Goal: Task Accomplishment & Management: Use online tool/utility

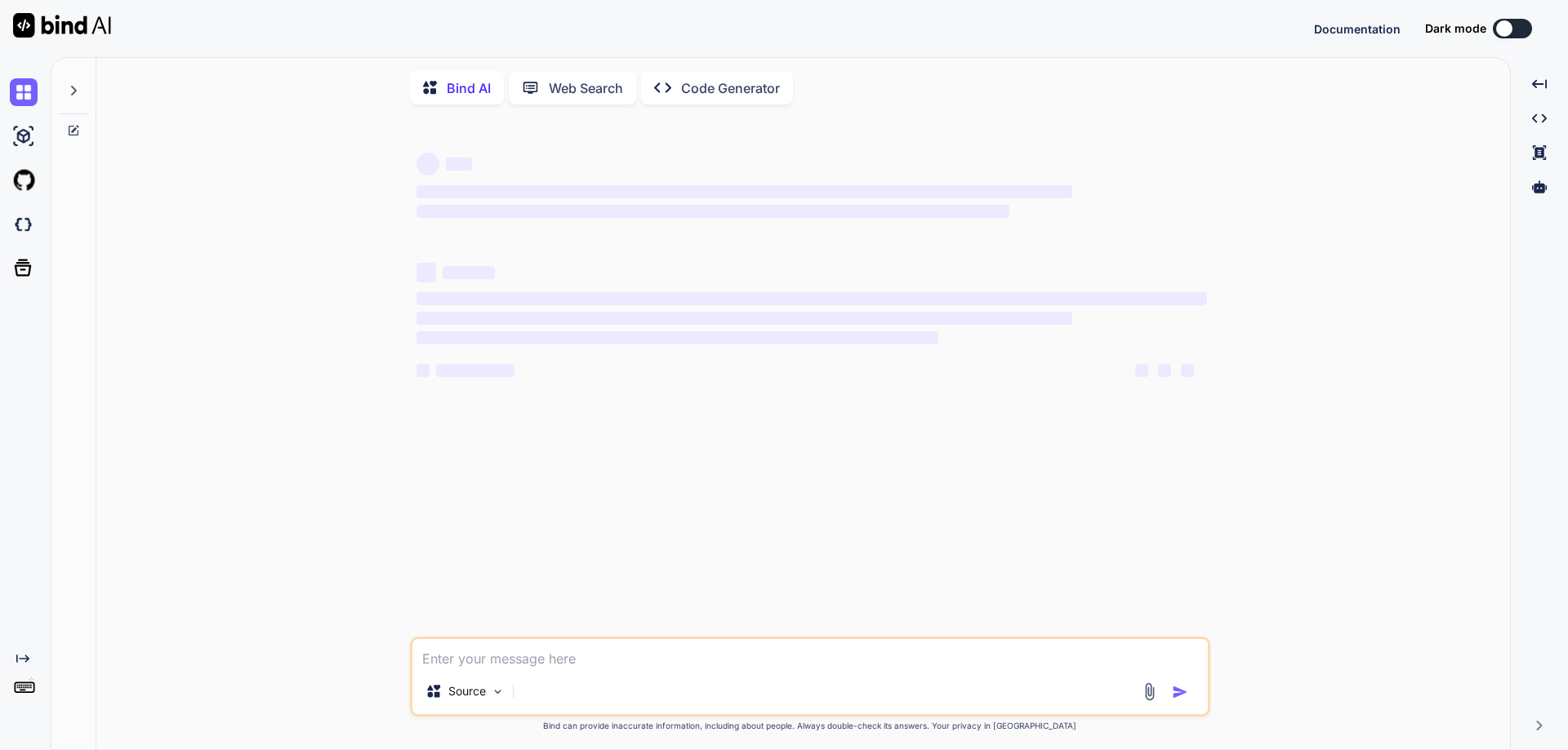
click at [554, 657] on textarea at bounding box center [810, 653] width 795 height 30
type textarea "x"
type textarea "class Main { public static void main(String[] args) { for(int i=A;i<=Z;i++) { S…"
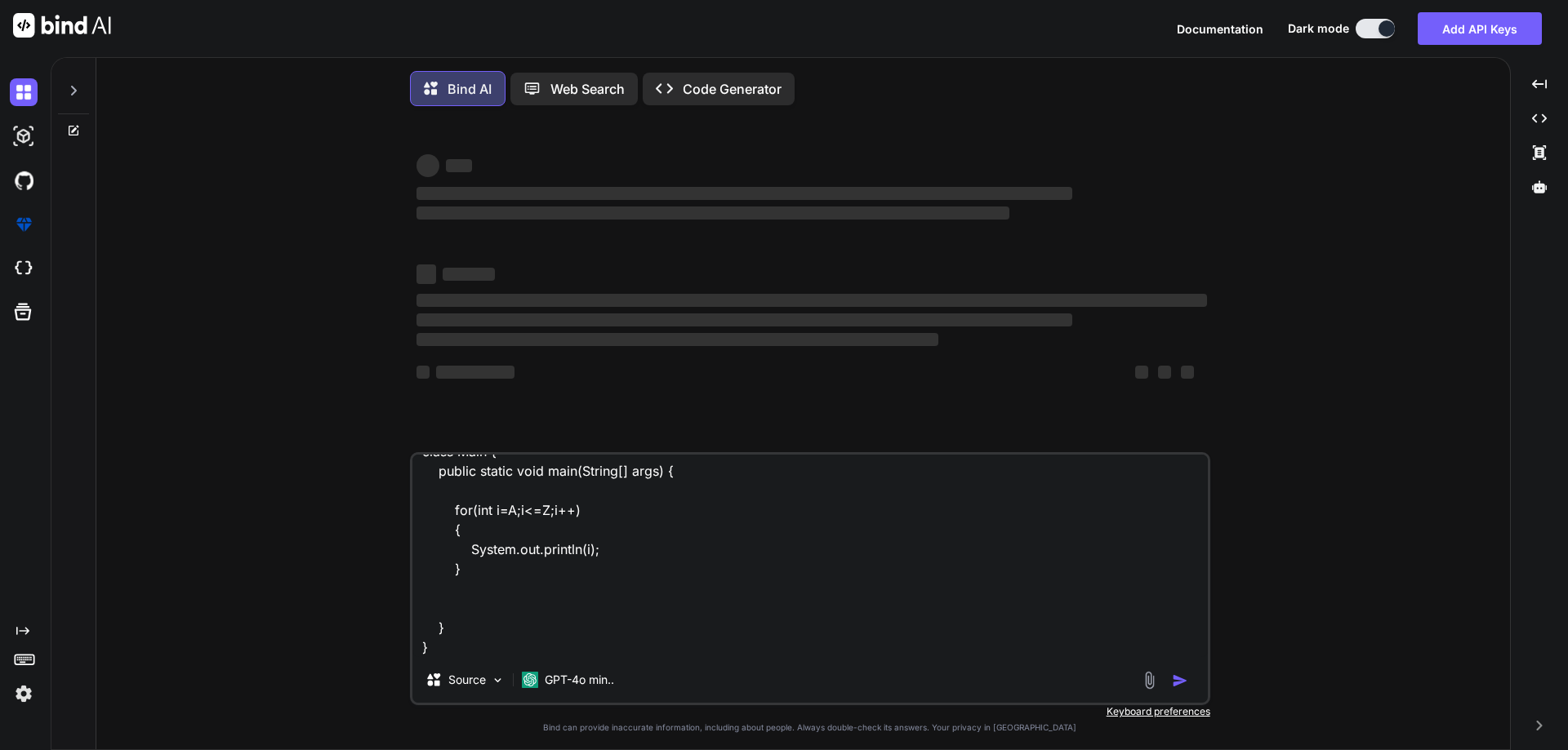
type textarea "x"
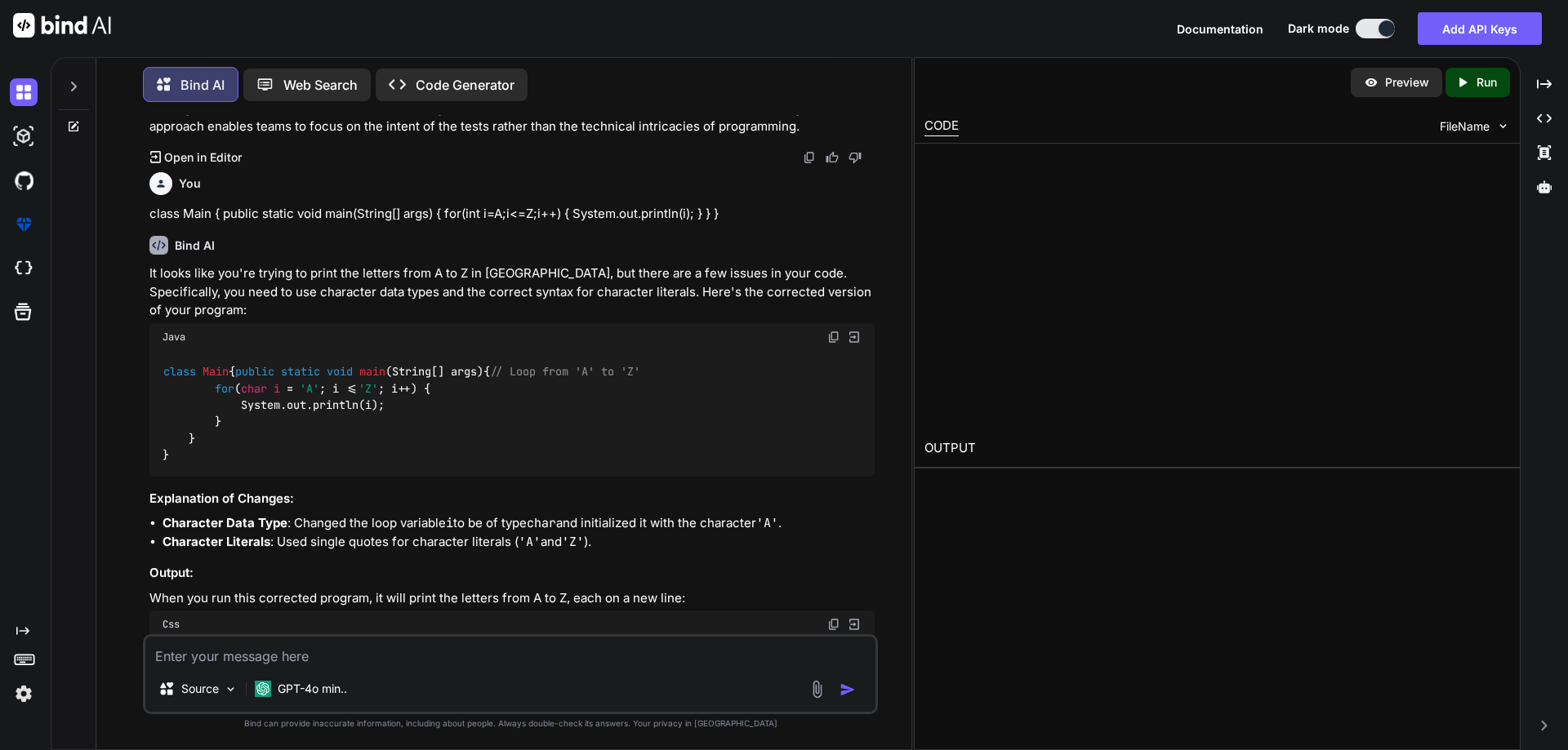
scroll to position [3164, 0]
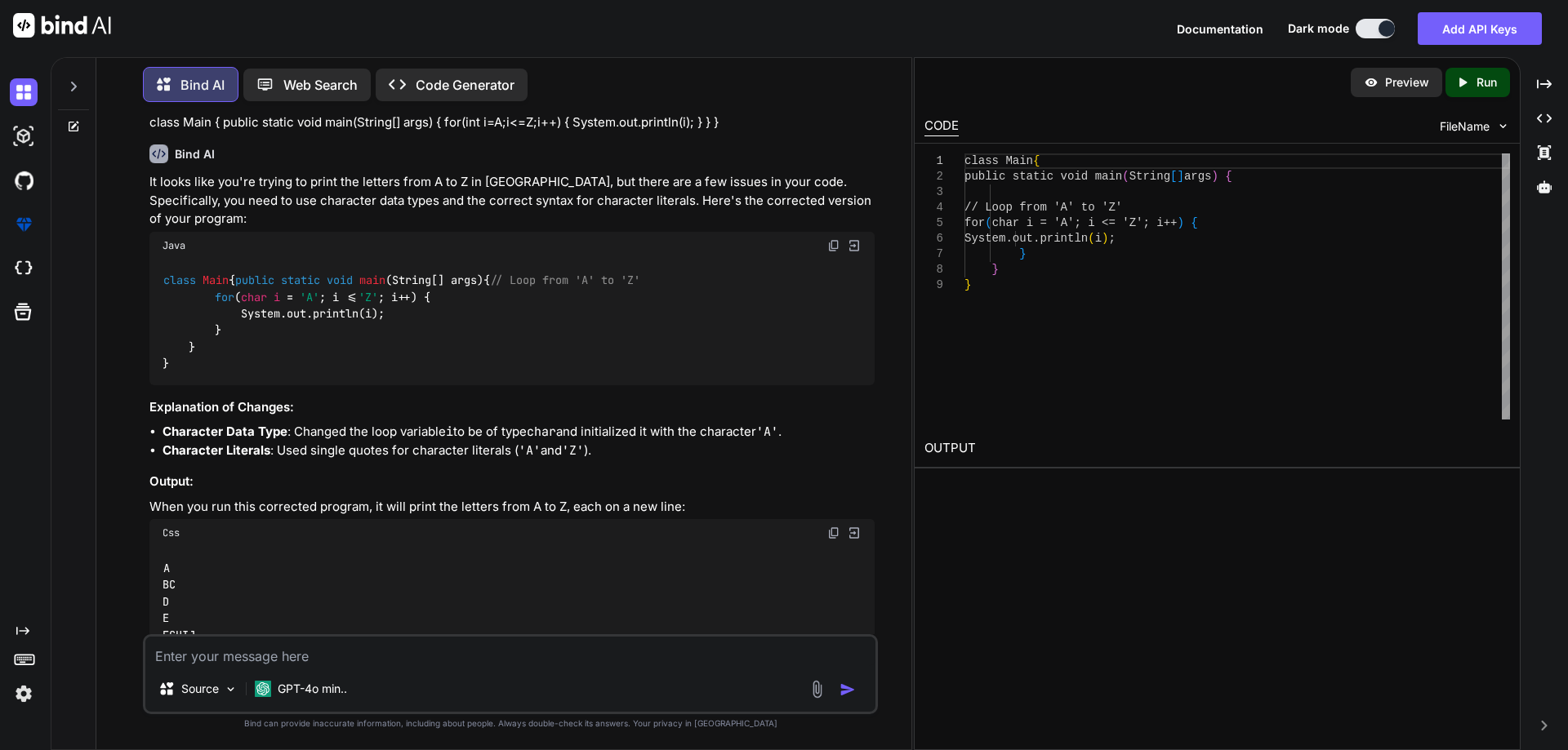
type textarea "x"
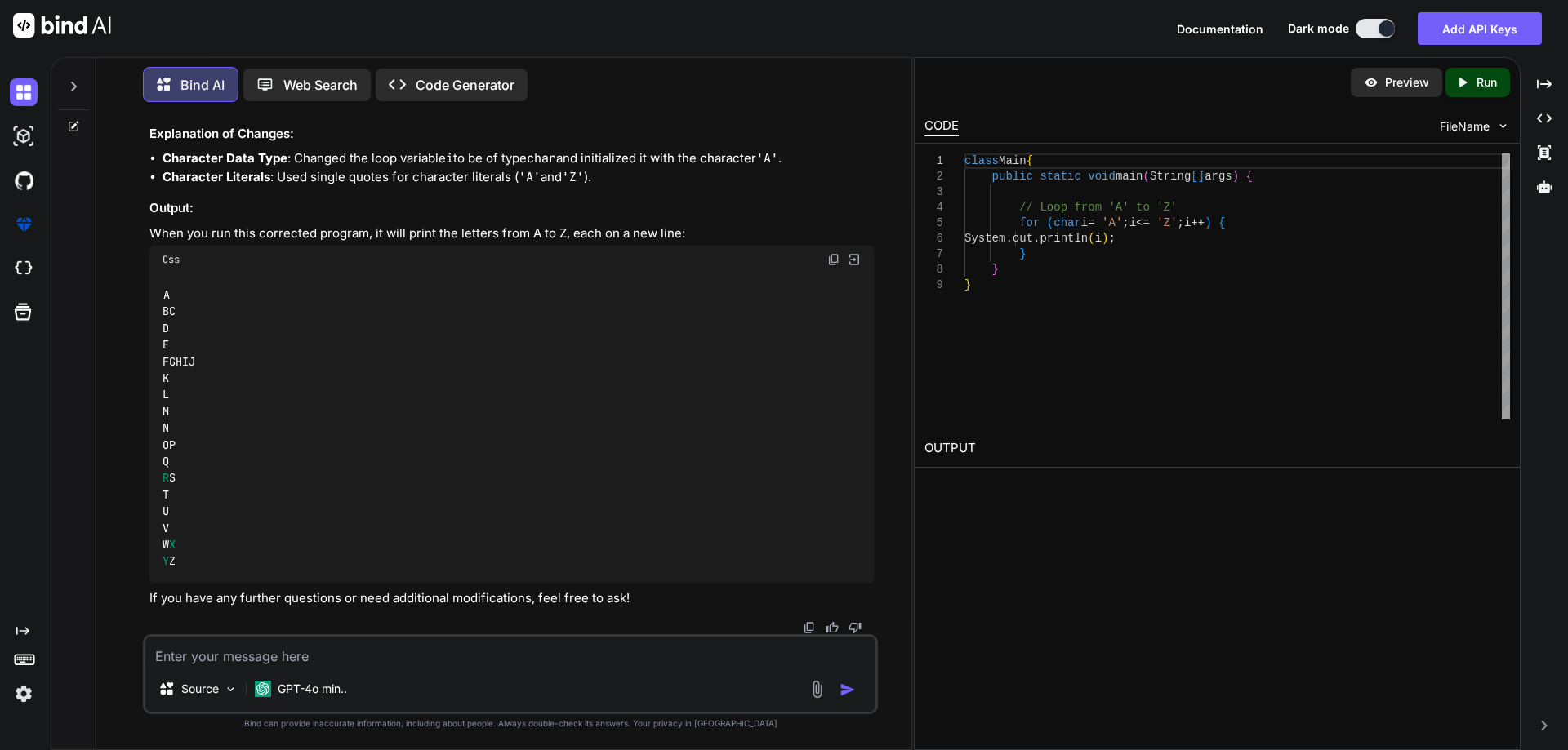
scroll to position [3647, 0]
drag, startPoint x: 165, startPoint y: 430, endPoint x: 286, endPoint y: 430, distance: 121.0
click at [286, 430] on div "A B C D E F G H I J K L M N O P Q R S T U V W X Y Z" at bounding box center [512, 428] width 726 height 309
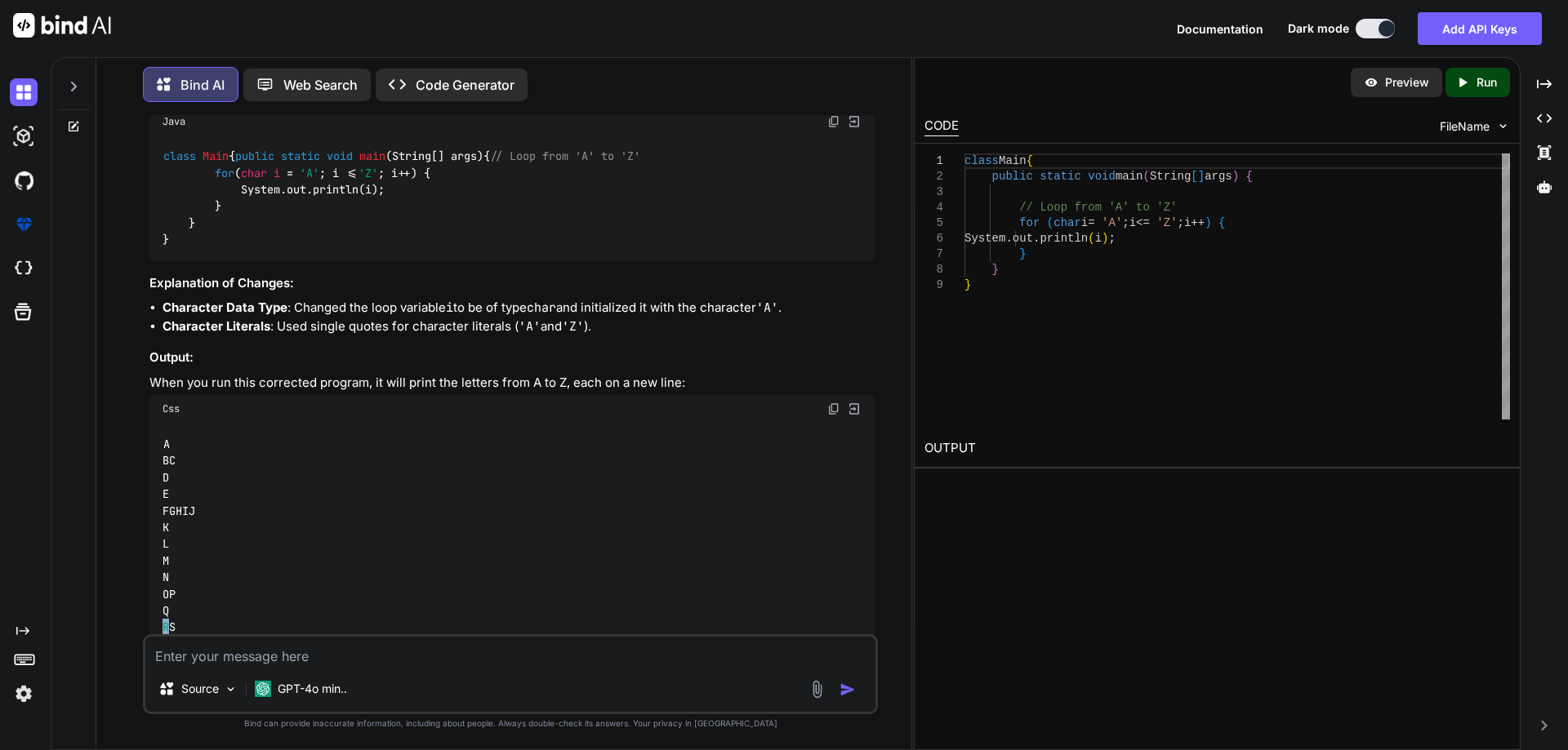
scroll to position [3320, 0]
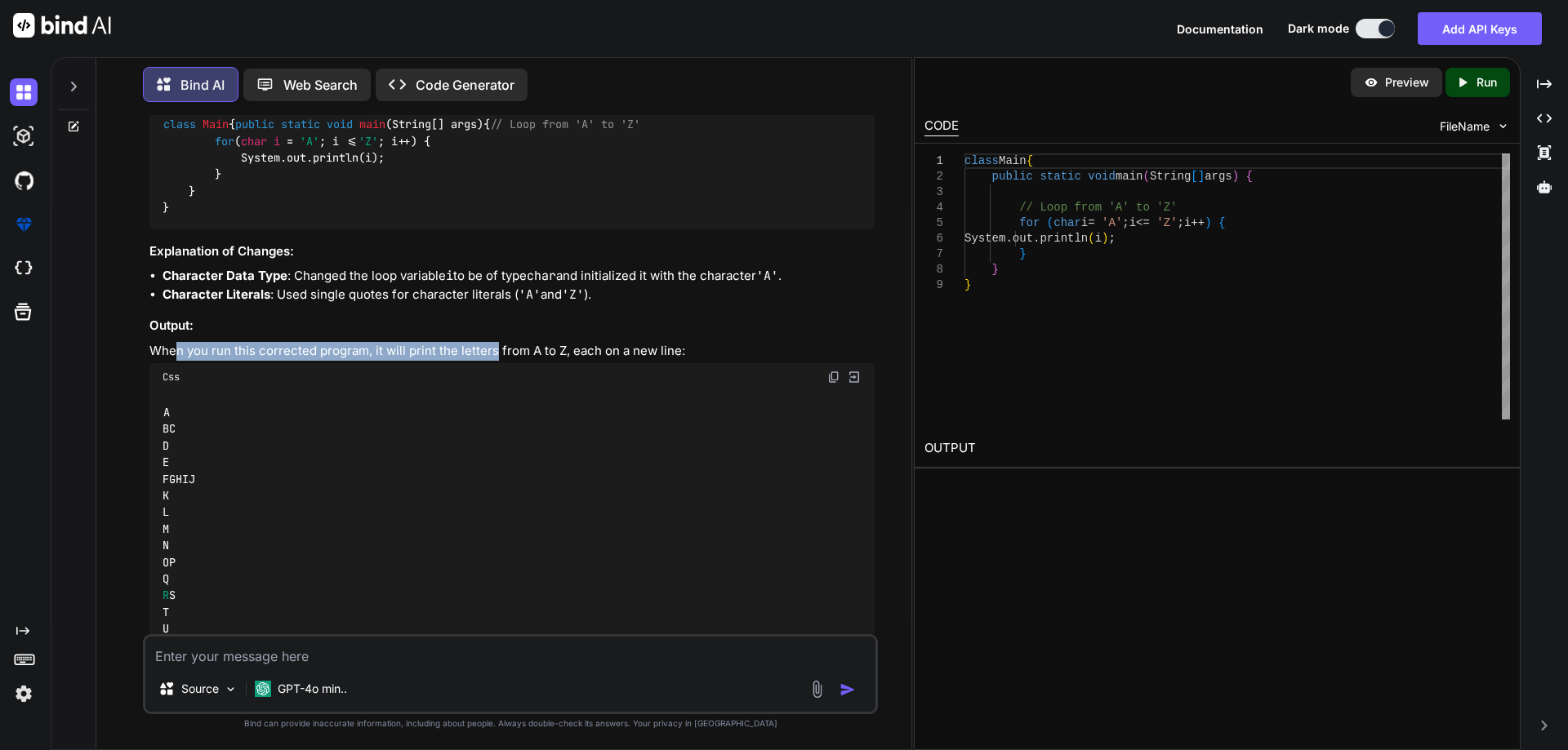
drag, startPoint x: 184, startPoint y: 410, endPoint x: 492, endPoint y: 408, distance: 308.0
click at [492, 361] on p "When you run this corrected program, it will print the letters from A to Z, eac…" at bounding box center [512, 351] width 726 height 19
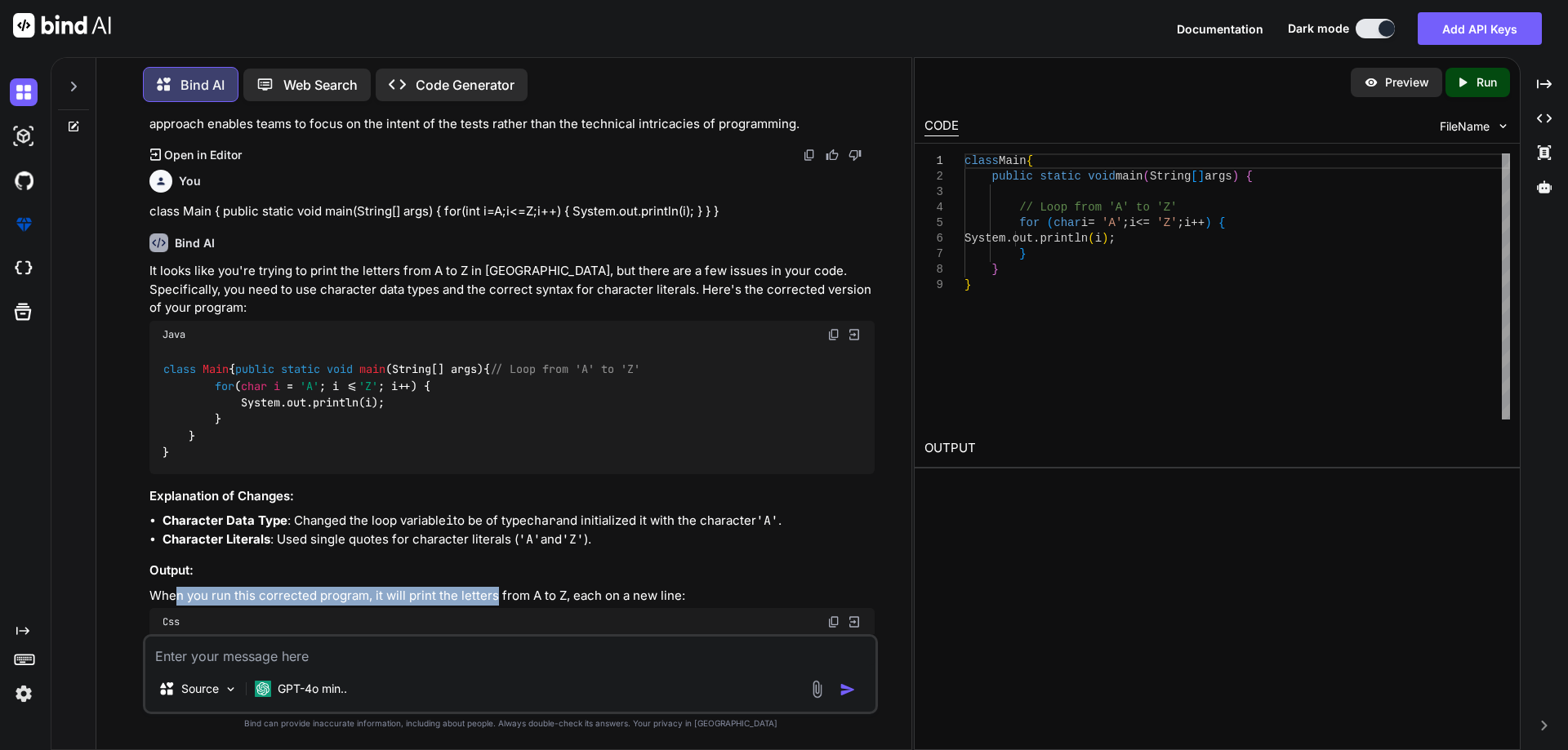
scroll to position [2993, 0]
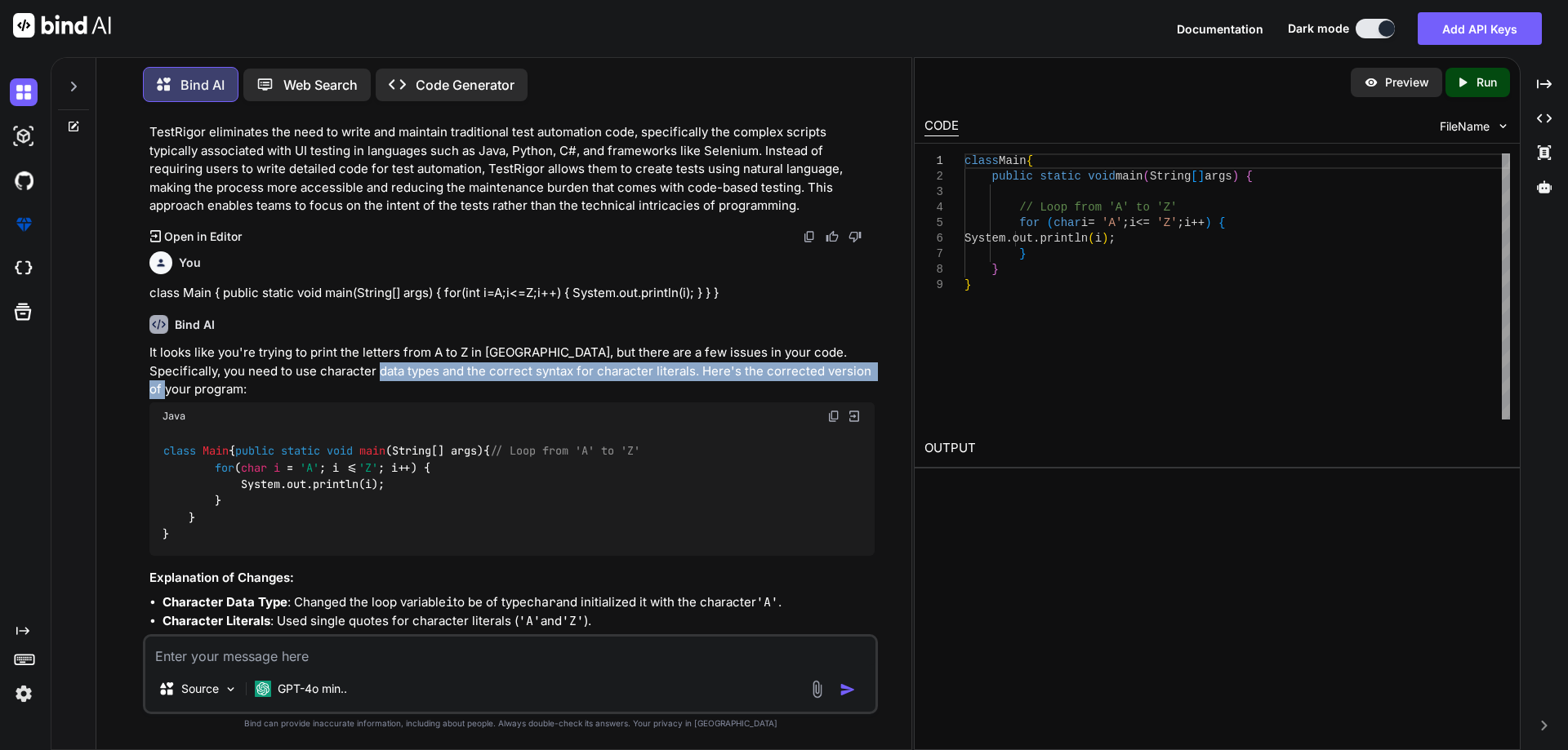
drag, startPoint x: 356, startPoint y: 399, endPoint x: 880, endPoint y: 403, distance: 524.0
click at [880, 403] on div "You Create test cases for "We are seeing an issue when the TIPs app first conne…" at bounding box center [510, 431] width 802 height 634
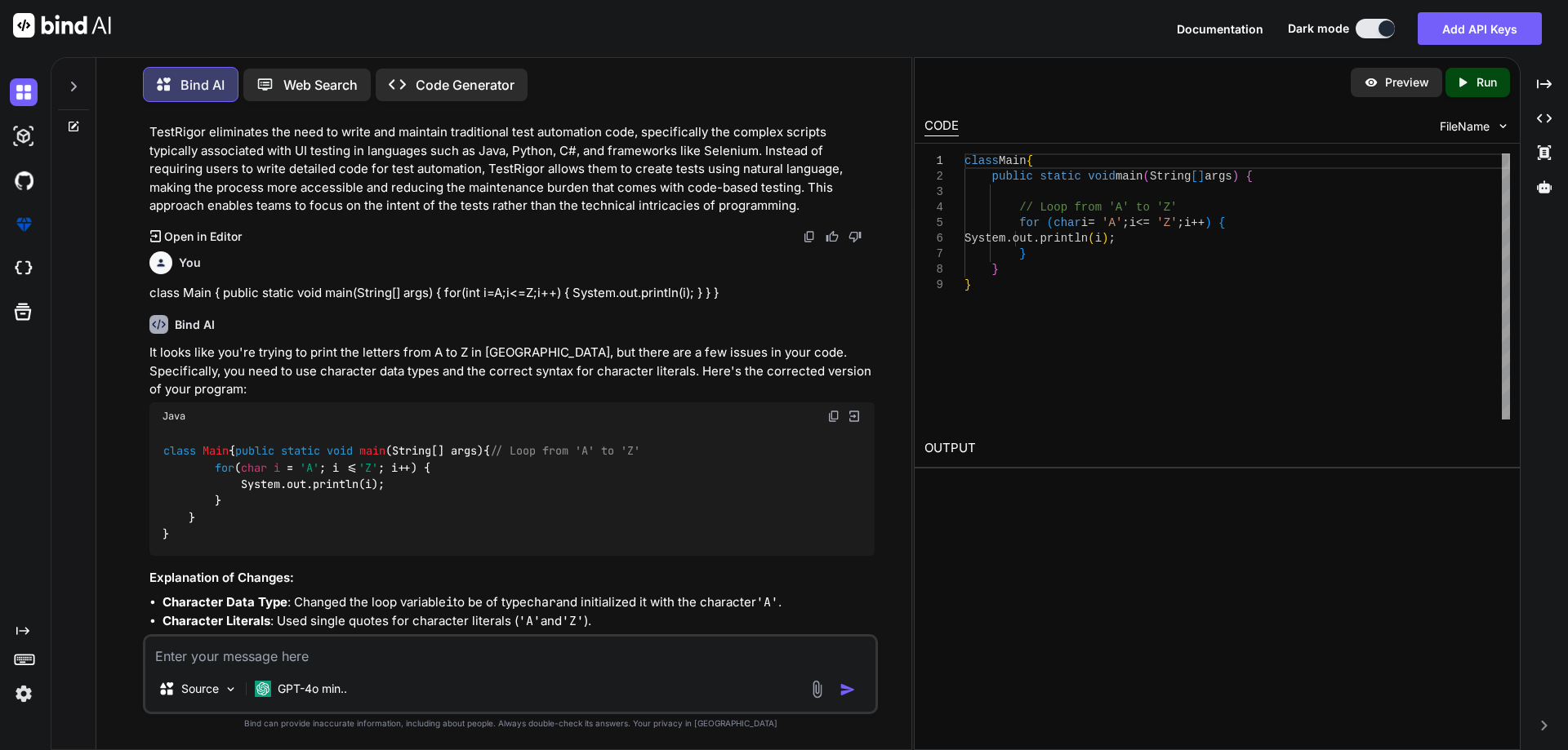
click at [339, 650] on textarea at bounding box center [510, 651] width 730 height 30
paste textarea "class Main { public static void main(String[] args) { for(char i= 'A';i<='Z'; i…"
type textarea "class Main { public static void main(String[] args) { for(char i= 'A';i<='Z'; i…"
type textarea "x"
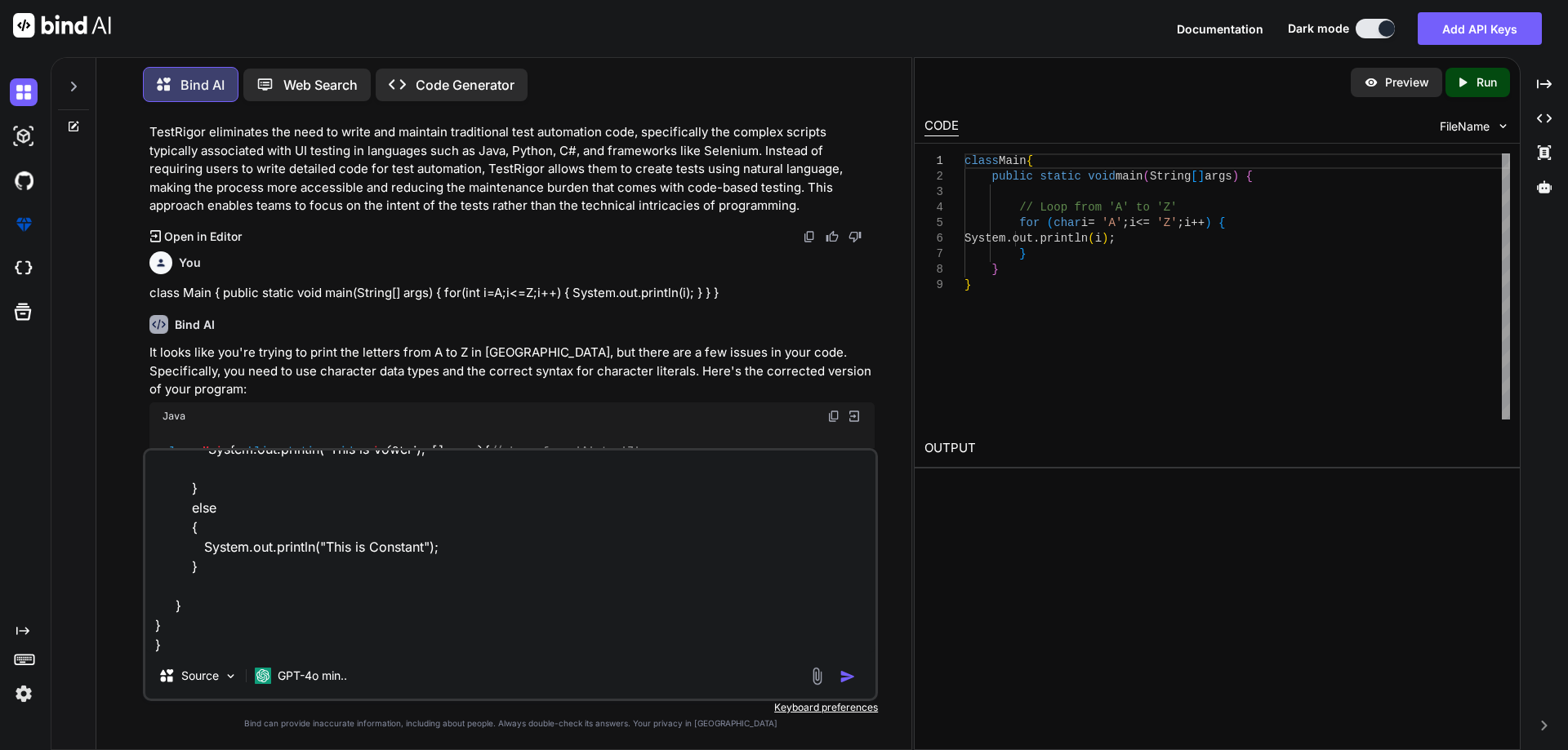
type textarea "class Main { public static void main(String[] args) { for(char i= 'A';i<='Z'; i…"
type textarea "x"
type textarea "class Main { public static void main(String[] args) { for(char i= 'A';i<='Z'; i…"
type textarea "x"
type textarea "class Main { public static void main(String[] args) { for(char i= 'A';i<='Z'; i…"
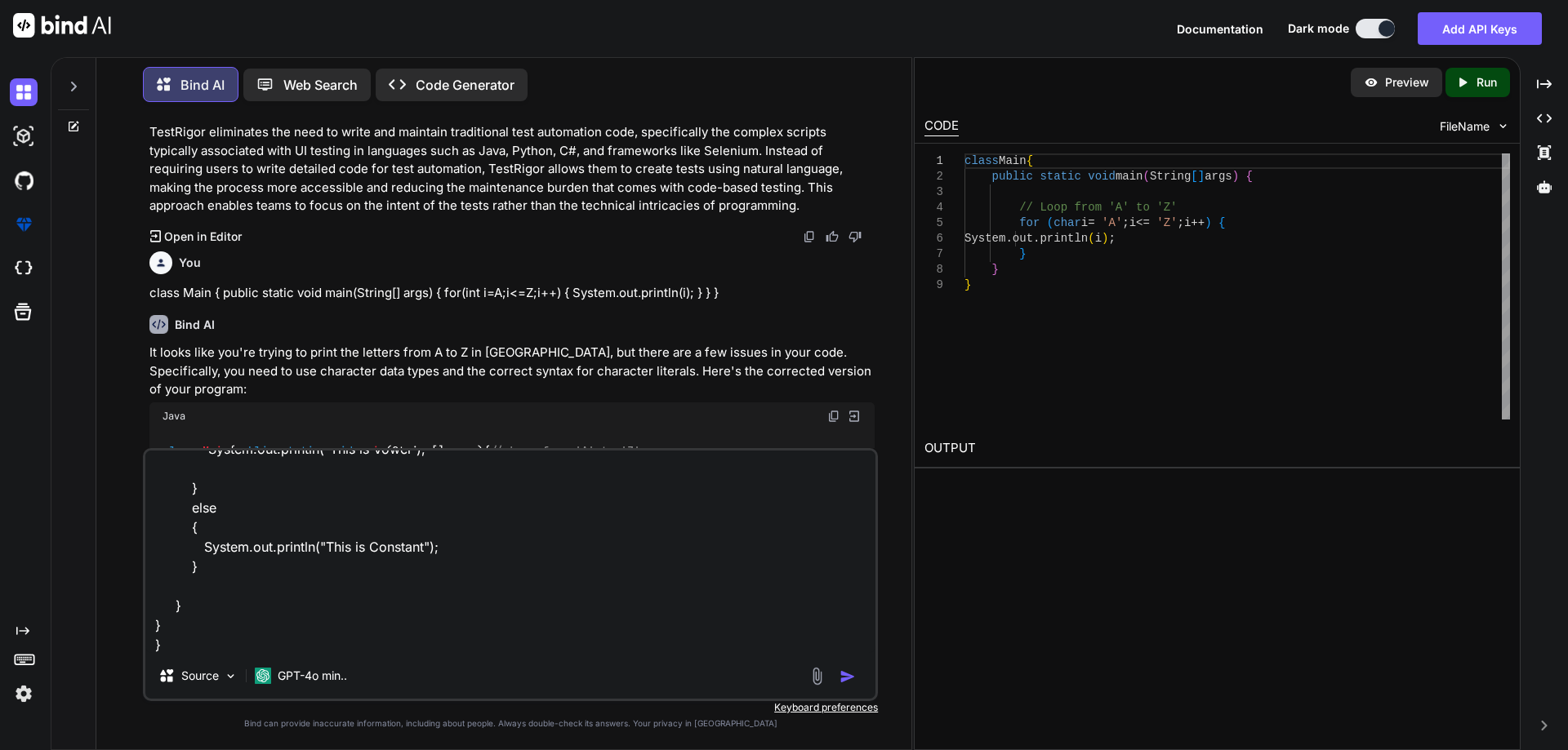
type textarea "x"
type textarea "class Main { public static void main(String[] args) { for(char i= 'A';i<='Z'; i…"
type textarea "x"
type textarea "class Main { public static void main(String[] args) { for(char i= 'A';i<='Z'; i…"
type textarea "x"
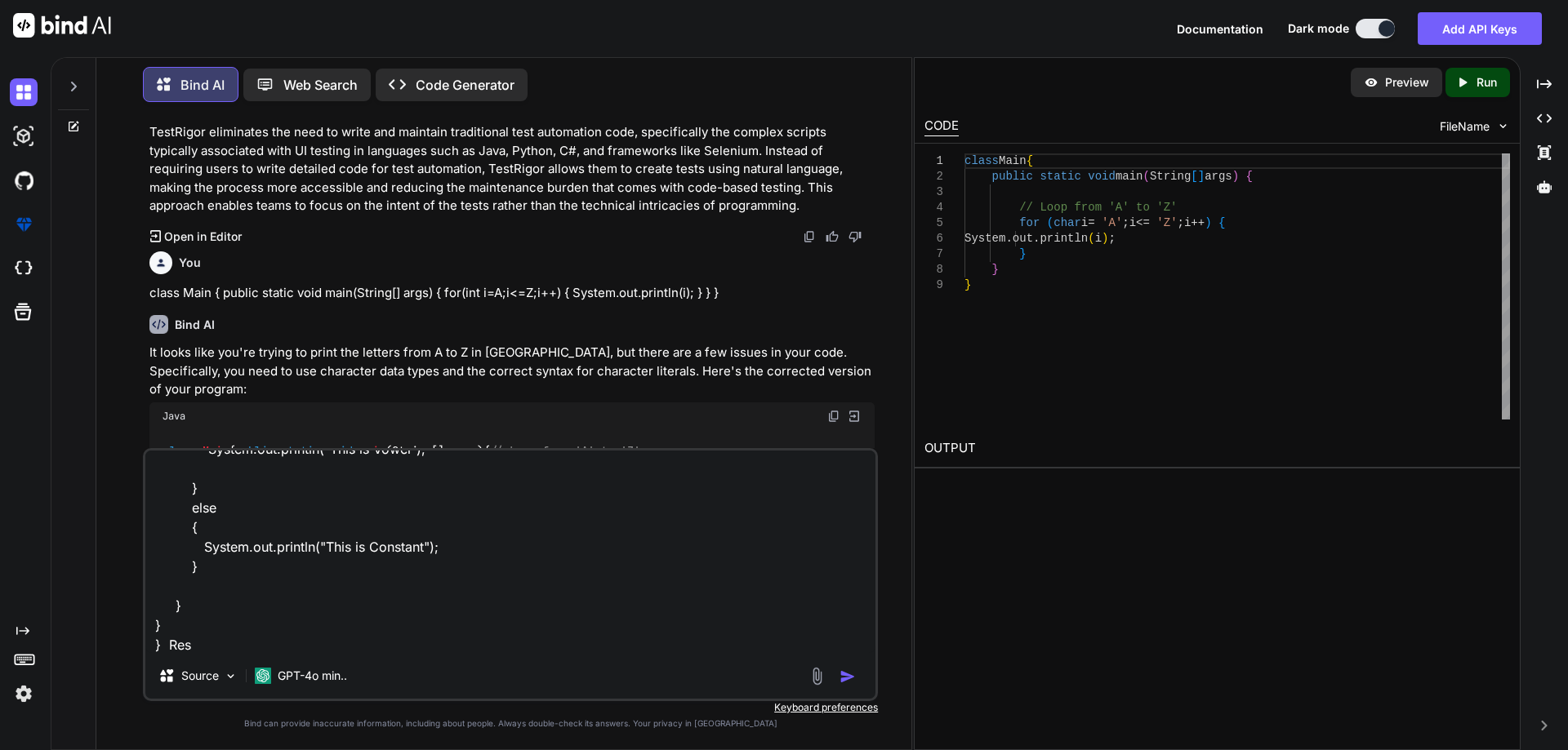
type textarea "class Main { public static void main(String[] args) { for(char i= 'A';i<='Z'; i…"
type textarea "x"
type textarea "class Main { public static void main(String[] args) { for(char i= 'A';i<='Z'; i…"
type textarea "x"
type textarea "class Main { public static void main(String[] args) { for(char i= 'A';i<='Z'; i…"
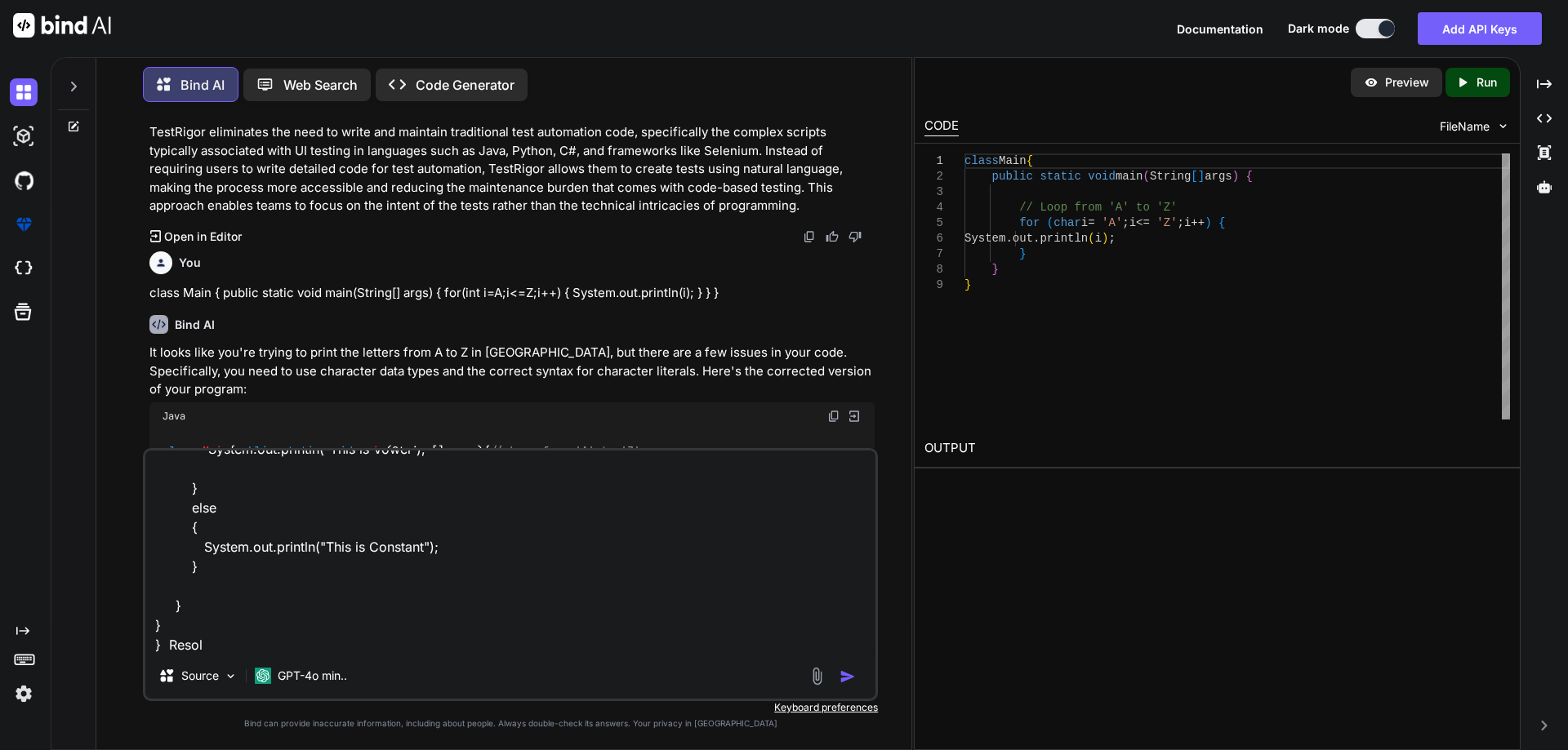
type textarea "x"
type textarea "class Main { public static void main(String[] args) { for(char i= 'A';i<='Z'; i…"
type textarea "x"
type textarea "class Main { public static void main(String[] args) { for(char i= 'A';i<='Z'; i…"
type textarea "x"
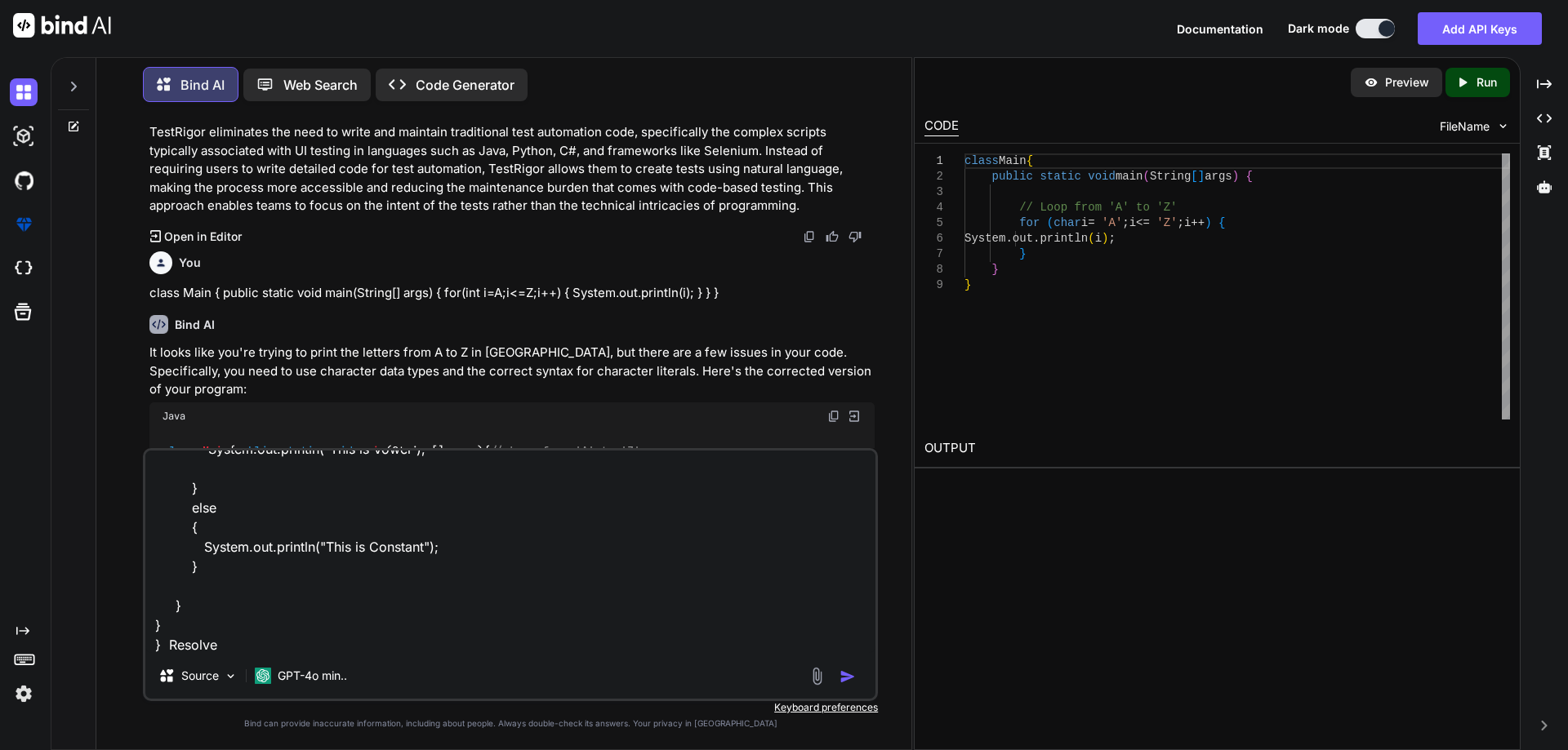
type textarea "class Main { public static void main(String[] args) { for(char i= 'A';i<='Z'; i…"
type textarea "x"
type textarea "class Main { public static void main(String[] args) { for(char i= 'A';i<='Z'; i…"
type textarea "x"
type textarea "class Main { public static void main(String[] args) { for(char i= 'A';i<='Z'; i…"
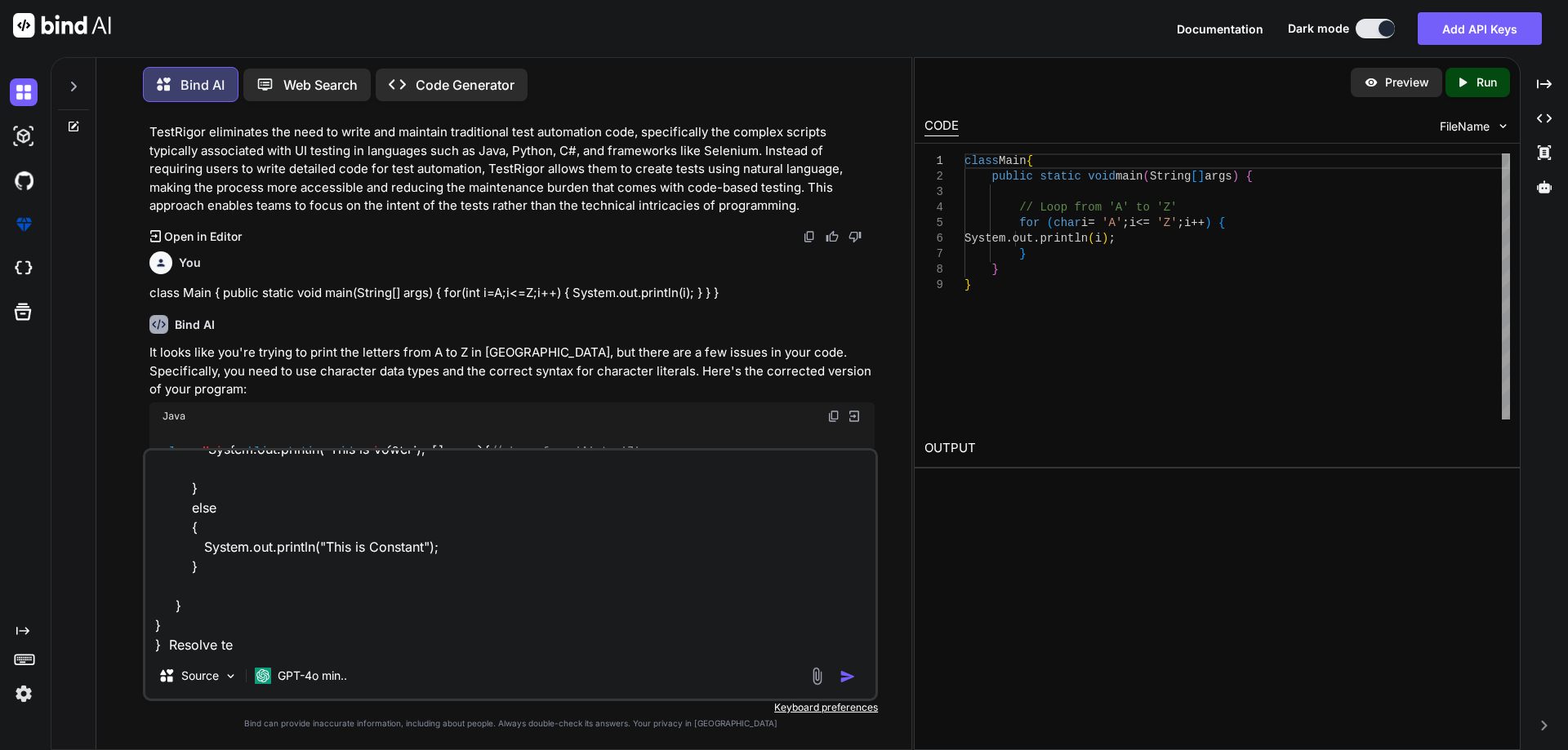
type textarea "x"
type textarea "class Main { public static void main(String[] args) { for(char i= 'A';i<='Z'; i…"
type textarea "x"
type textarea "class Main { public static void main(String[] args) { for(char i= 'A';i<='Z'; i…"
type textarea "x"
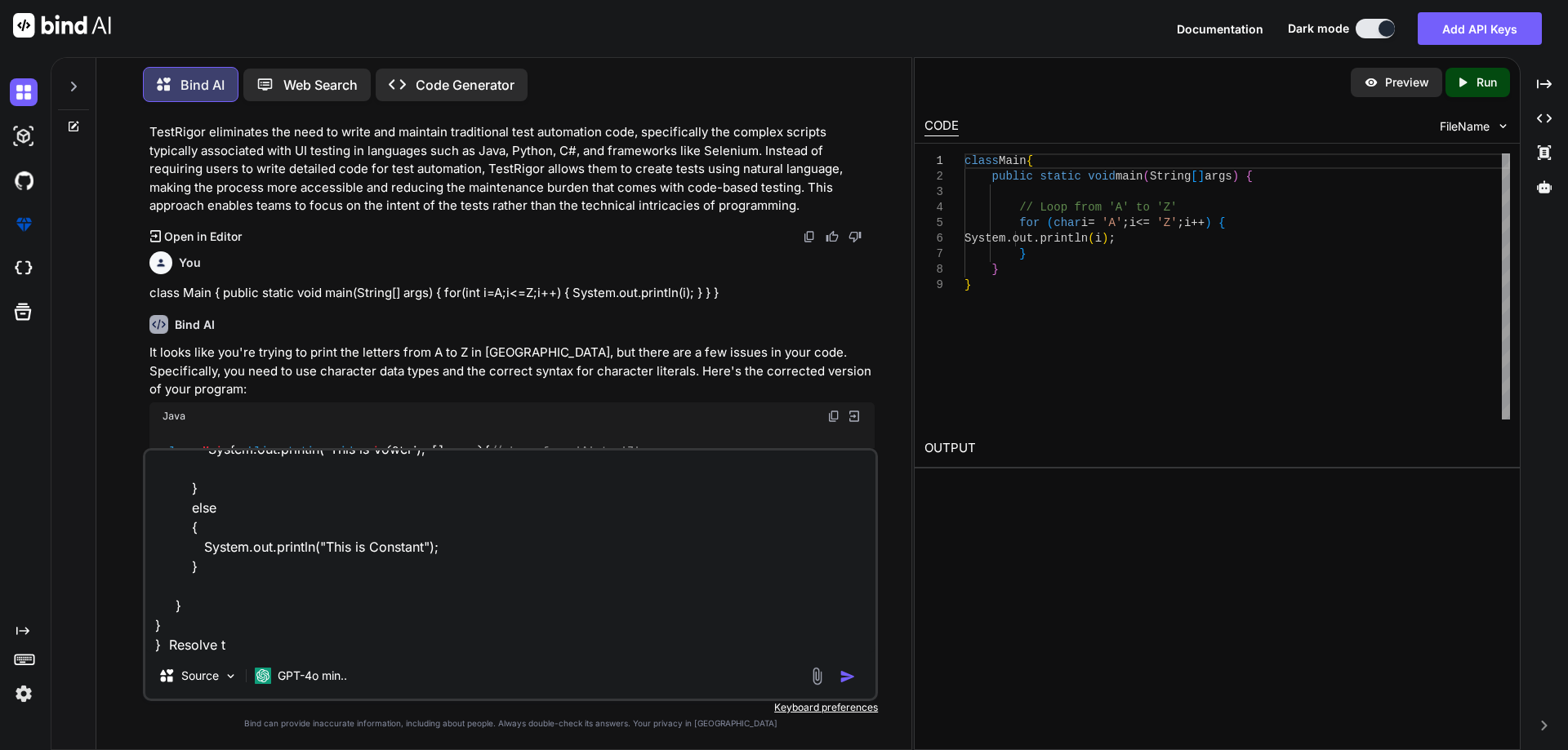
type textarea "class Main { public static void main(String[] args) { for(char i= 'A';i<='Z'; i…"
type textarea "x"
type textarea "class Main { public static void main(String[] args) { for(char i= 'A';i<='Z'; i…"
type textarea "x"
type textarea "class Main { public static void main(String[] args) { for(char i= 'A';i<='Z'; i…"
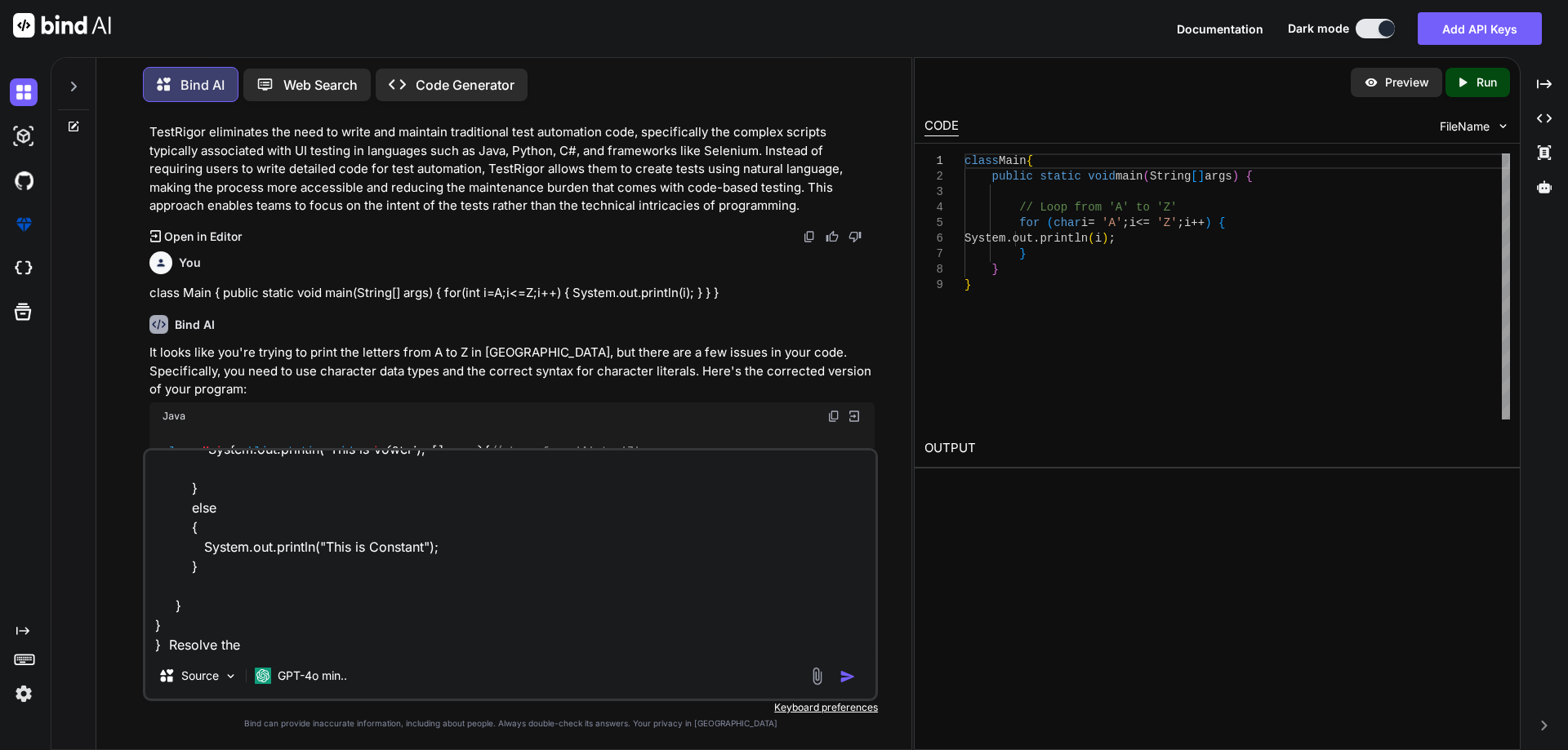
type textarea "x"
type textarea "class Main { public static void main(String[] args) { for(char i= 'A';i<='Z'; i…"
type textarea "x"
type textarea "class Main { public static void main(String[] args) { for(char i= 'A';i<='Z'; i…"
type textarea "x"
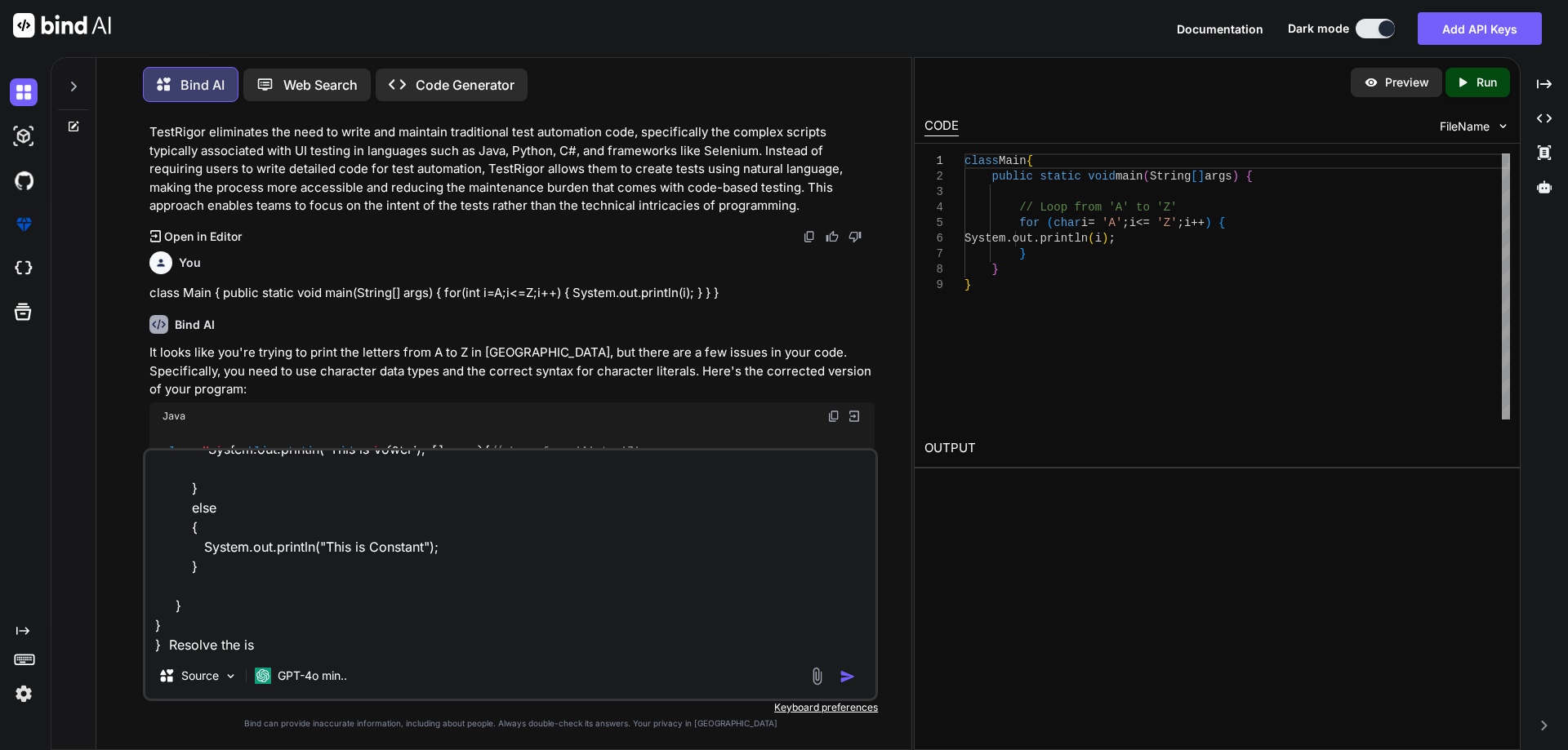
type textarea "class Main { public static void main(String[] args) { for(char i= 'A';i<='Z'; i…"
type textarea "x"
type textarea "class Main { public static void main(String[] args) { for(char i= 'A';i<='Z'; i…"
type textarea "x"
type textarea "class Main { public static void main(String[] args) { for(char i= 'A';i<='Z'; i…"
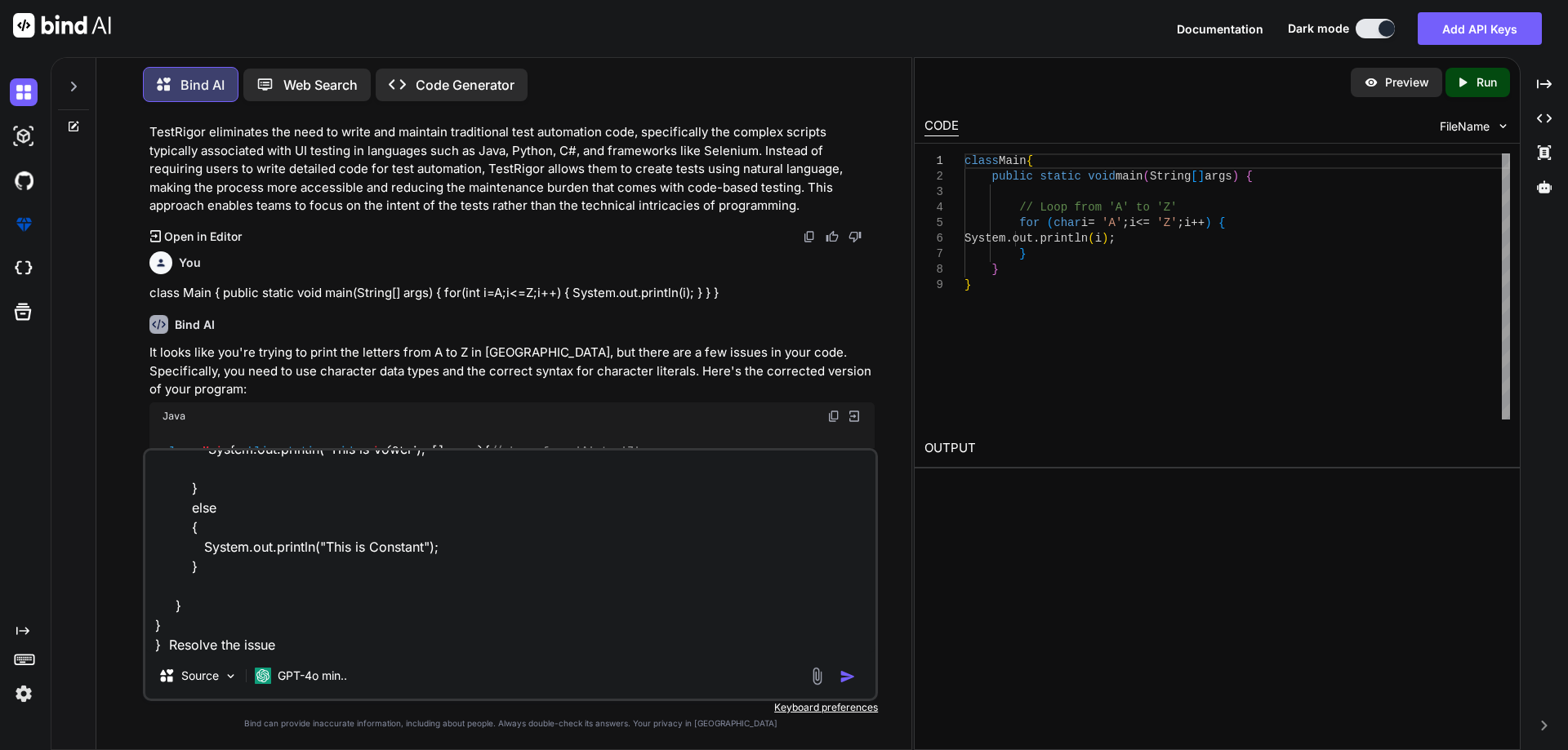
type textarea "x"
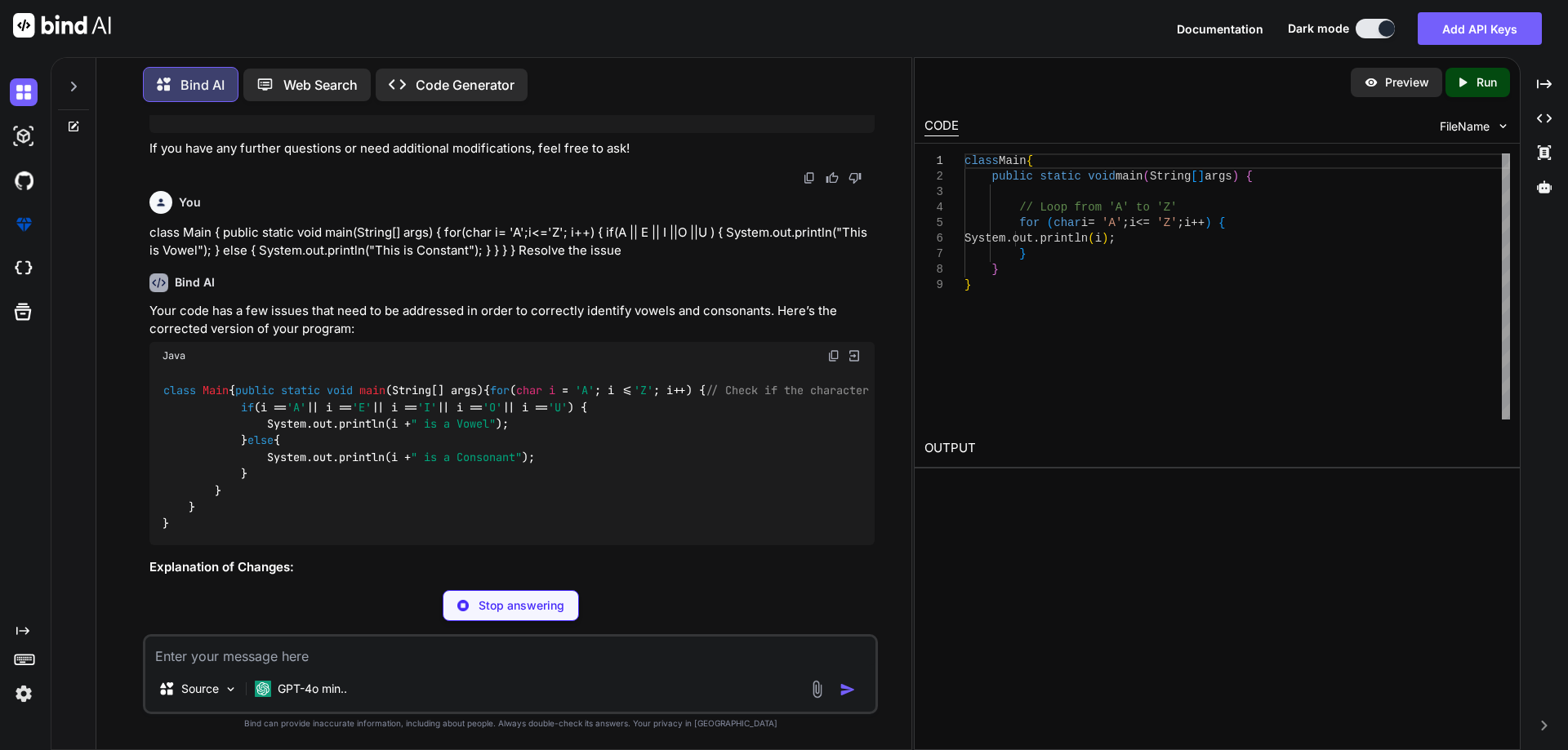
scroll to position [4219, 0]
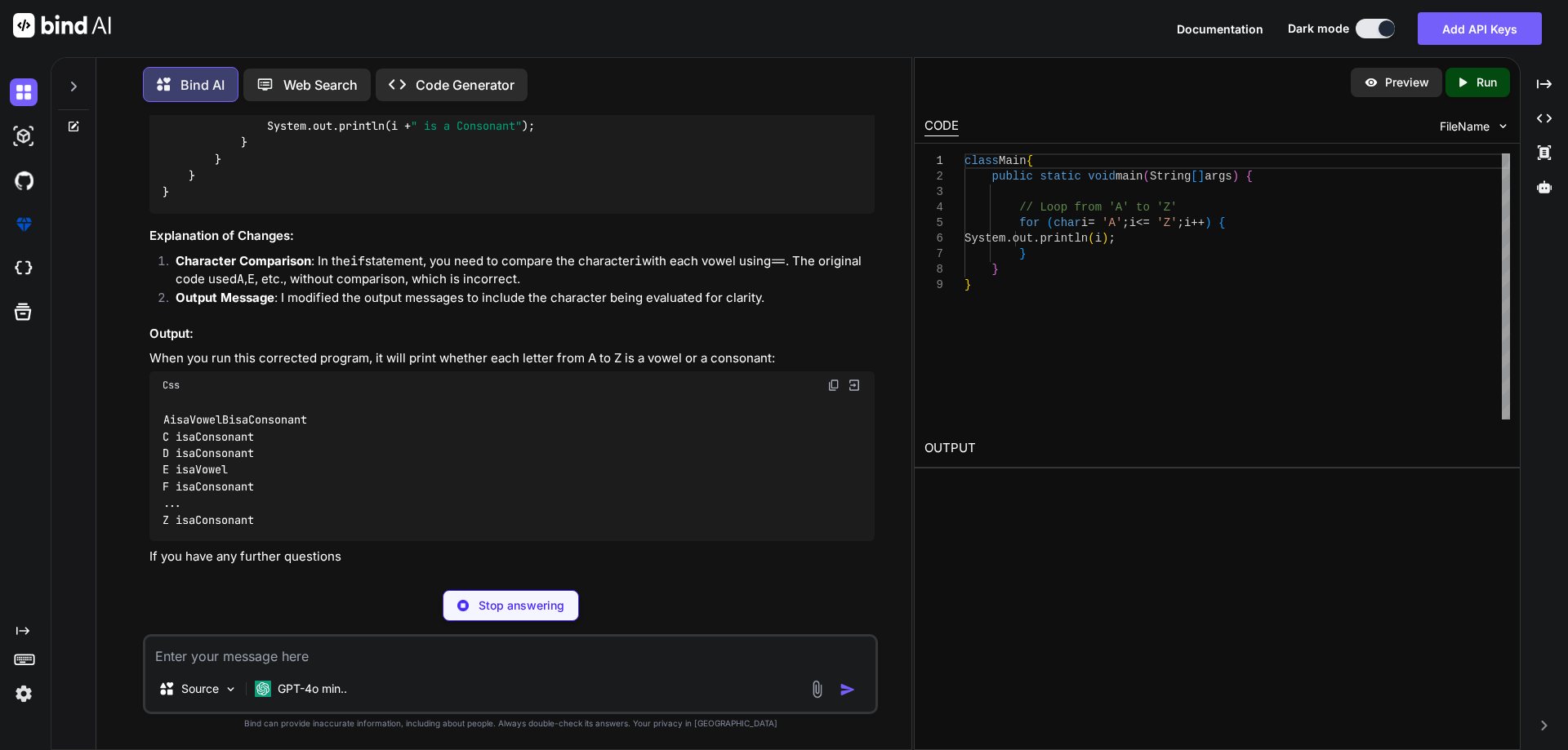
type textarea "x"
type textarea "} } }"
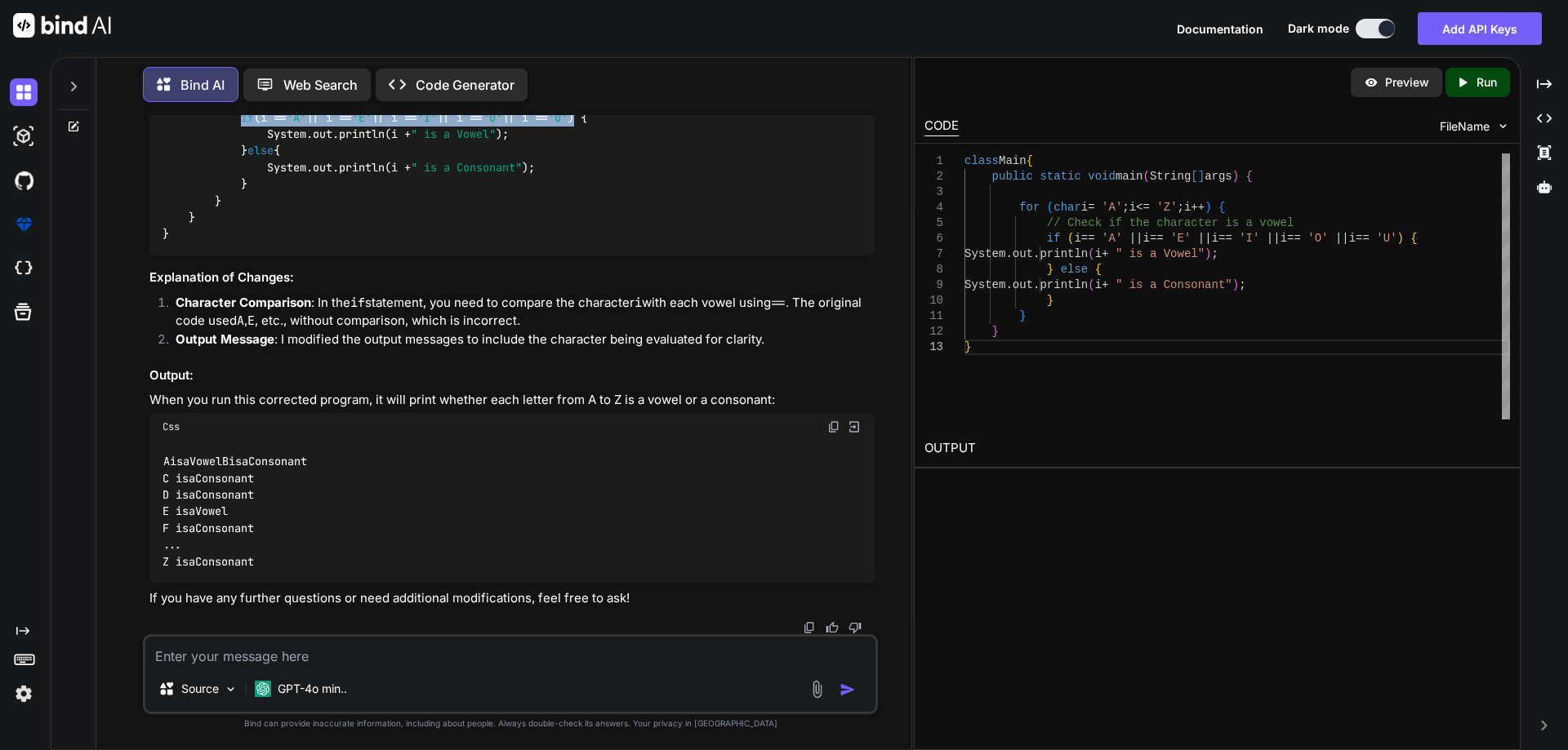
drag, startPoint x: 242, startPoint y: 353, endPoint x: 649, endPoint y: 350, distance: 407.0
click at [649, 242] on code "class Main { public static void main (String[] args) { for ( char i = 'A' ; i <…" at bounding box center [551, 166] width 778 height 150
copy code "if (i == 'A' || i == 'E' || i == 'I' || i == 'O' || i == 'U' )"
click at [354, 256] on div "class Main { public static void main (String[] args) { for ( char i = 'A' ; i <…" at bounding box center [512, 168] width 726 height 176
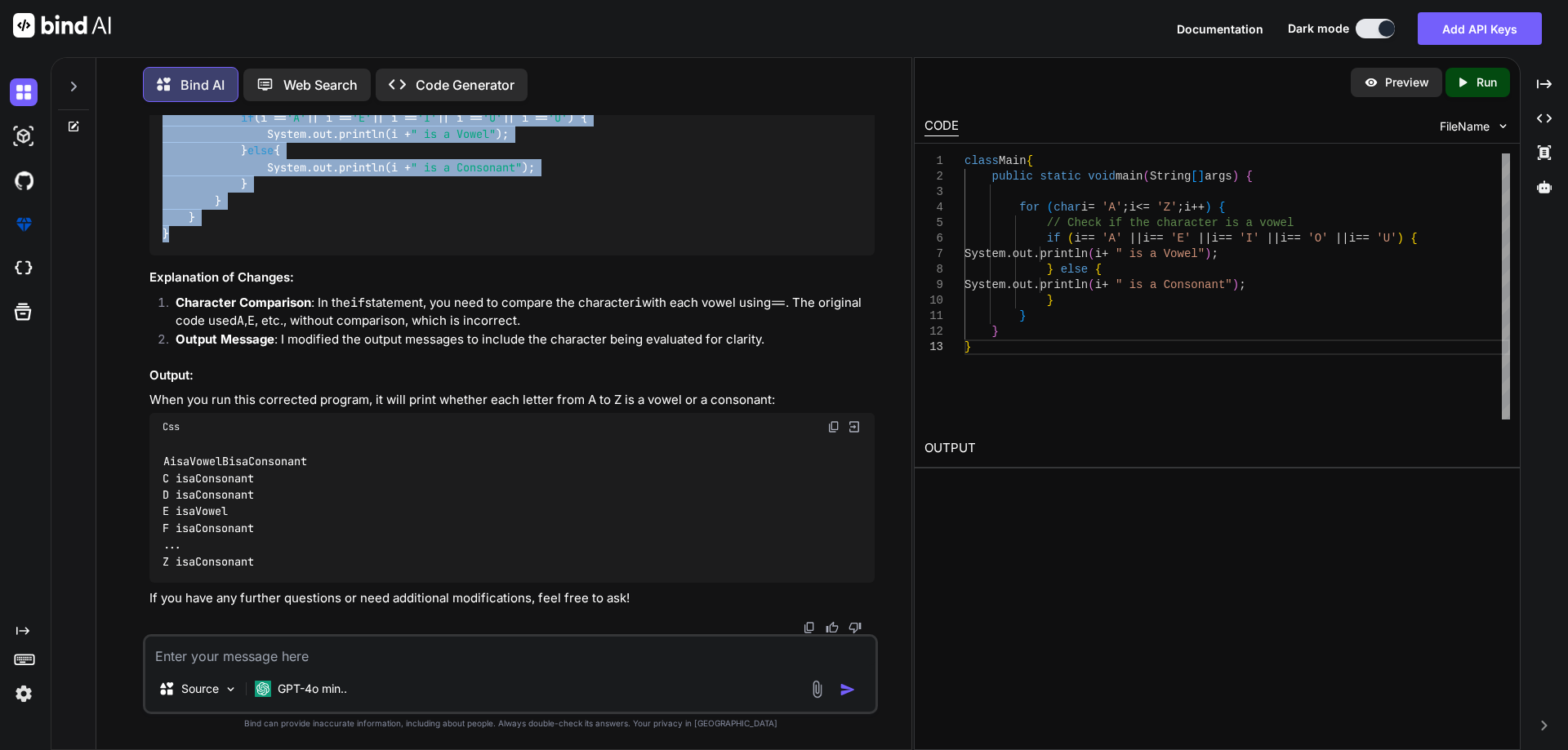
drag, startPoint x: 161, startPoint y: 292, endPoint x: 203, endPoint y: 471, distance: 183.9
click at [196, 256] on div "class Main { public static void main (String[] args) { for ( char i = 'A' ; i <…" at bounding box center [512, 168] width 726 height 176
copy code "class Main { public static void main (String[] args) { for ( char i = 'A' ; i <…"
click at [362, 242] on code "class Main { public static void main (String[] args) { for ( char i = 'A' ; i <…" at bounding box center [551, 166] width 778 height 150
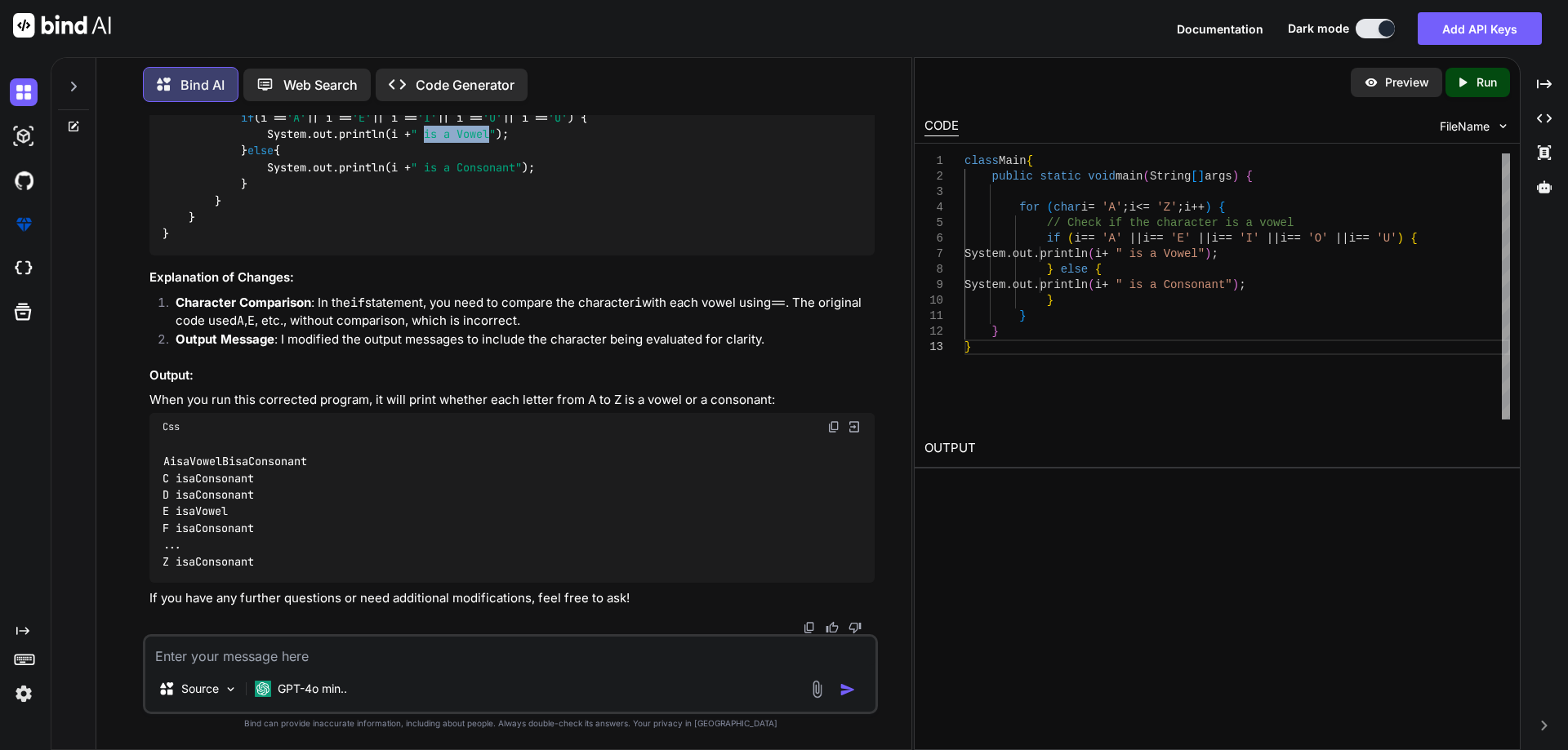
drag, startPoint x: 437, startPoint y: 369, endPoint x: 502, endPoint y: 371, distance: 65.0
click at [496, 142] on span "" is a Vowel"" at bounding box center [453, 133] width 85 height 14
copy span "is a Vowel"
drag, startPoint x: 448, startPoint y: 401, endPoint x: 528, endPoint y: 403, distance: 80.0
click at [522, 175] on span "" is a Consonant"" at bounding box center [466, 166] width 111 height 14
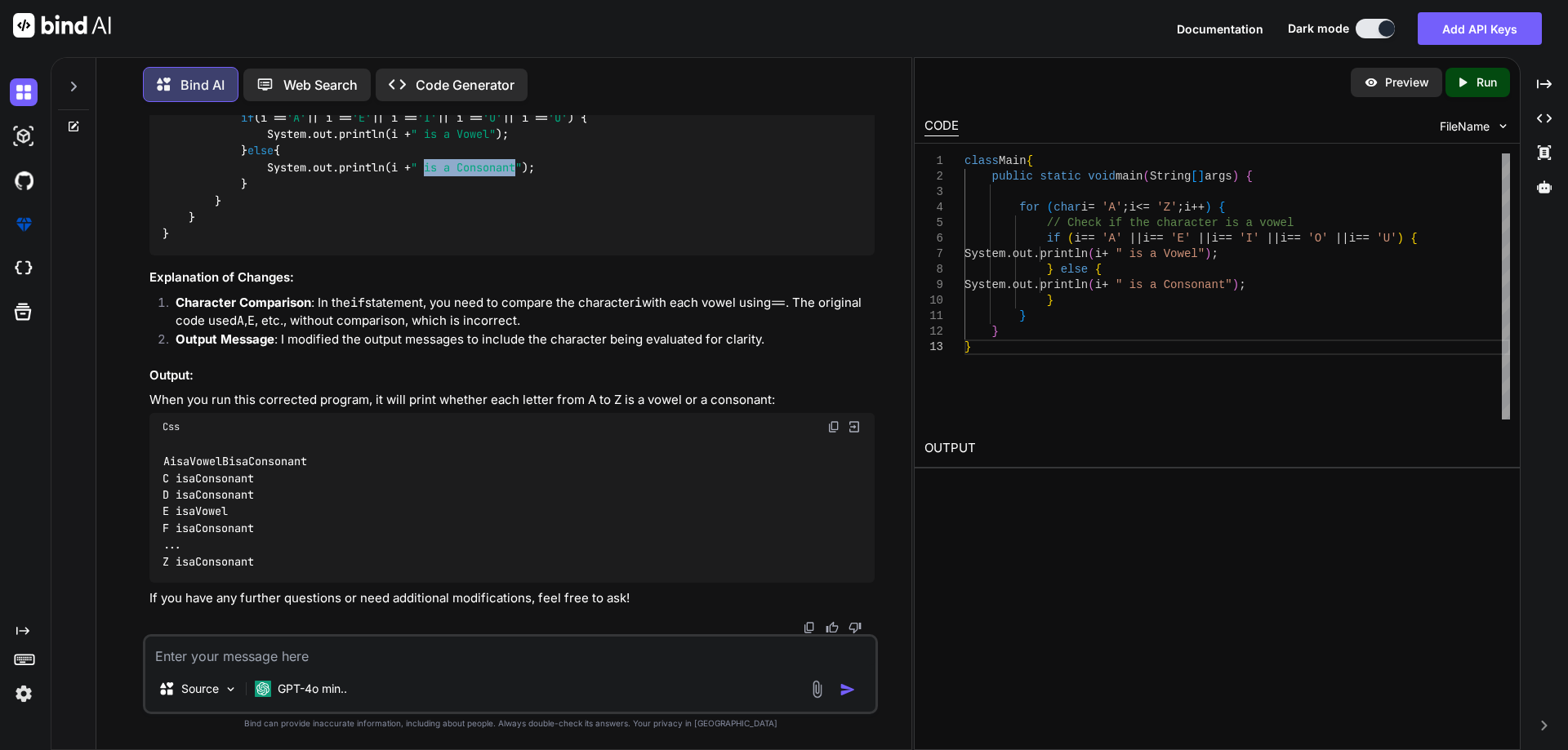
copy span "is a Consonant"
click at [367, 658] on textarea at bounding box center [510, 651] width 730 height 30
paste textarea "import java.util.Scanner; class Main { public static void main(String[] args) {…"
type textarea "import java.util.Scanner; class Main { public static void main(String[] args) {…"
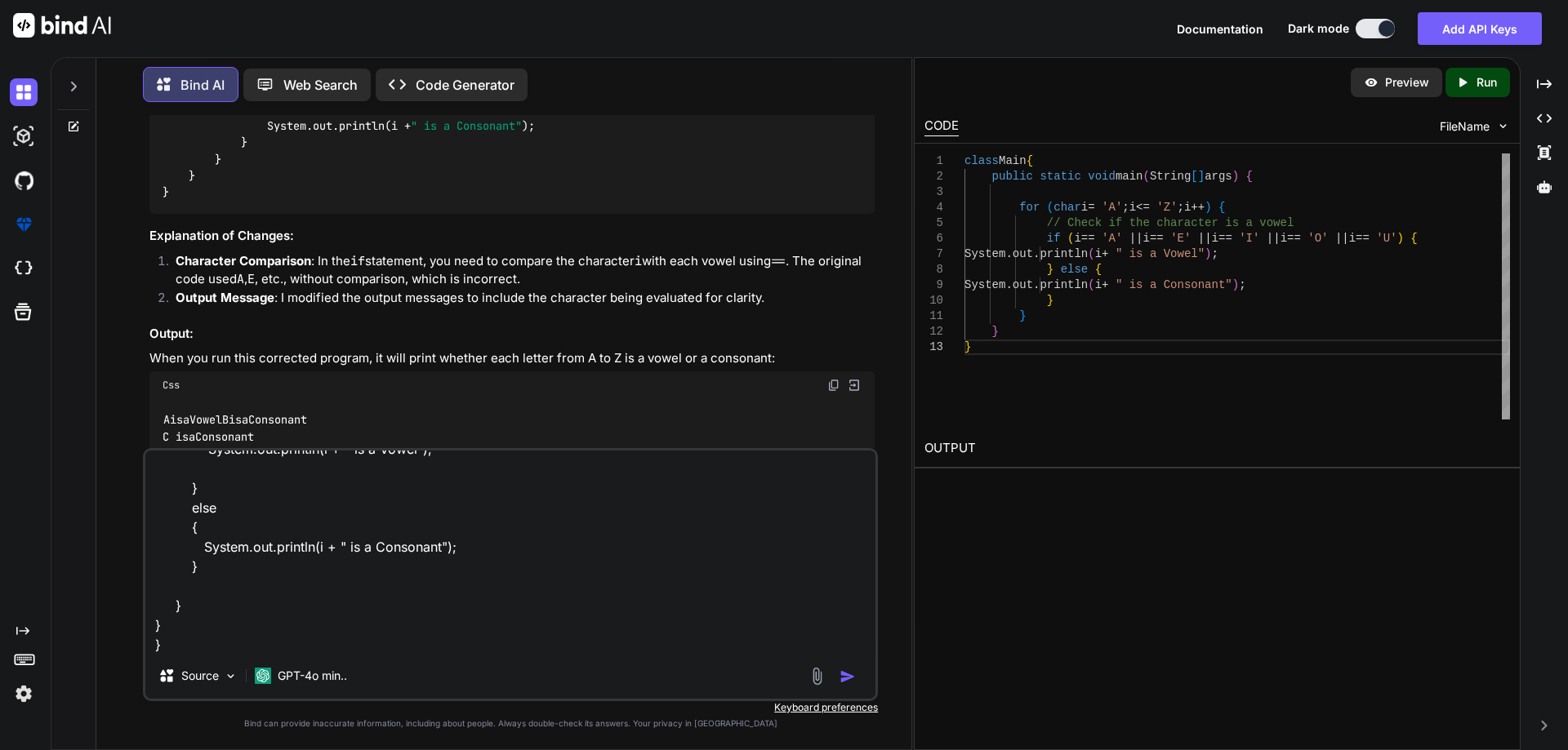
type textarea "x"
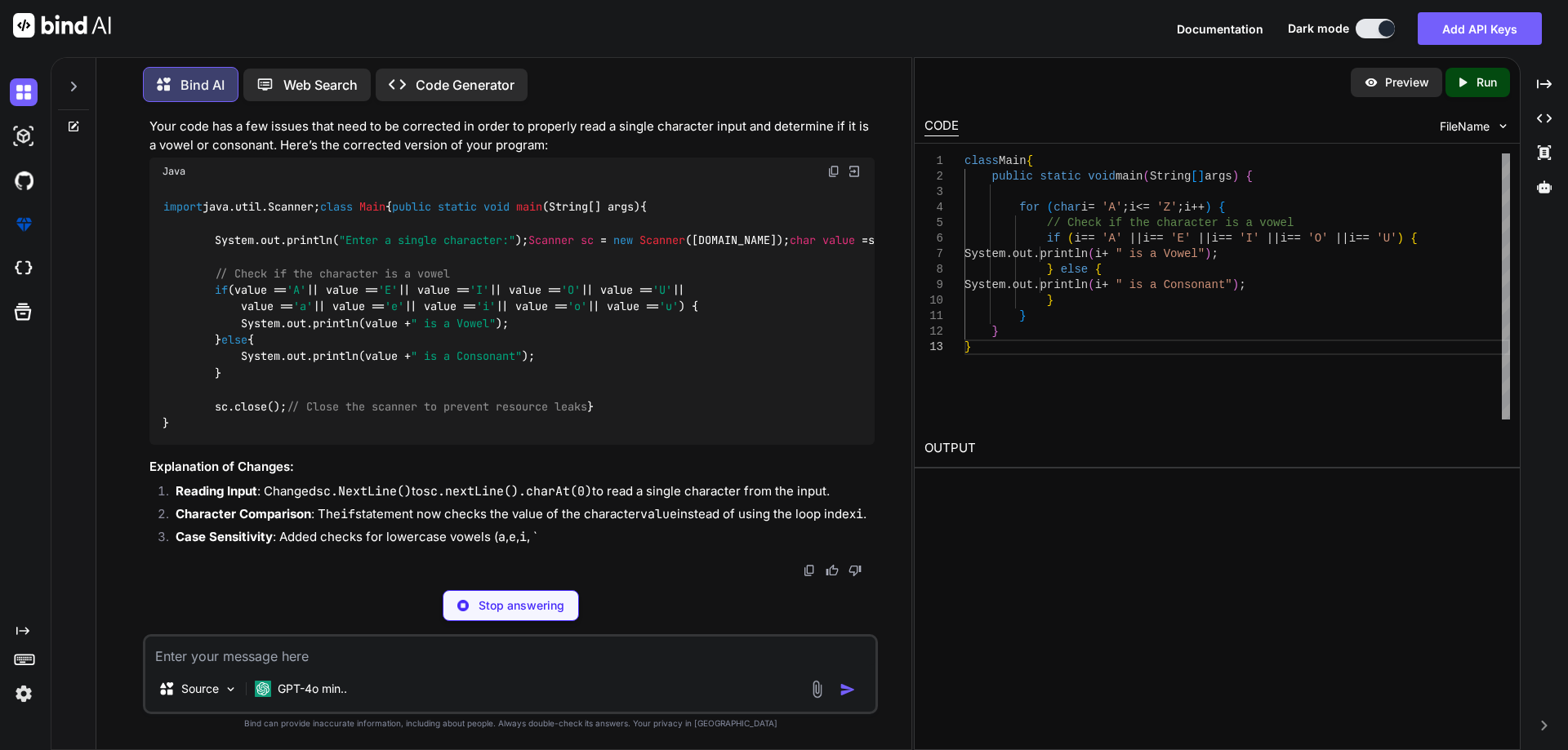
scroll to position [5111, 0]
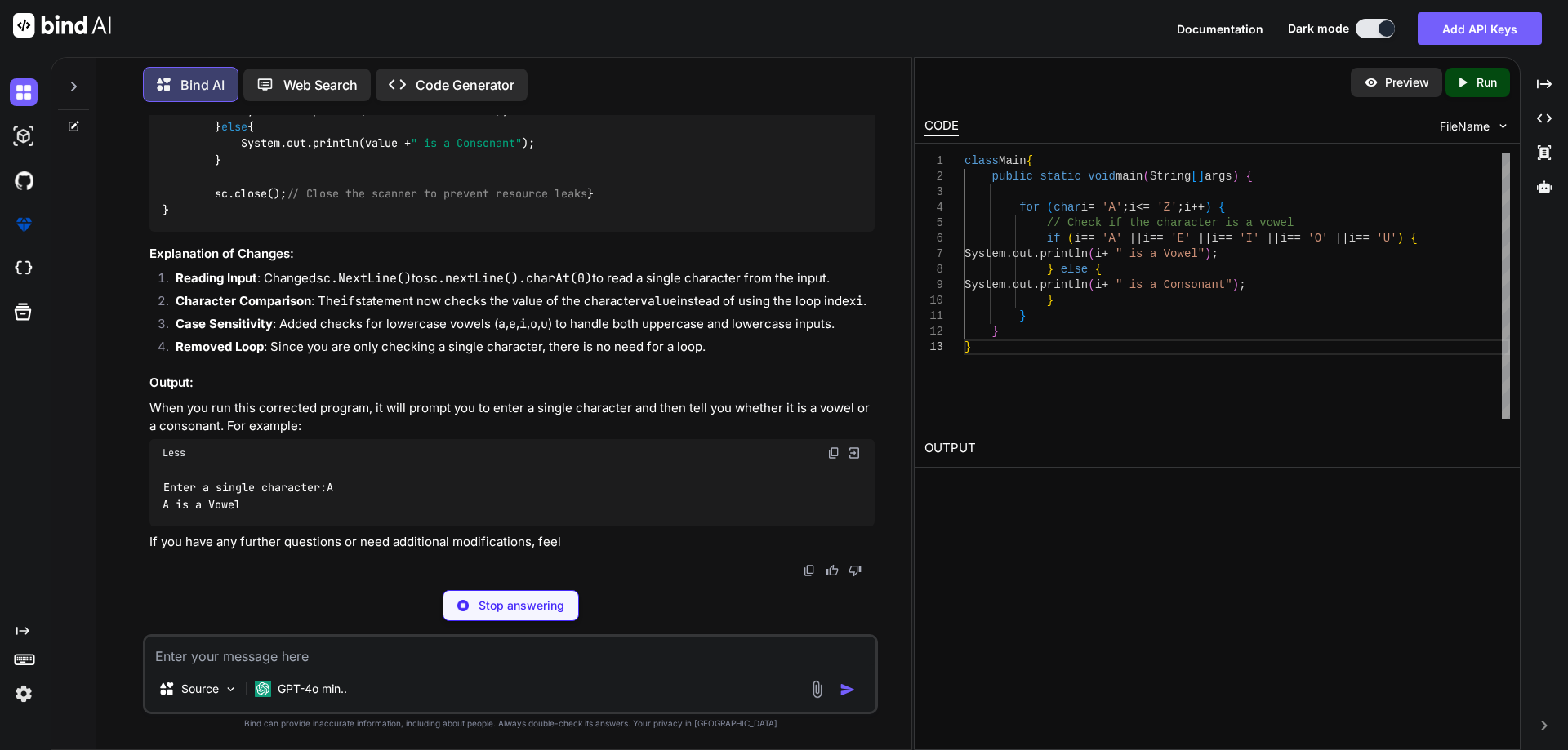
type textarea "x"
type textarea "sc.close(); // Close the scanner to prevent resource leaks } }"
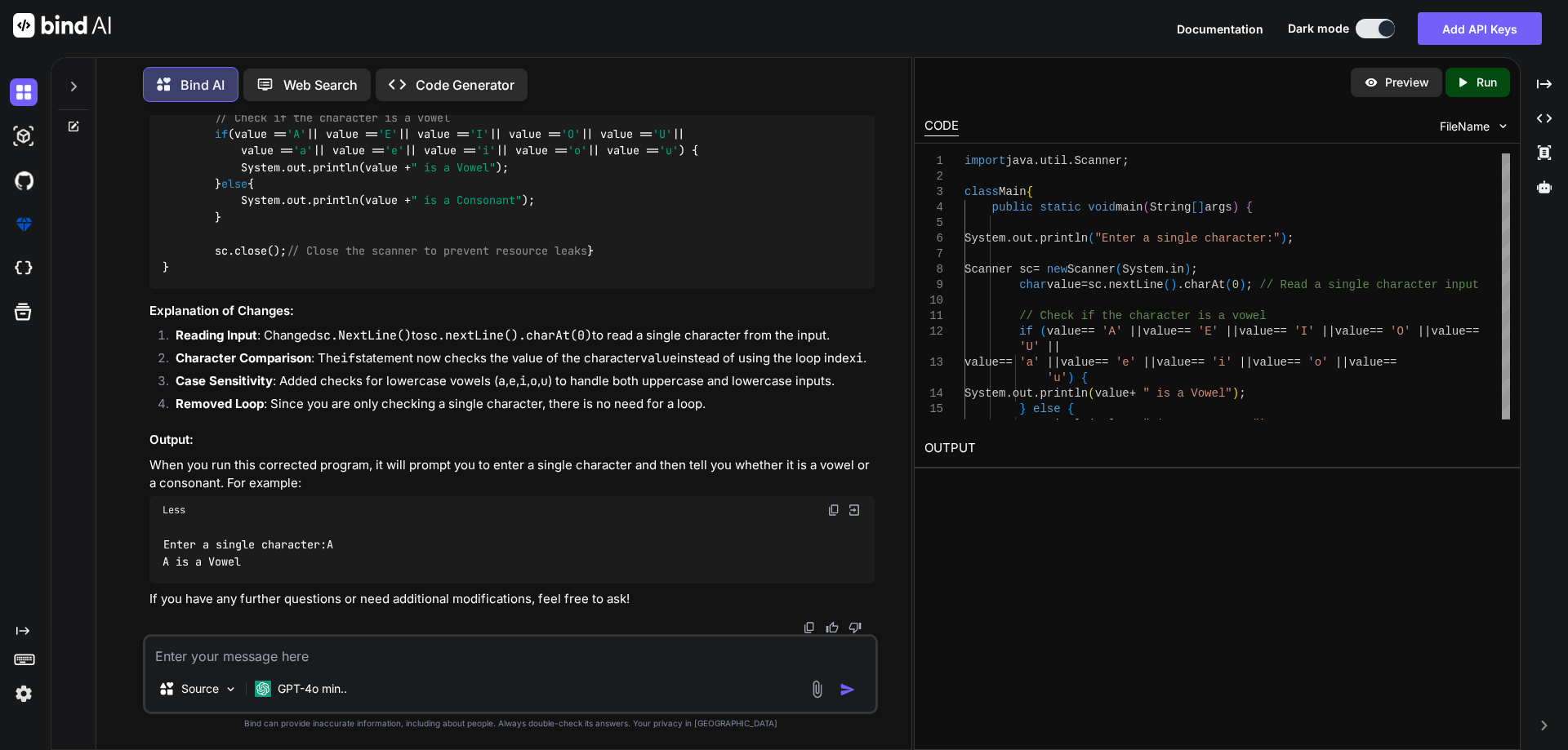
drag, startPoint x: 476, startPoint y: 347, endPoint x: 691, endPoint y: 342, distance: 215.1
click at [691, 288] on div "import java.util.Scanner; class Main { public static void main (String[] args) …" at bounding box center [512, 159] width 726 height 258
click at [831, 22] on img at bounding box center [834, 15] width 13 height 13
click at [563, 259] on div "import java.util.Scanner; class Main { public static void main (String[] args) …" at bounding box center [512, 159] width 726 height 258
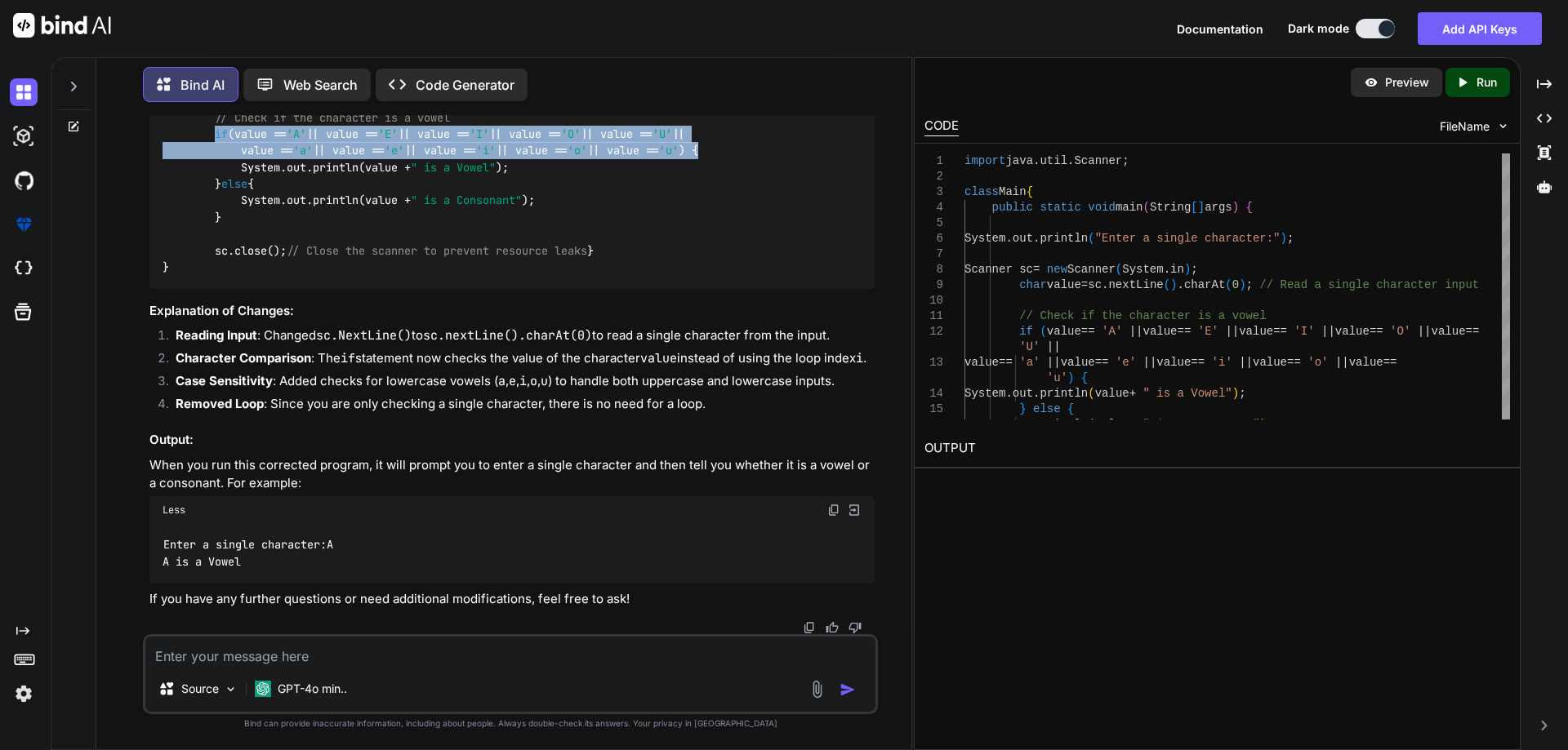
drag, startPoint x: 214, startPoint y: 411, endPoint x: 778, endPoint y: 434, distance: 564.5
click at [778, 288] on div "import java.util.Scanner; class Main { public static void main (String[] args) …" at bounding box center [512, 159] width 726 height 258
click at [504, 276] on code "import java.util.Scanner; class Main { public static void main (String[] args) …" at bounding box center [698, 159] width 1071 height 233
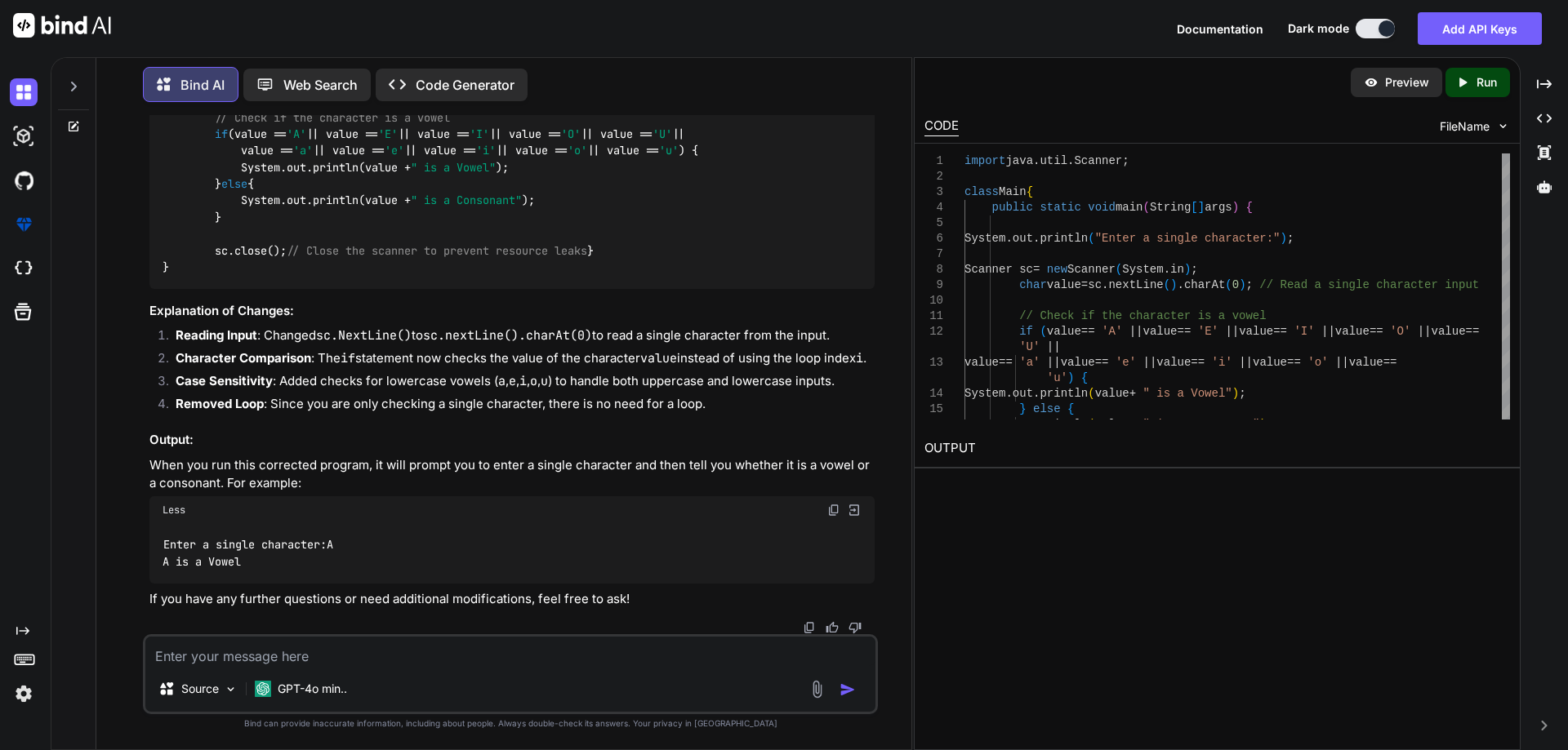
drag, startPoint x: 179, startPoint y: 569, endPoint x: 172, endPoint y: 562, distance: 9.9
click at [174, 288] on div "import java.util.Scanner; class Main { public static void main (String[] args) …" at bounding box center [512, 159] width 726 height 258
drag, startPoint x: 172, startPoint y: 562, endPoint x: 162, endPoint y: 224, distance: 338.1
click at [162, 224] on div "import java.util.Scanner; class Main { public static void main (String[] args) …" at bounding box center [512, 159] width 726 height 258
click at [181, 276] on code "import java.util.Scanner; class Main { public static void main (String[] args) …" at bounding box center [698, 159] width 1071 height 233
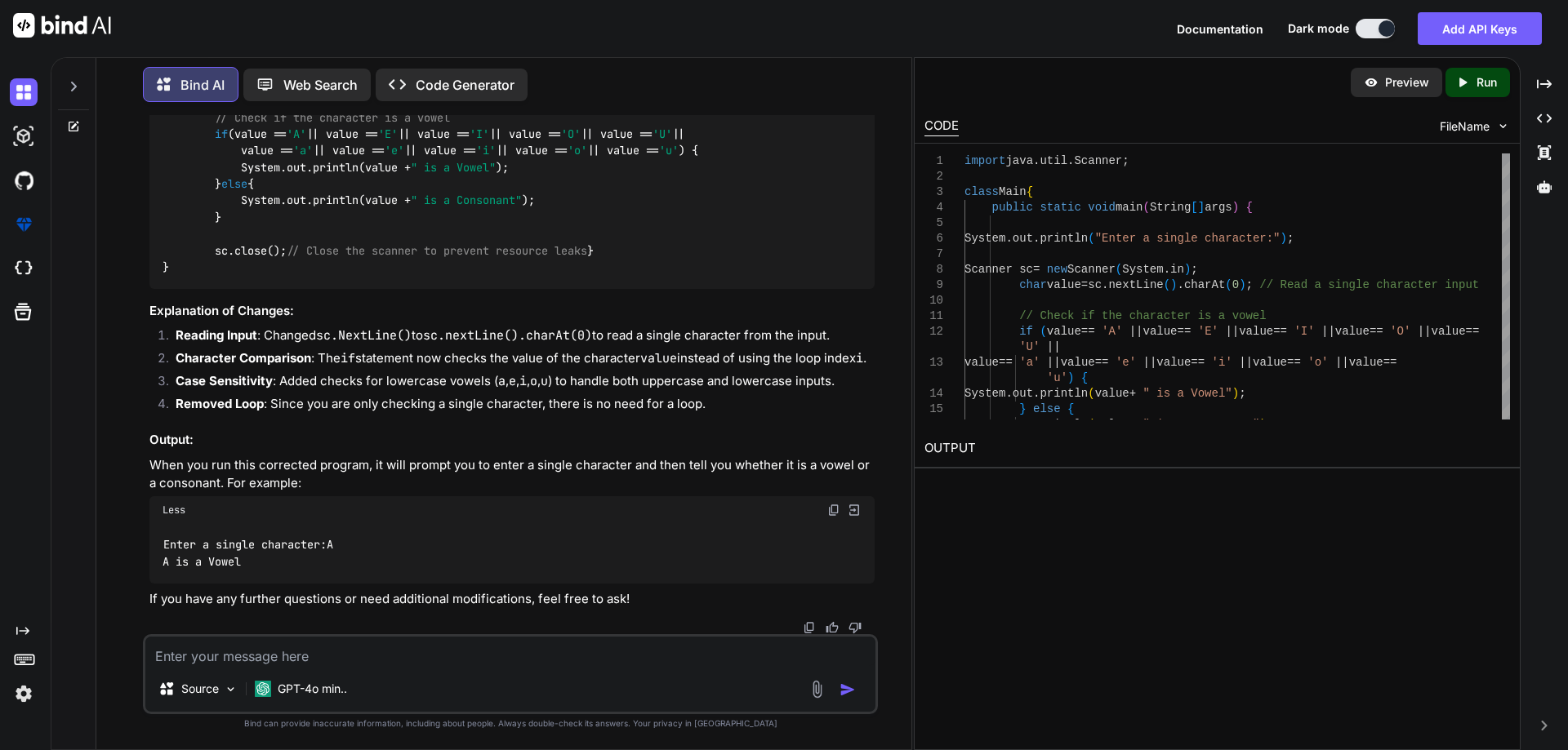
click at [181, 276] on code "import java.util.Scanner; class Main { public static void main (String[] args) …" at bounding box center [698, 159] width 1071 height 233
drag, startPoint x: 327, startPoint y: 226, endPoint x: 138, endPoint y: 254, distance: 191.1
click at [121, 226] on div "You Create test cases for "We are seeing an issue when the TIPs app first conne…" at bounding box center [510, 431] width 802 height 634
drag, startPoint x: 165, startPoint y: 261, endPoint x: 252, endPoint y: 256, distance: 87.1
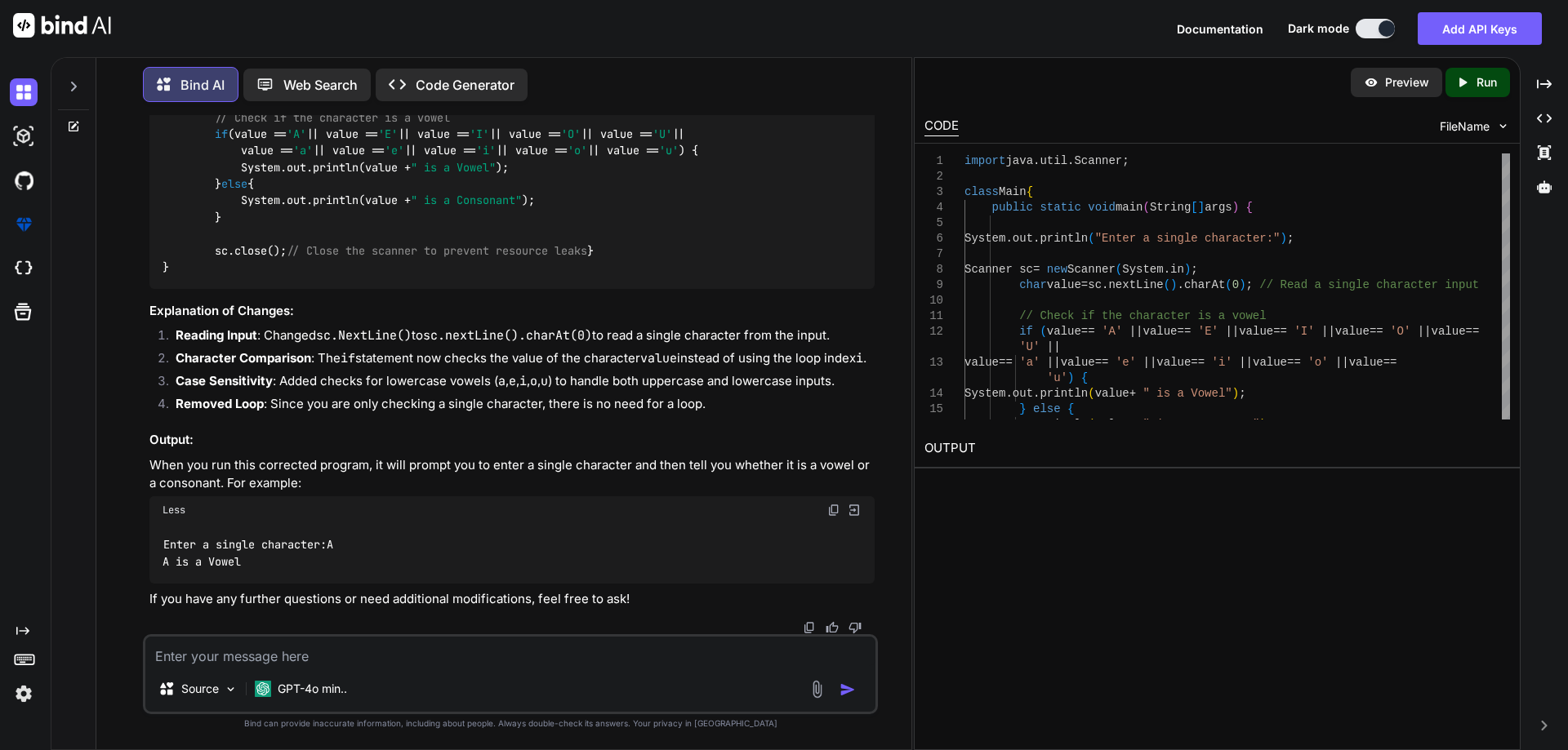
click at [252, 256] on div "import java.util.Scanner; class Main { public static void main (String[] args) …" at bounding box center [512, 159] width 726 height 258
drag, startPoint x: 179, startPoint y: 275, endPoint x: 471, endPoint y: 290, distance: 292.4
click at [471, 288] on div "import java.util.Scanner; class Main { public static void main (String[] args) …" at bounding box center [512, 159] width 726 height 258
click at [218, 276] on code "import java.util.Scanner; class Main { public static void main (String[] args) …" at bounding box center [698, 159] width 1071 height 233
drag, startPoint x: 211, startPoint y: 311, endPoint x: 543, endPoint y: 310, distance: 332.0
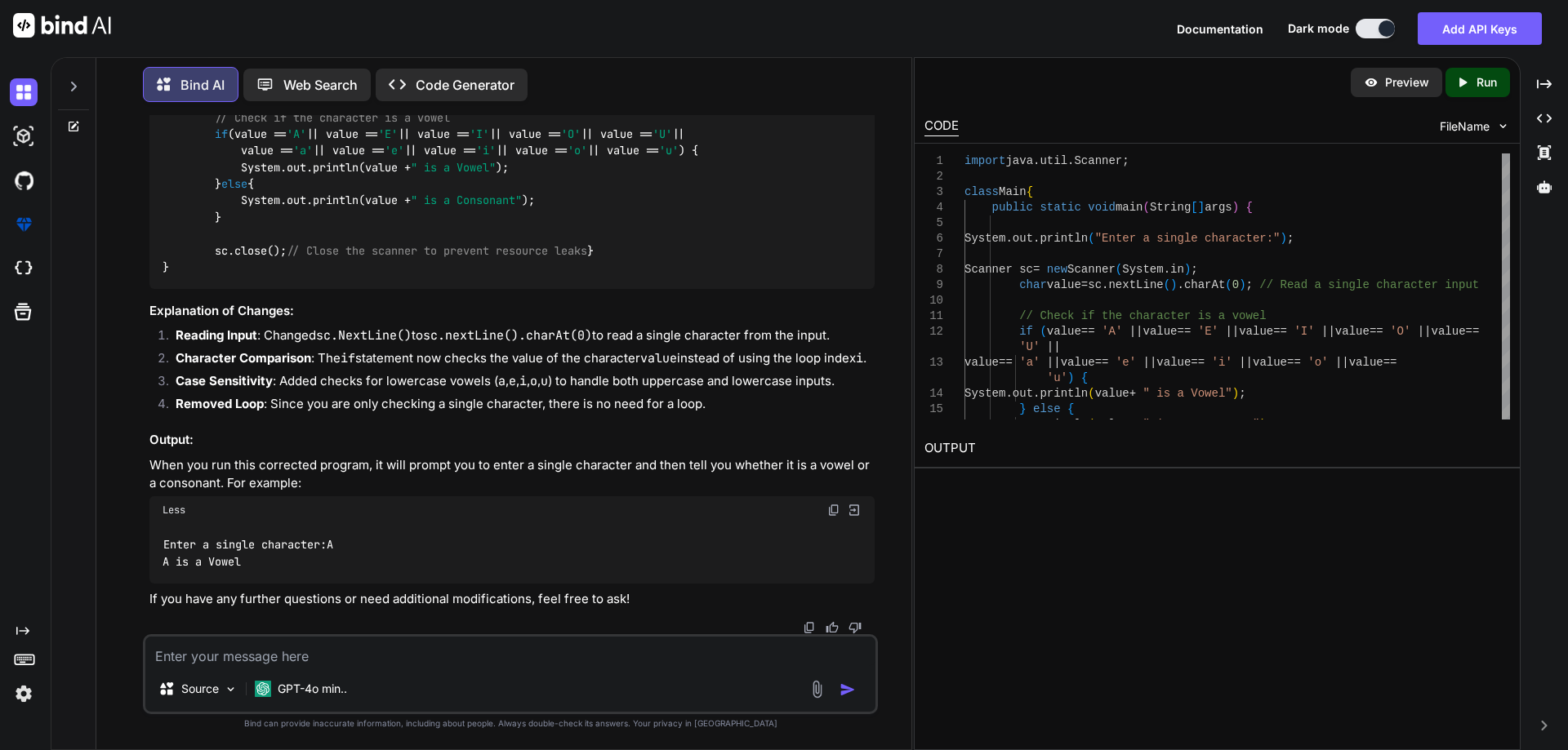
click at [543, 288] on div "import java.util.Scanner; class Main { public static void main (String[] args) …" at bounding box center [512, 159] width 726 height 258
drag, startPoint x: 216, startPoint y: 345, endPoint x: 542, endPoint y: 345, distance: 326.0
click at [542, 288] on div "import java.util.Scanner; class Main { public static void main (String[] args) …" at bounding box center [512, 159] width 726 height 258
drag, startPoint x: 269, startPoint y: 364, endPoint x: 461, endPoint y: 360, distance: 192.0
click at [461, 276] on code "import java.util.Scanner; class Main { public static void main (String[] args) …" at bounding box center [698, 159] width 1071 height 233
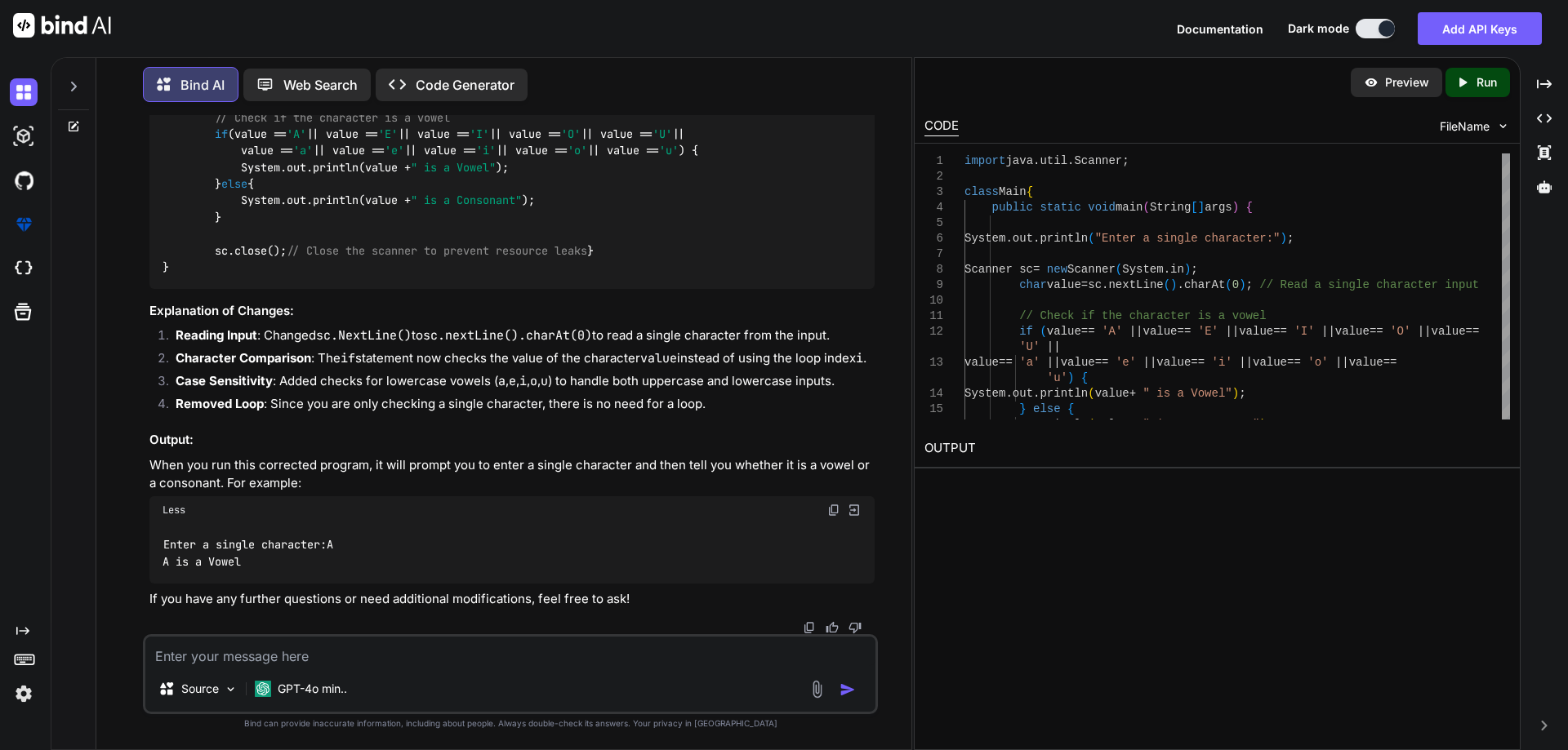
click at [464, 276] on code "import java.util.Scanner; class Main { public static void main (String[] args) …" at bounding box center [698, 159] width 1071 height 233
click at [314, 660] on textarea at bounding box center [510, 651] width 730 height 30
type textarea "o"
type textarea "x"
type textarea "ot"
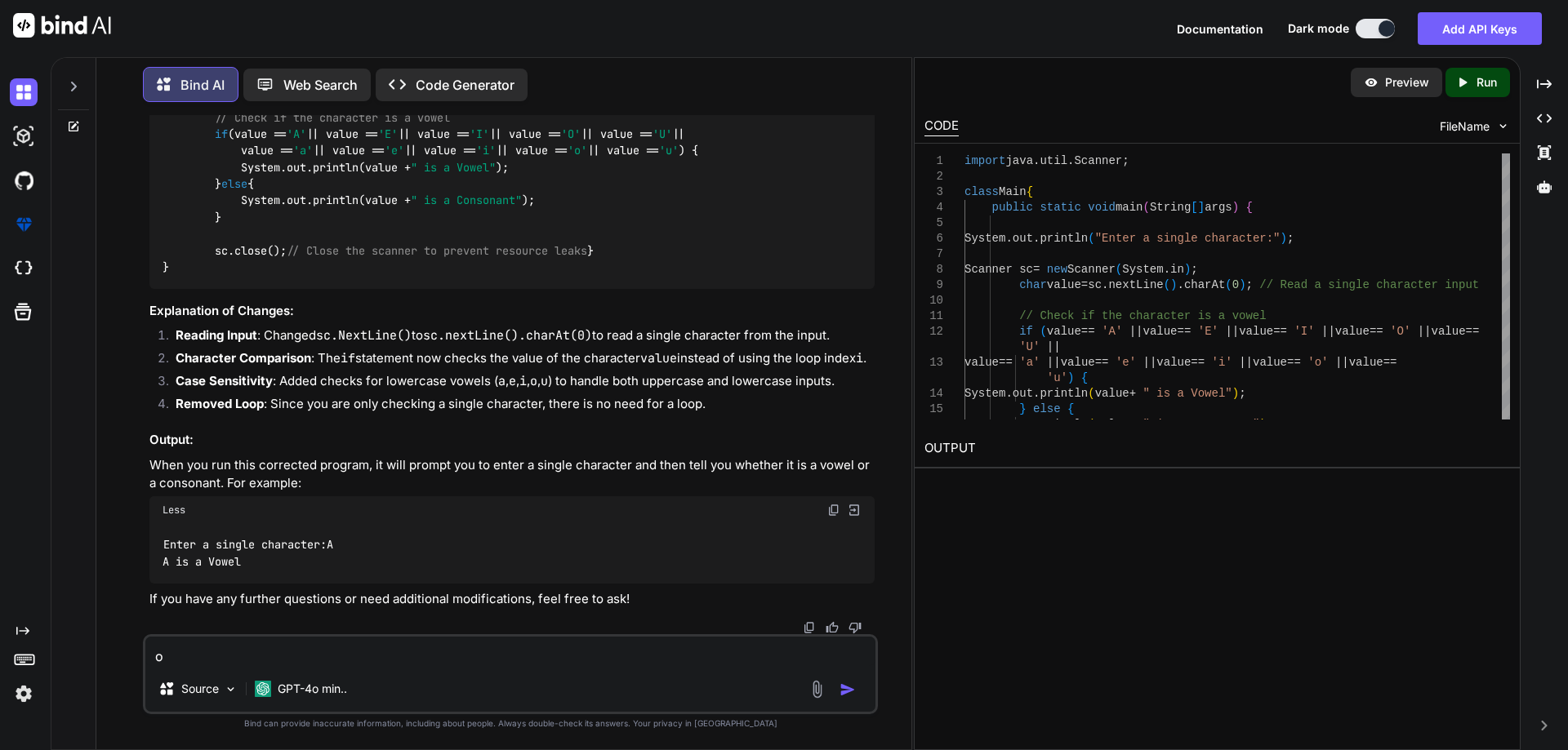
type textarea "x"
type textarea "oth"
type textarea "x"
type textarea "othwe"
type textarea "x"
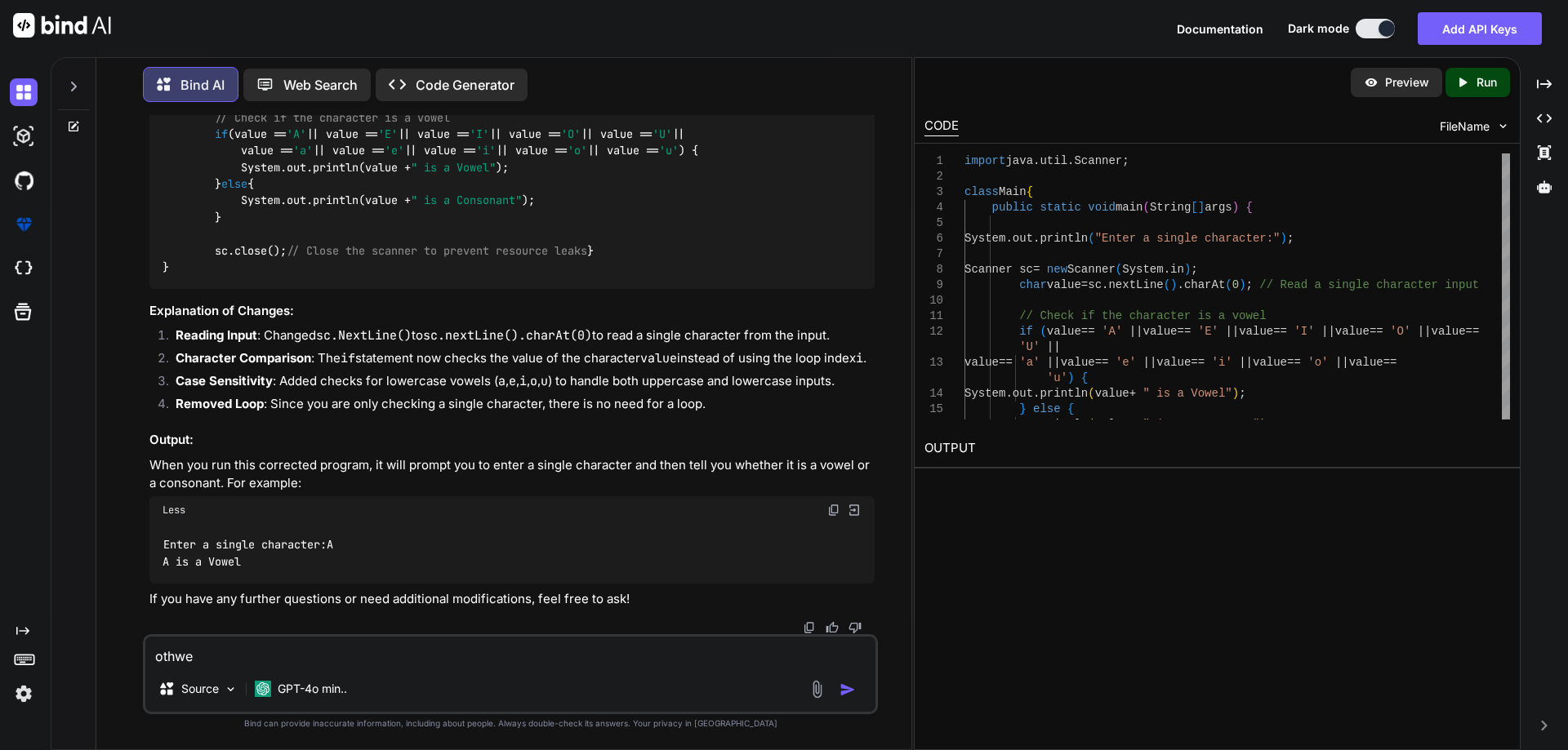
type textarea "othwer"
type textarea "x"
type textarea "othwe"
type textarea "x"
type textarea "othw"
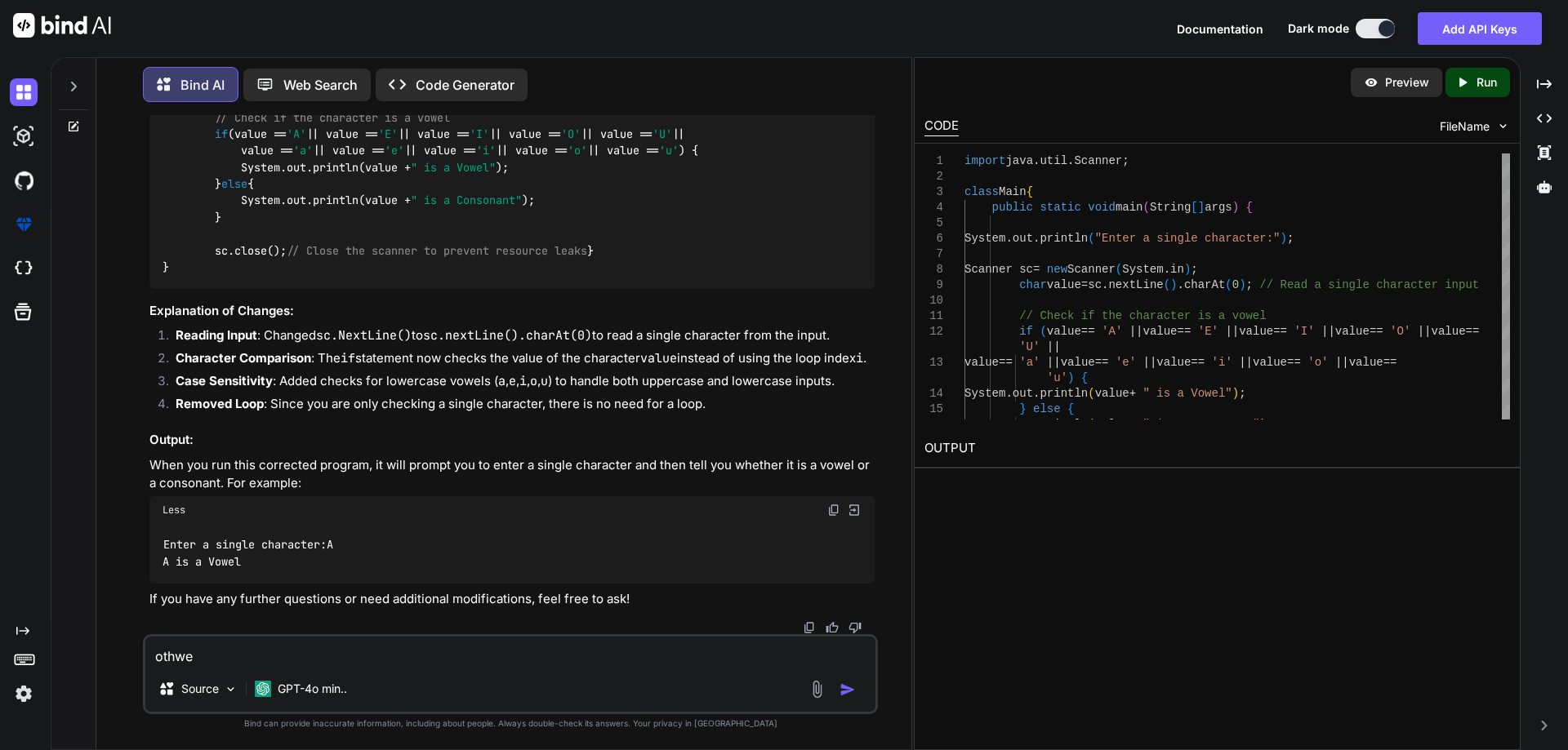
type textarea "x"
type textarea "oth"
type textarea "x"
type textarea "othe"
type textarea "x"
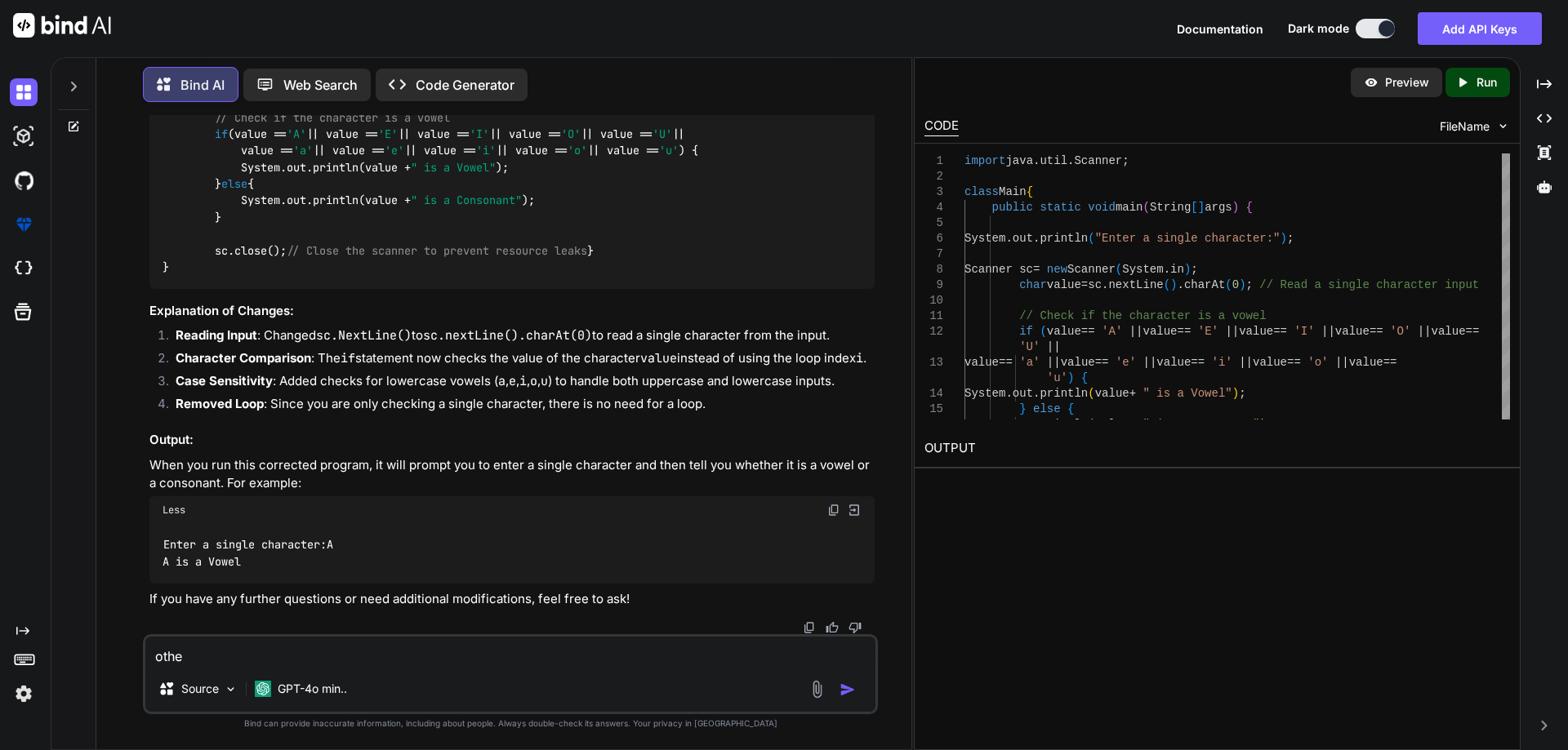
type textarea "other"
type textarea "x"
type textarea "other"
type textarea "x"
type textarea "other w"
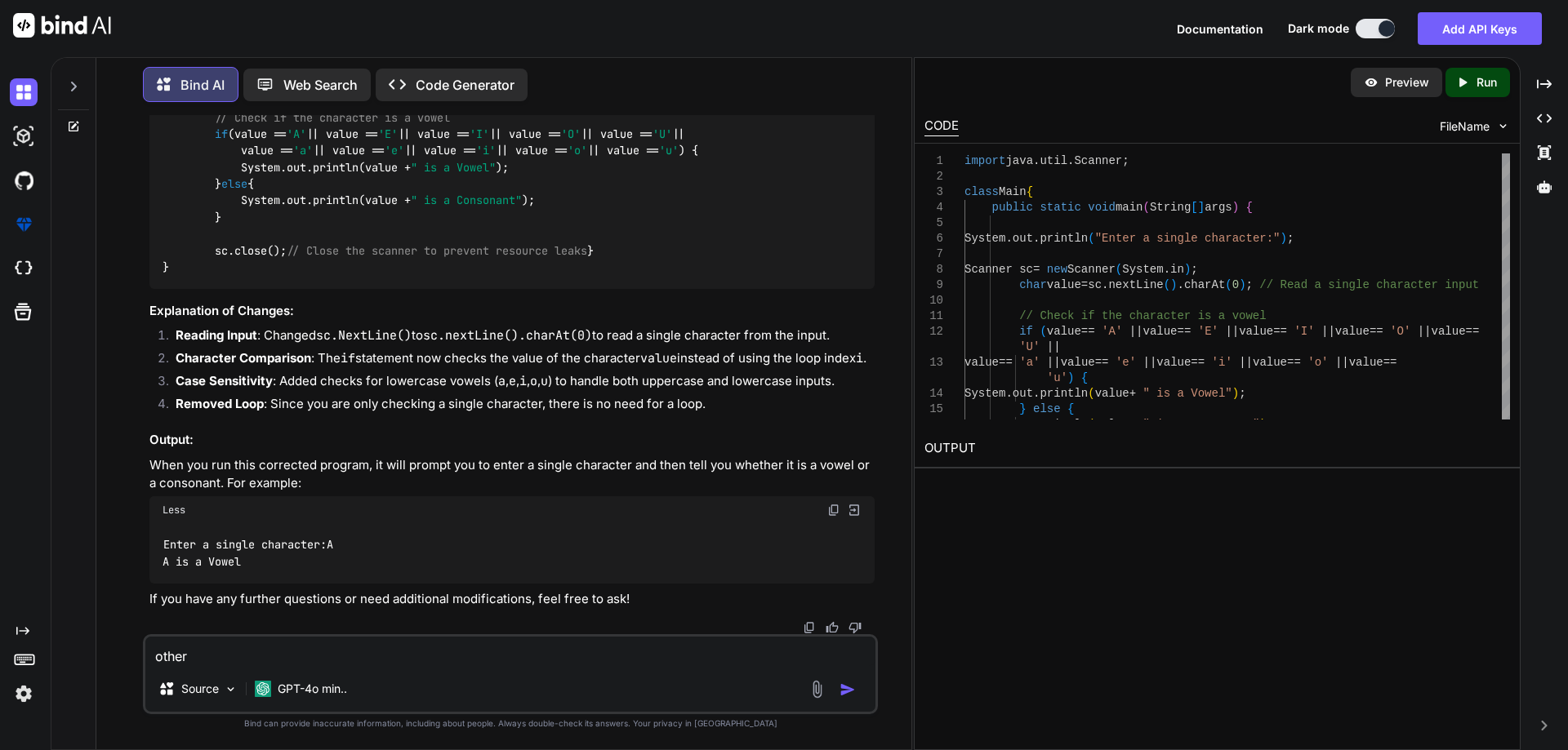
type textarea "x"
type textarea "other wa"
type textarea "x"
type textarea "other wa"
type textarea "x"
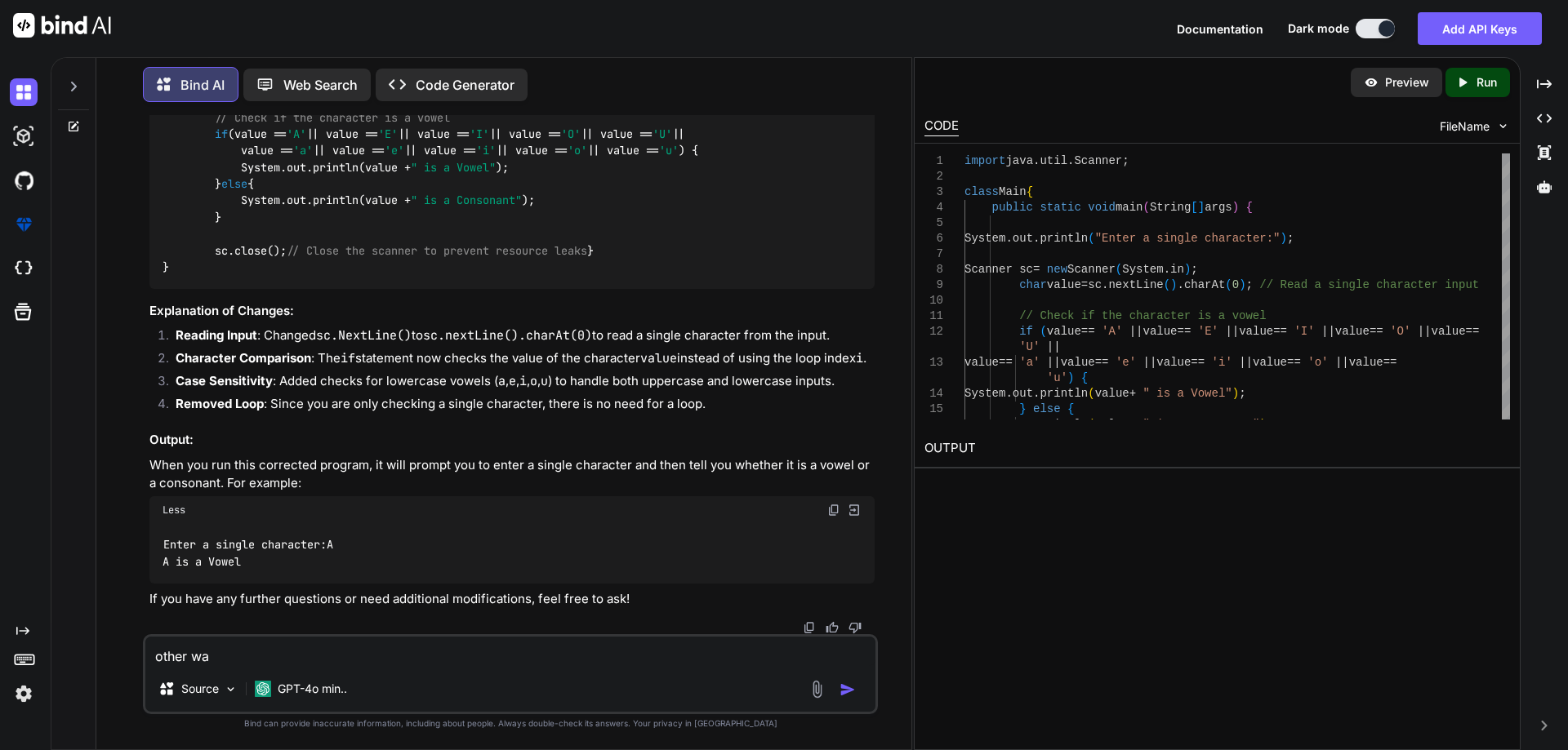
type textarea "other wa"
type textarea "x"
type textarea "other way"
type textarea "x"
type textarea "other way"
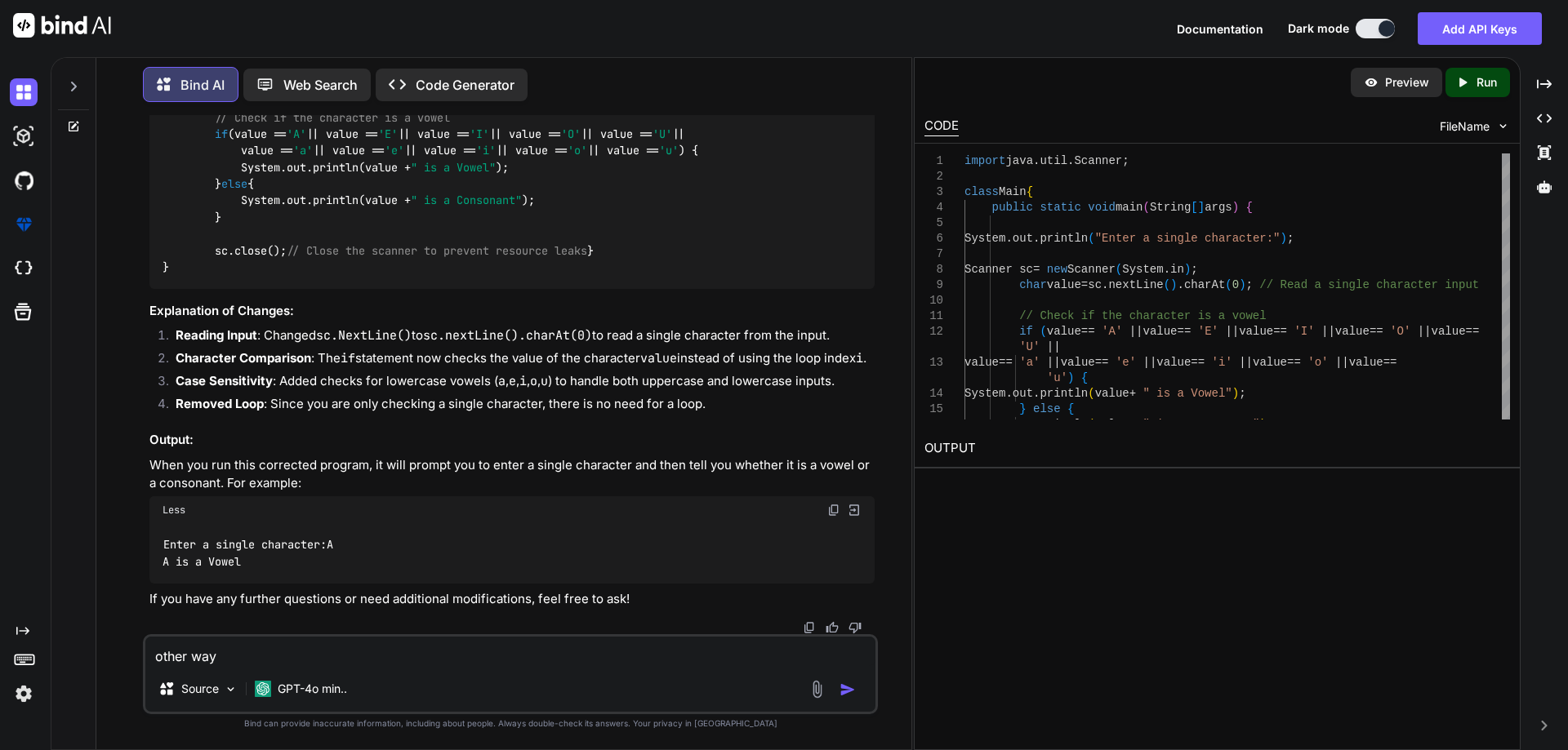
type textarea "x"
type textarea "other way s"
type textarea "x"
type textarea "other way sa"
type textarea "x"
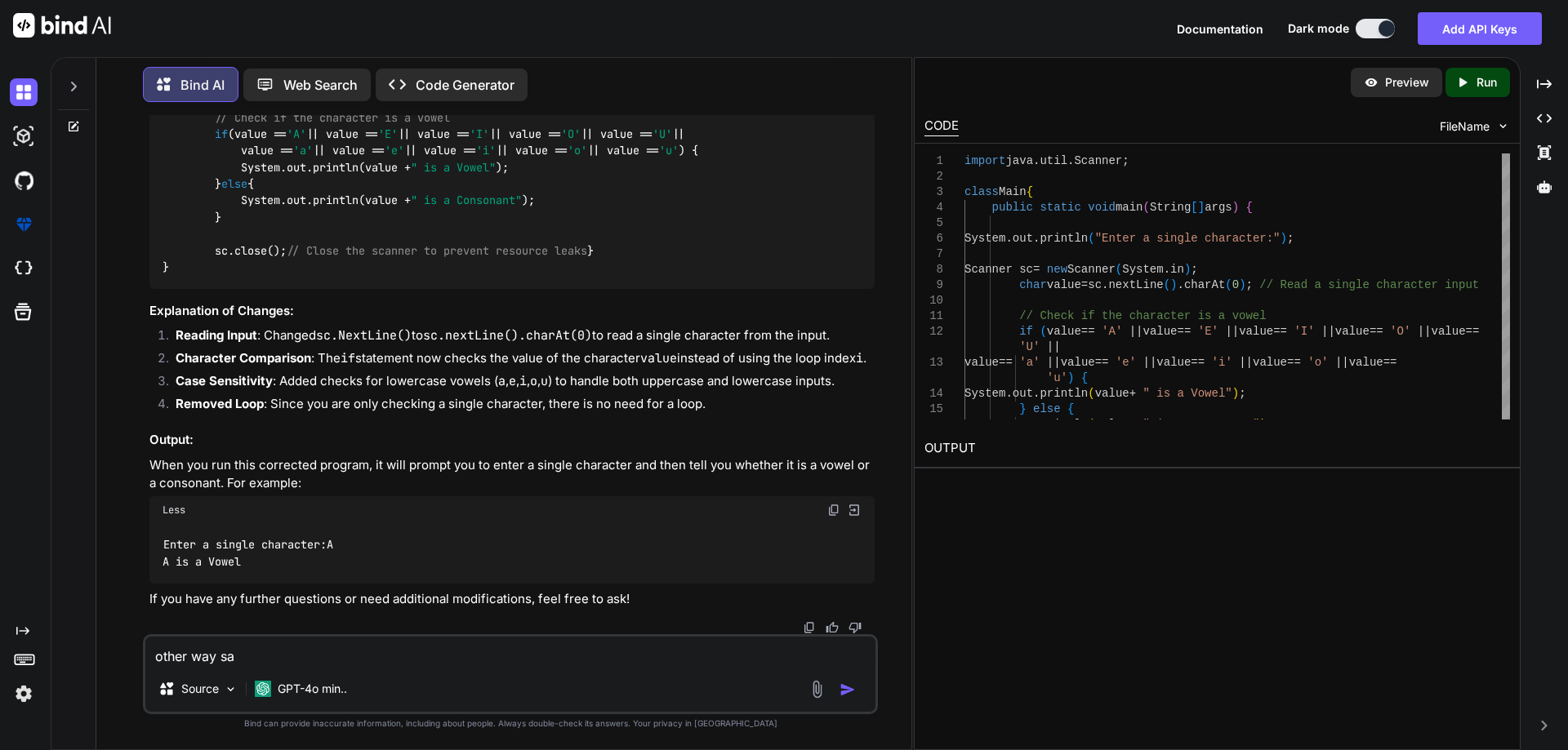
type textarea "other way sam"
type textarea "x"
type textarea "other way same"
type textarea "x"
type textarea "other way same"
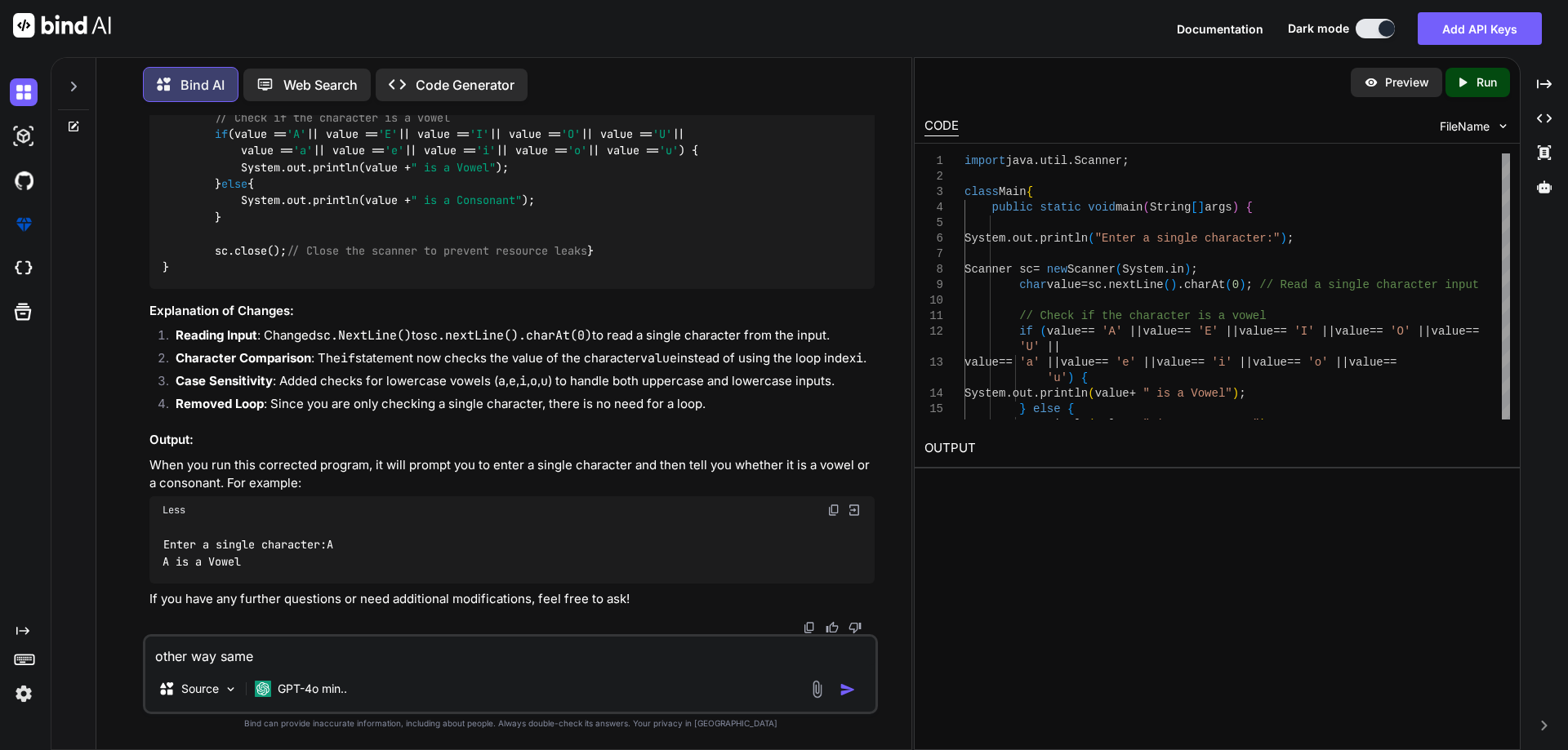
type textarea "x"
type textarea "other way same p"
type textarea "x"
type textarea "other way same pr"
type textarea "x"
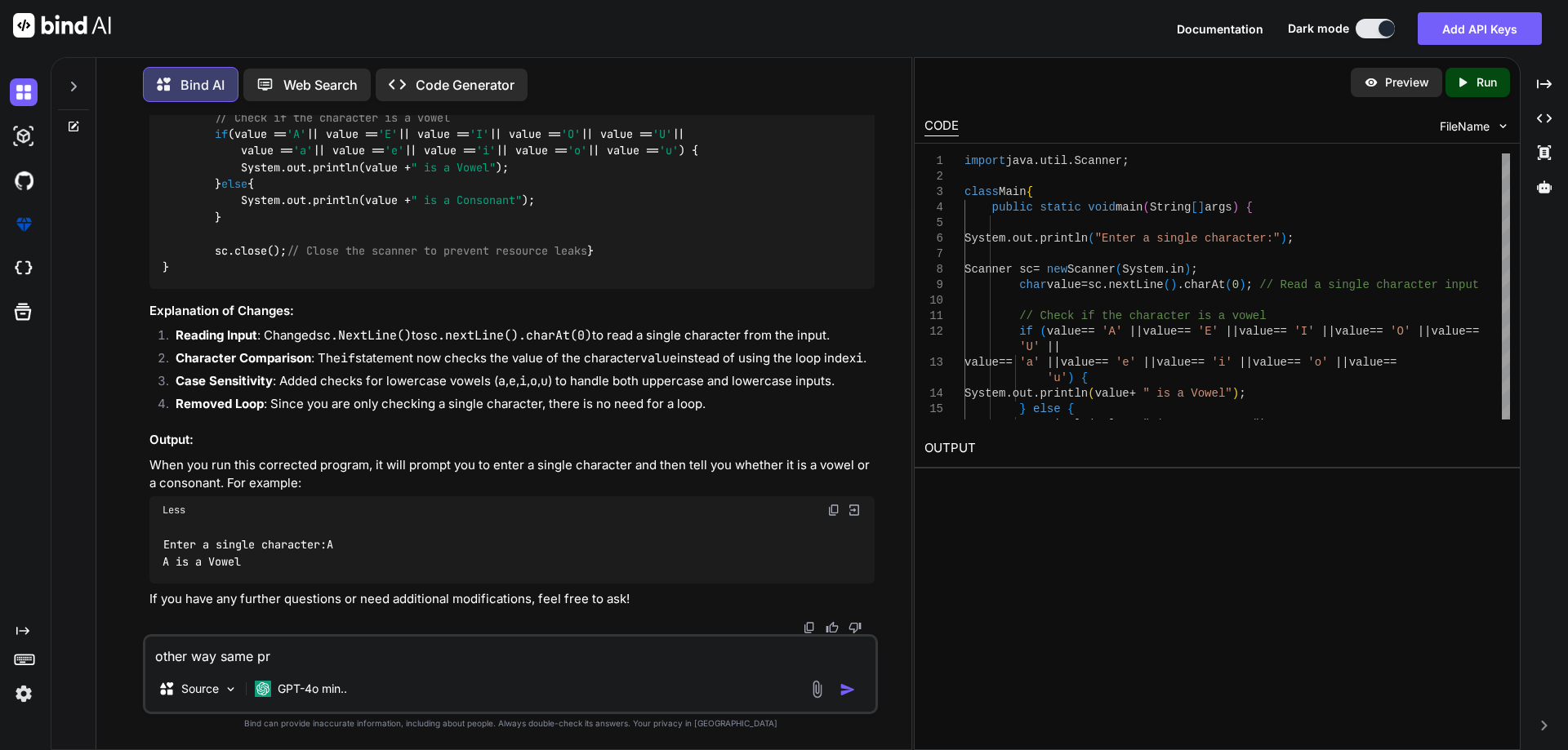
type textarea "other way same pro"
type textarea "x"
type textarea "other way same prog"
type textarea "x"
type textarea "other way same progr"
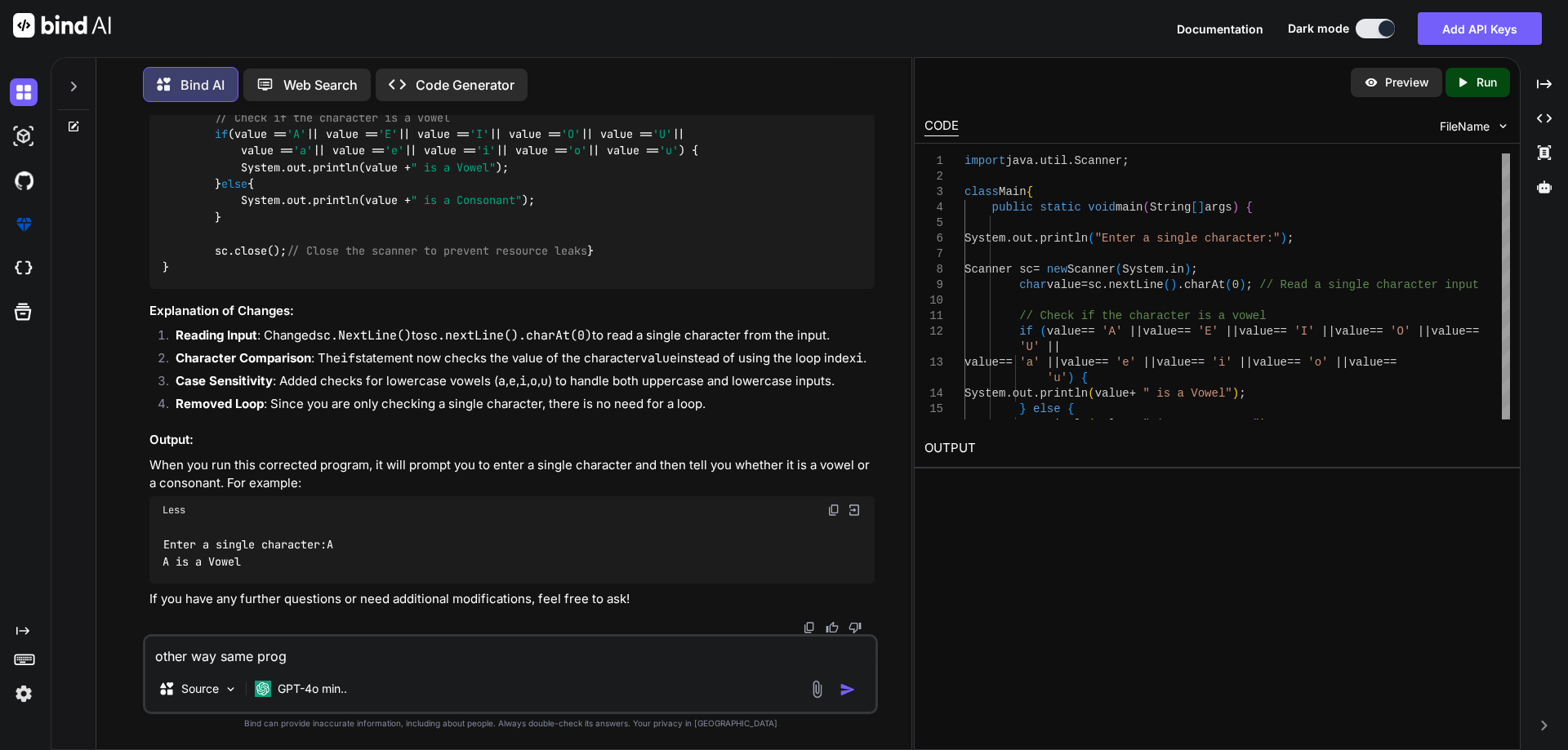
type textarea "x"
type textarea "other way same progra"
type textarea "x"
type textarea "other way same program"
type textarea "x"
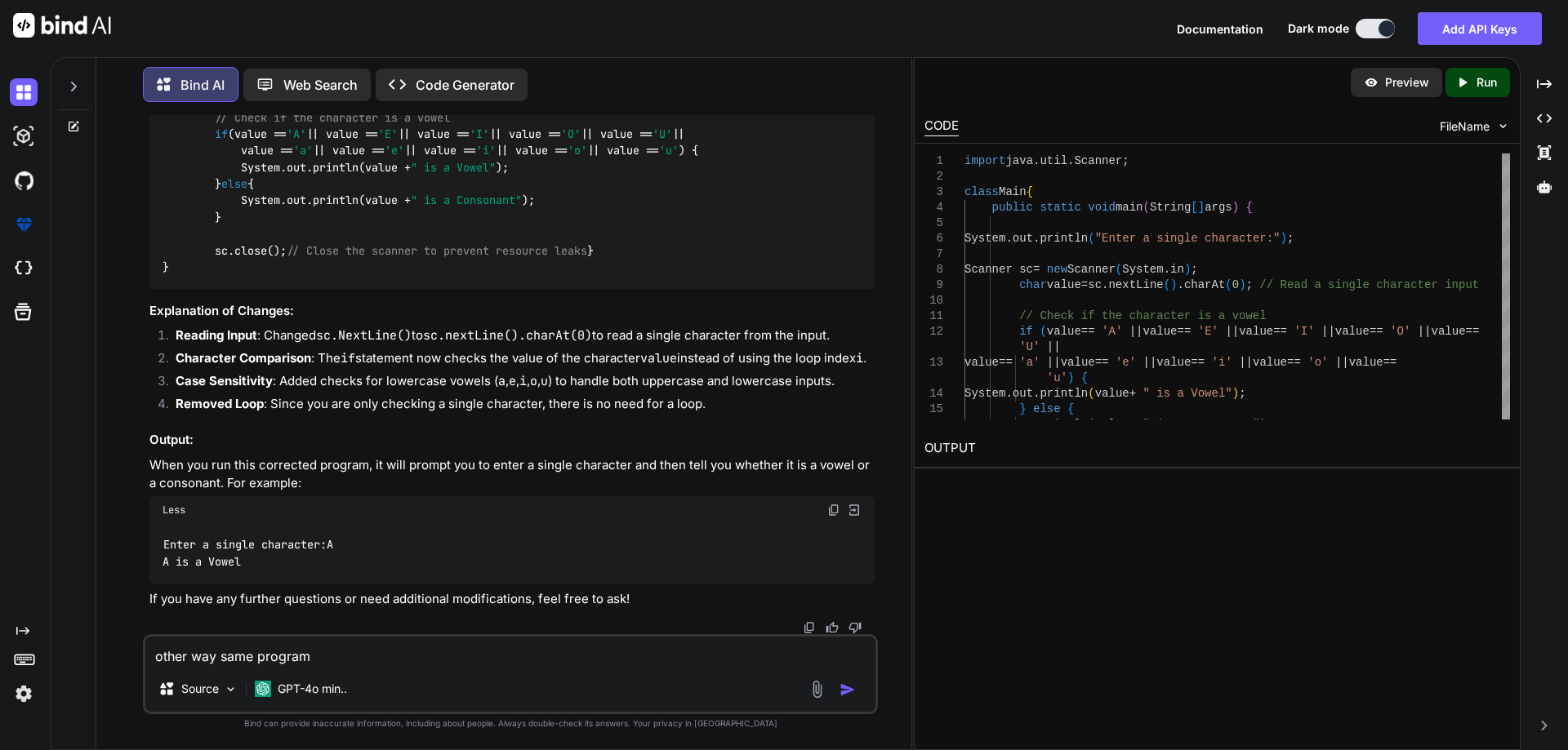
type textarea "other way same program'"
type textarea "x"
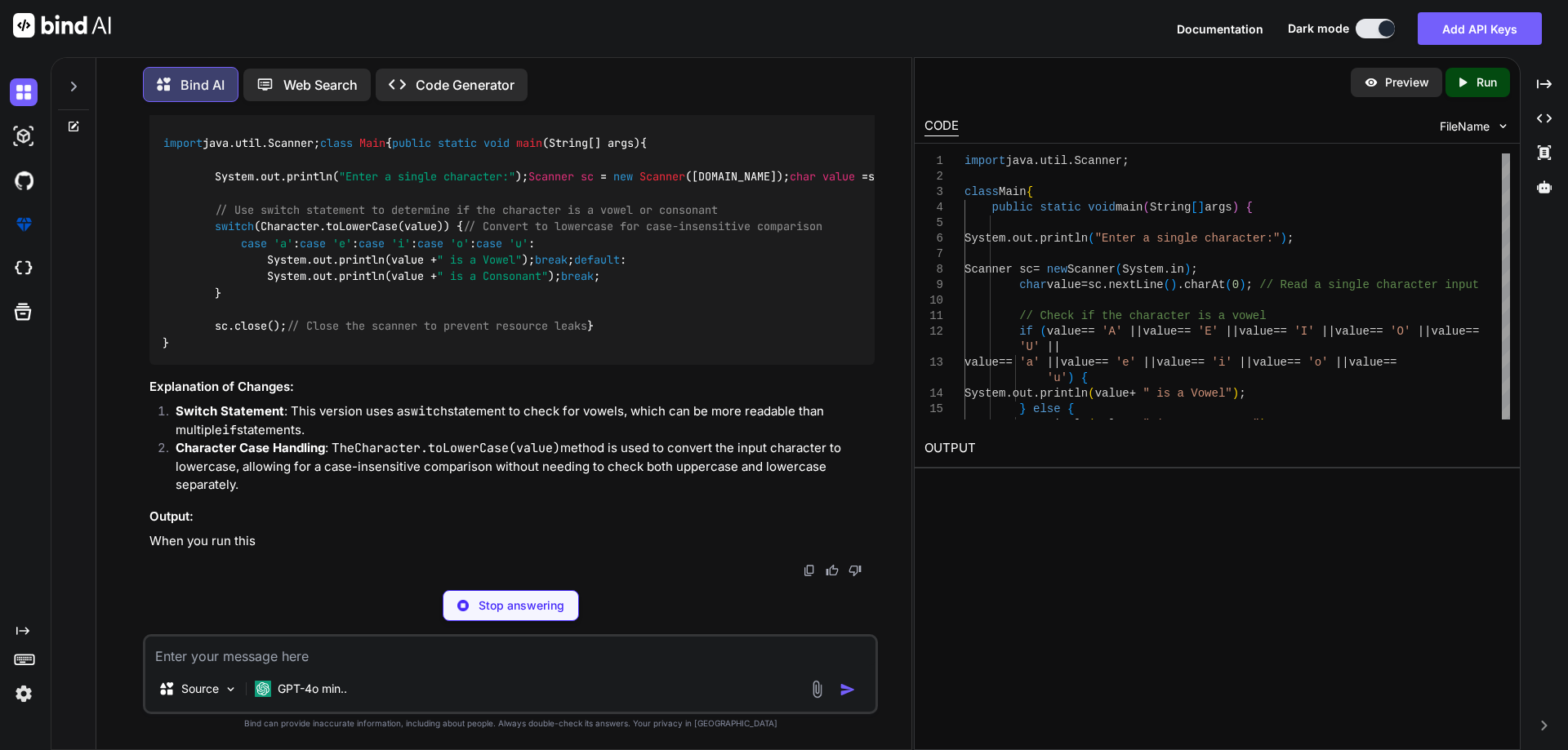
scroll to position [6083, 0]
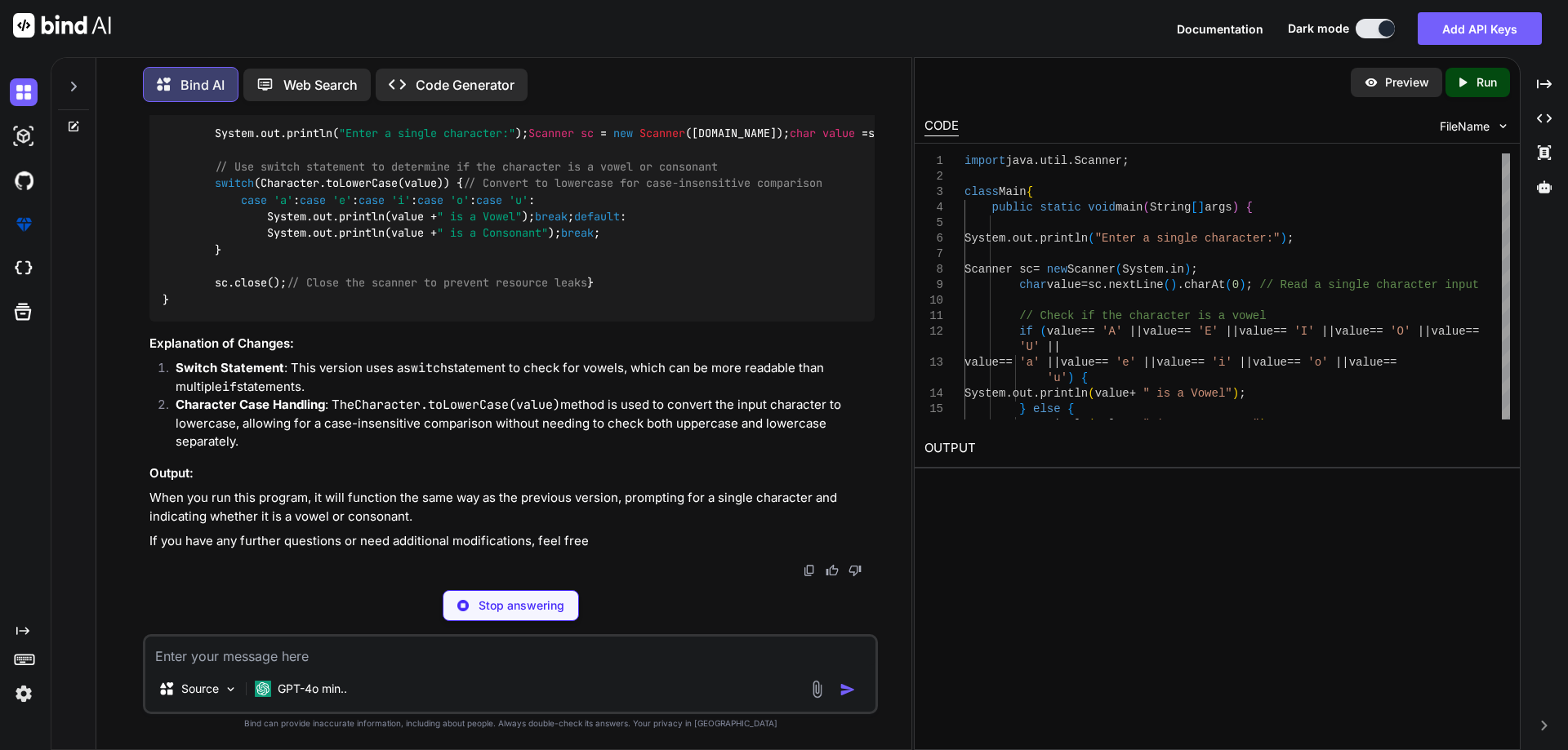
type textarea "x"
type textarea "default: System.out.println(value + " is a Consonant"); break; } sc.close(); //…"
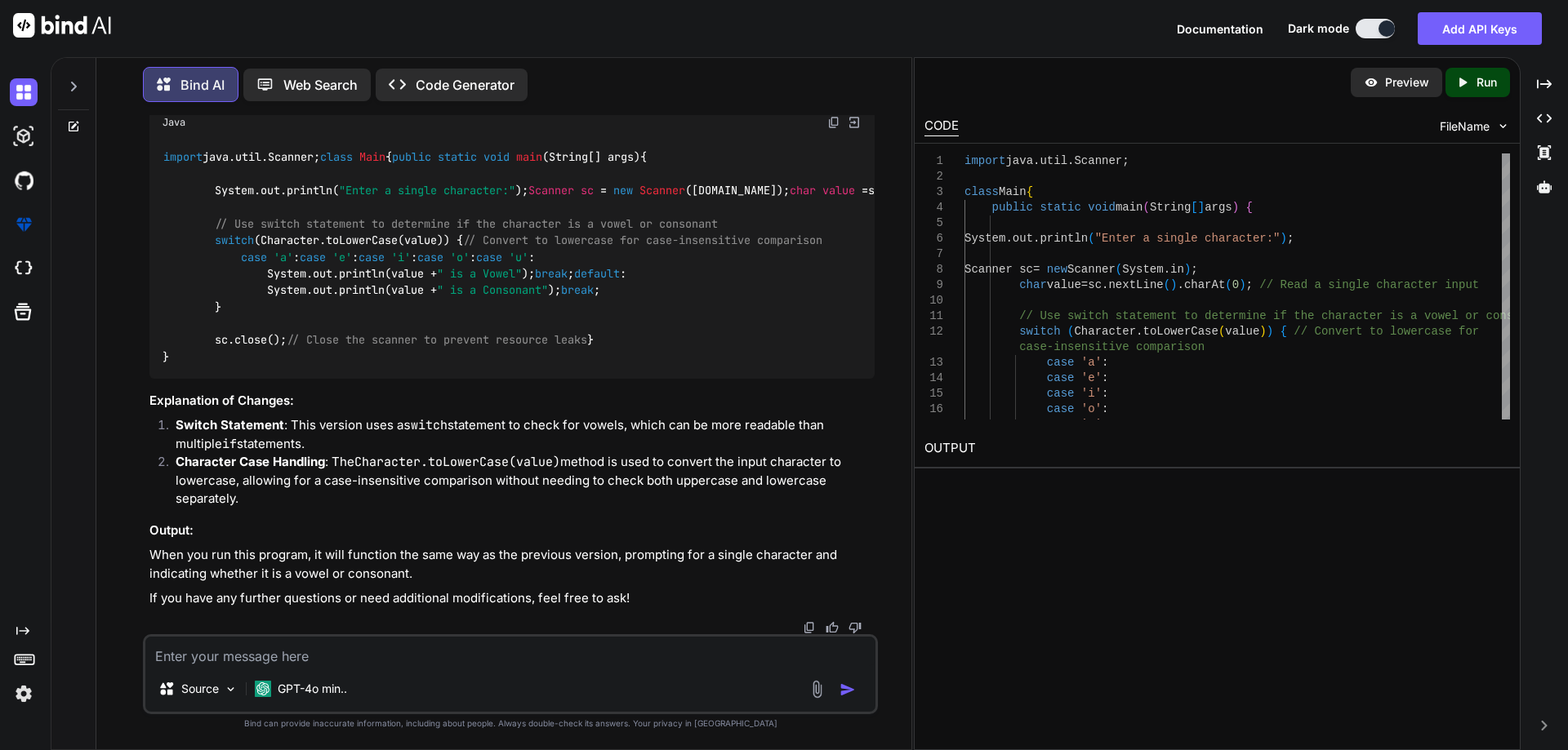
scroll to position [6002, 0]
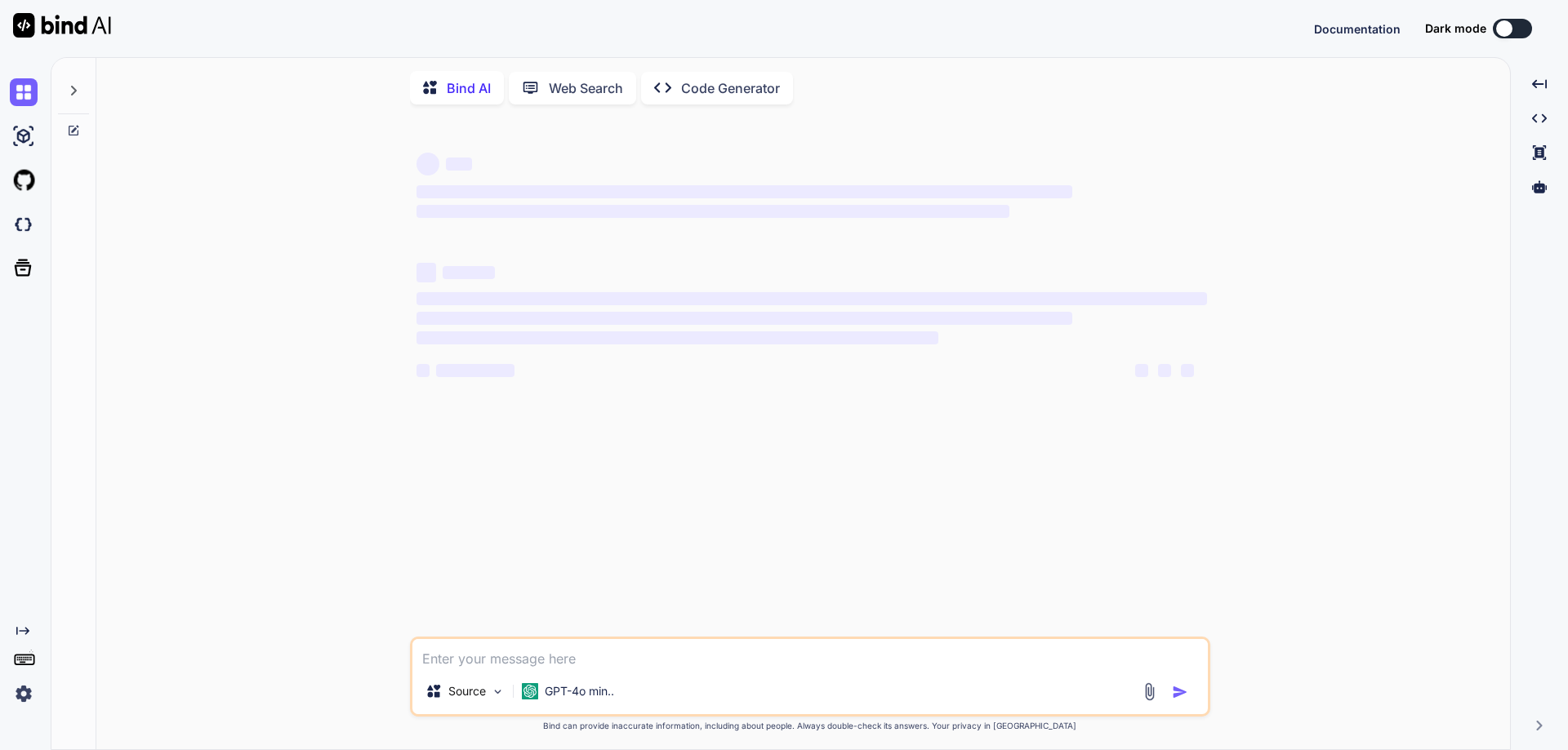
type textarea "x"
type textarea "import java.util.Scanner; class Main { public static void main(String[] args) {…"
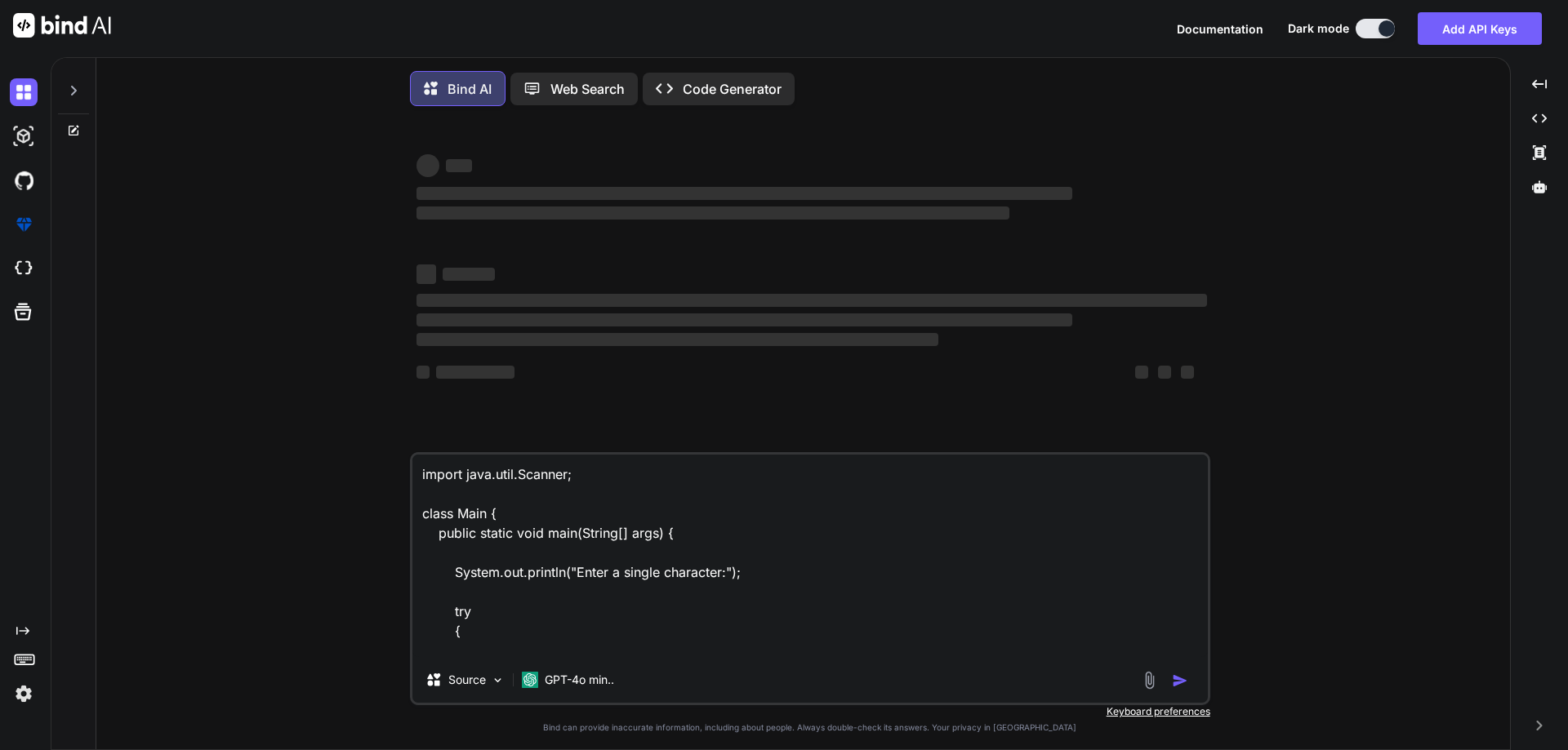
scroll to position [511, 0]
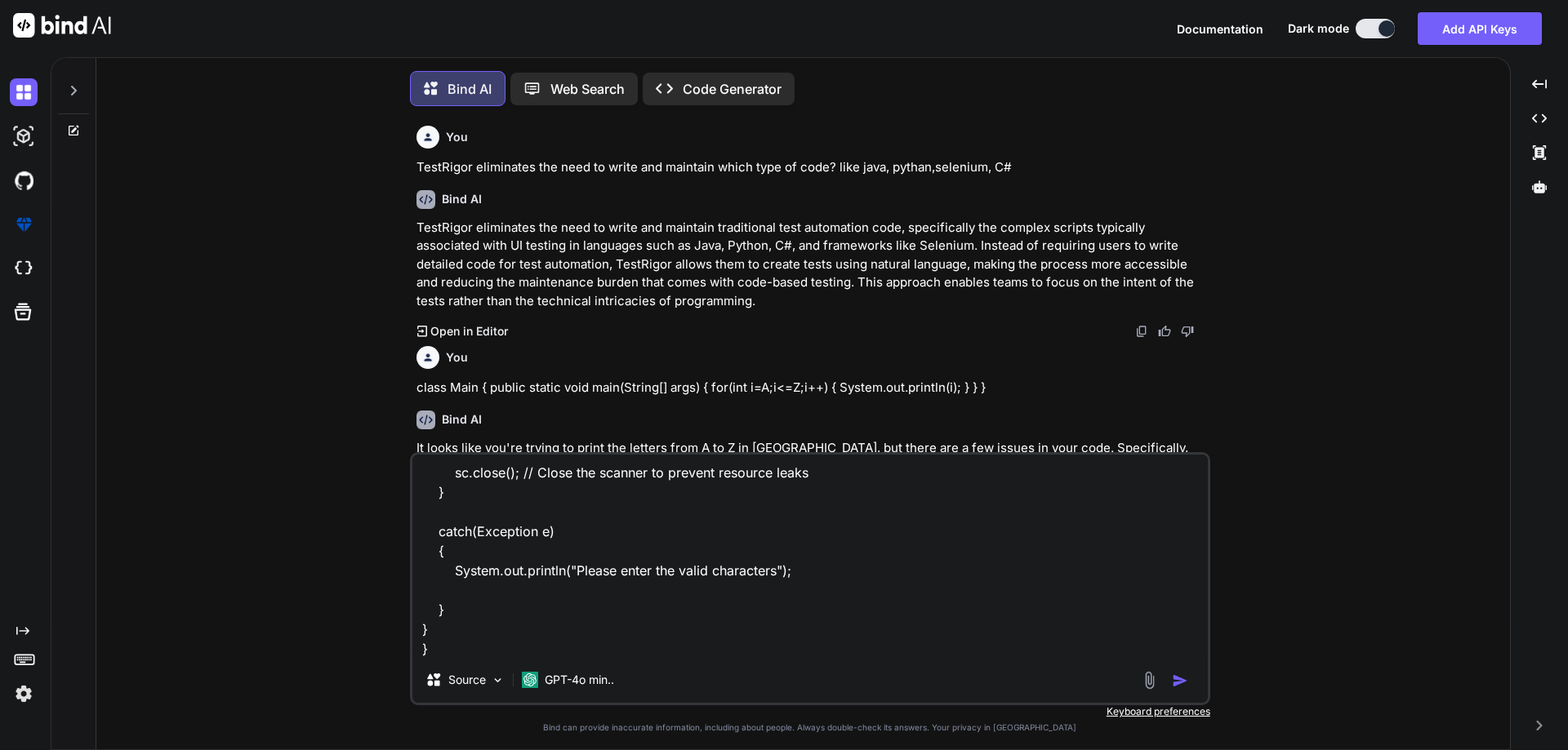
type textarea "x"
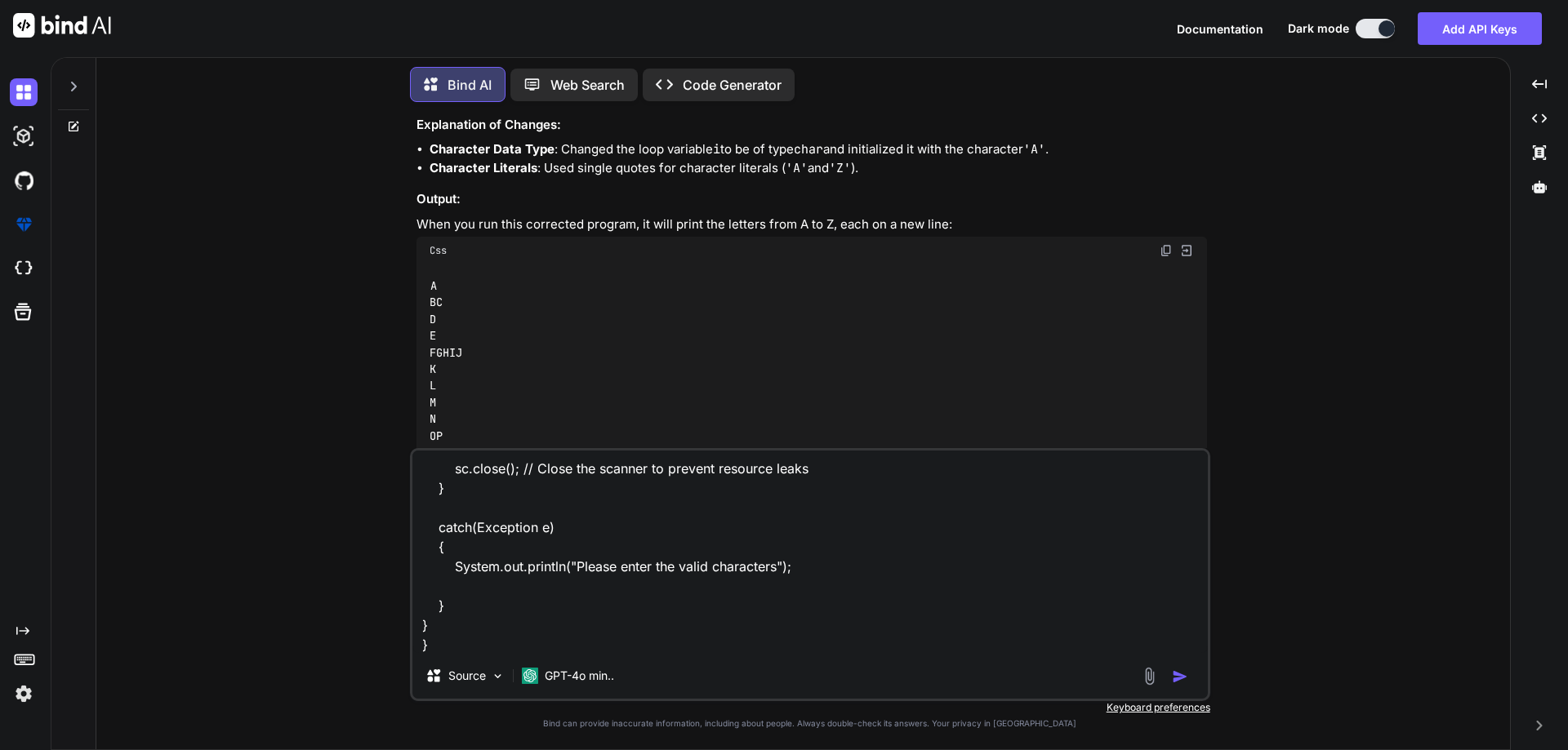
type textarea "import java.util.Scanner; class Main { public static void main(String[] args) {…"
type textarea "x"
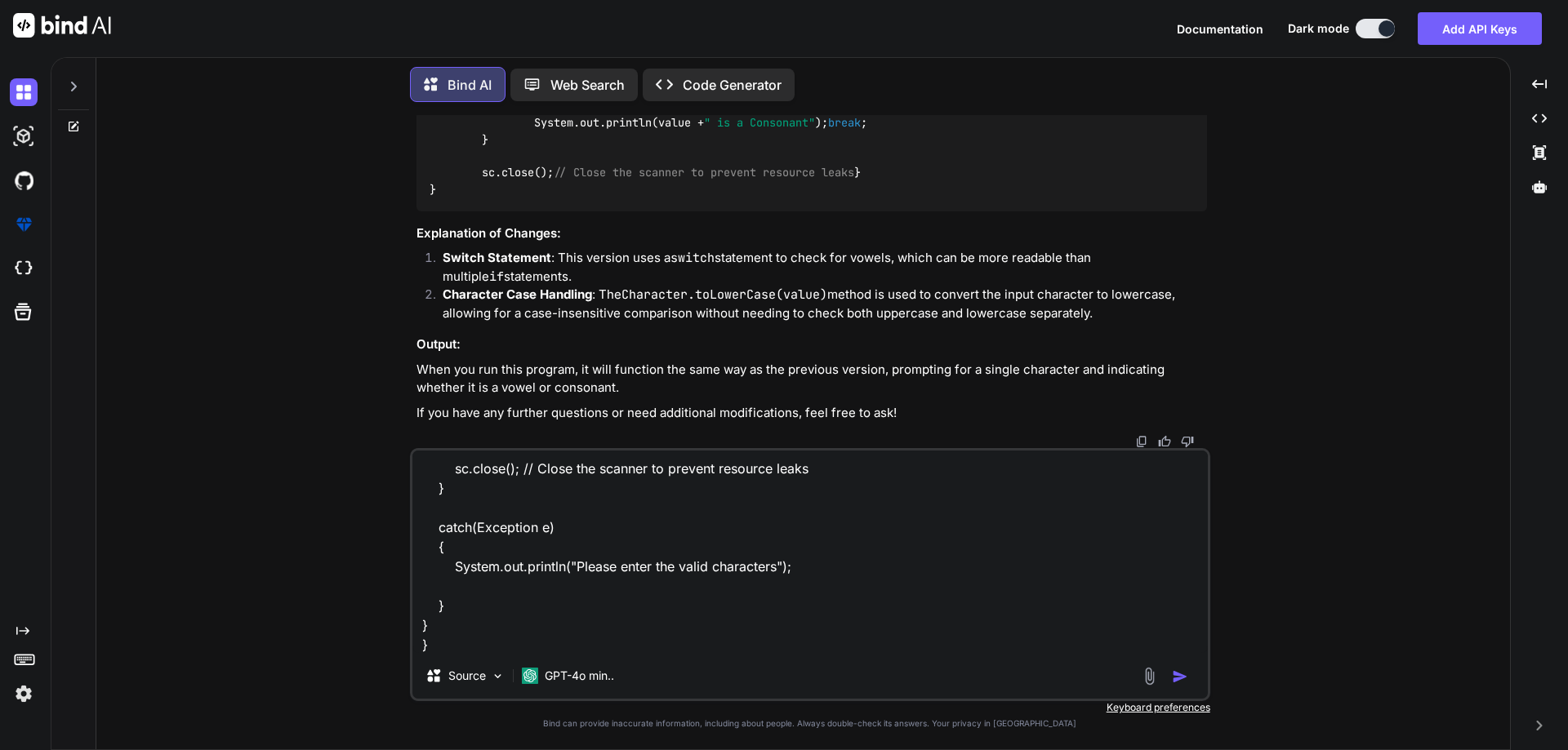
scroll to position [2999, 0]
type textarea "import java.util.Scanner; class Main { public static void main(String[] args) {…"
type textarea "x"
type textarea "import java.util.Scanner; class Main { public static void main(String[] args) {…"
type textarea "x"
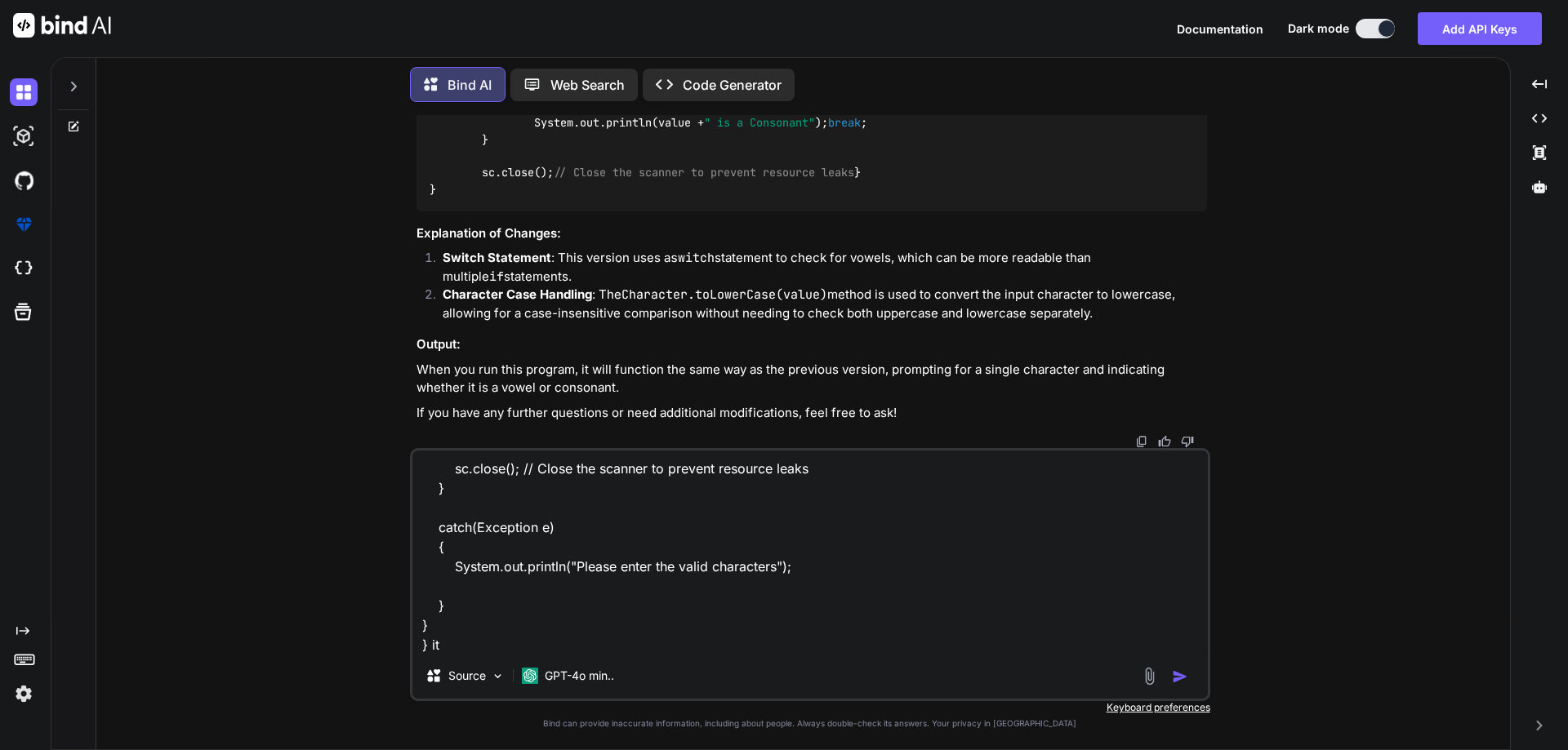
type textarea "import java.util.Scanner; class Main { public static void main(String[] args) {…"
type textarea "x"
type textarea "import java.util.Scanner; class Main { public static void main(String[] args) {…"
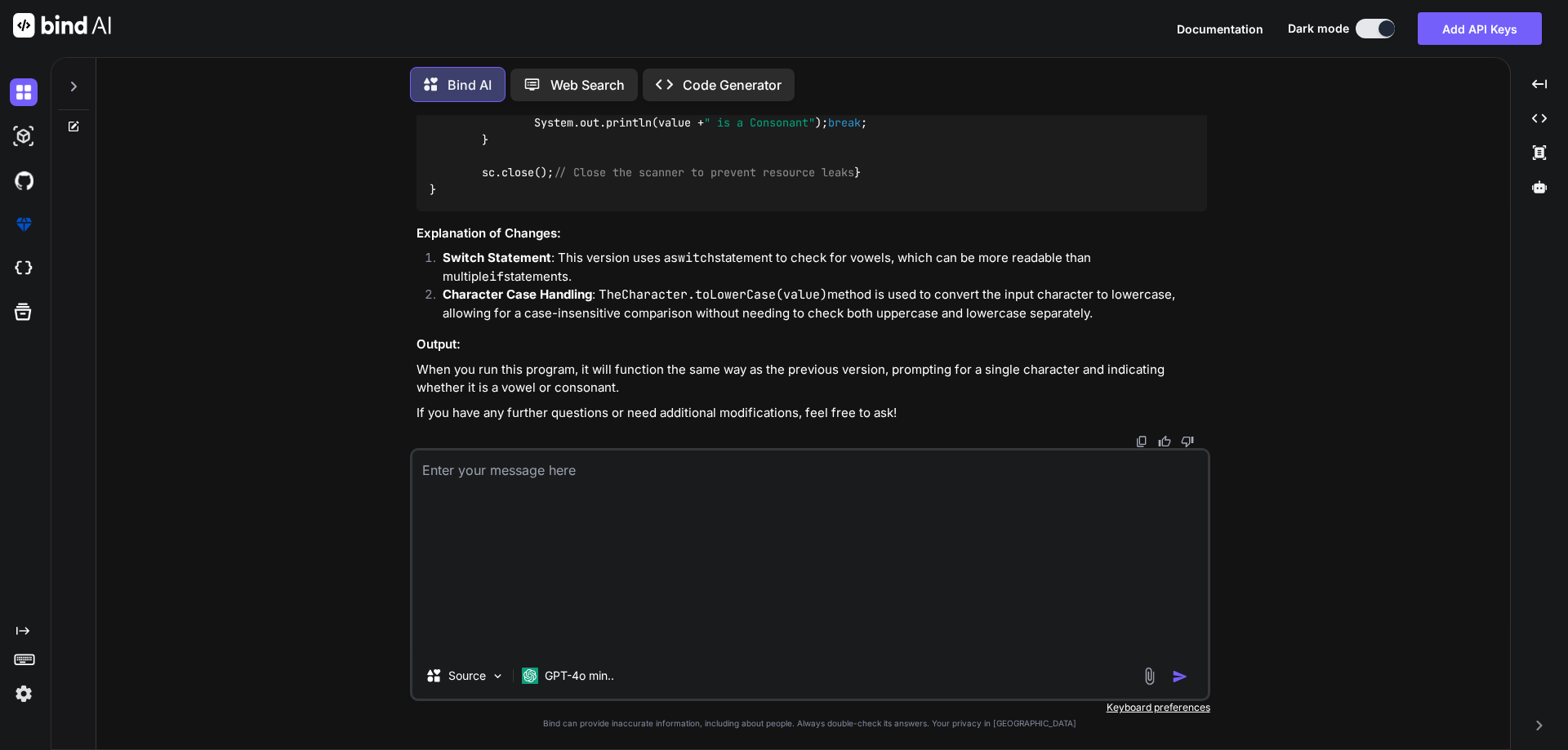
scroll to position [0, 0]
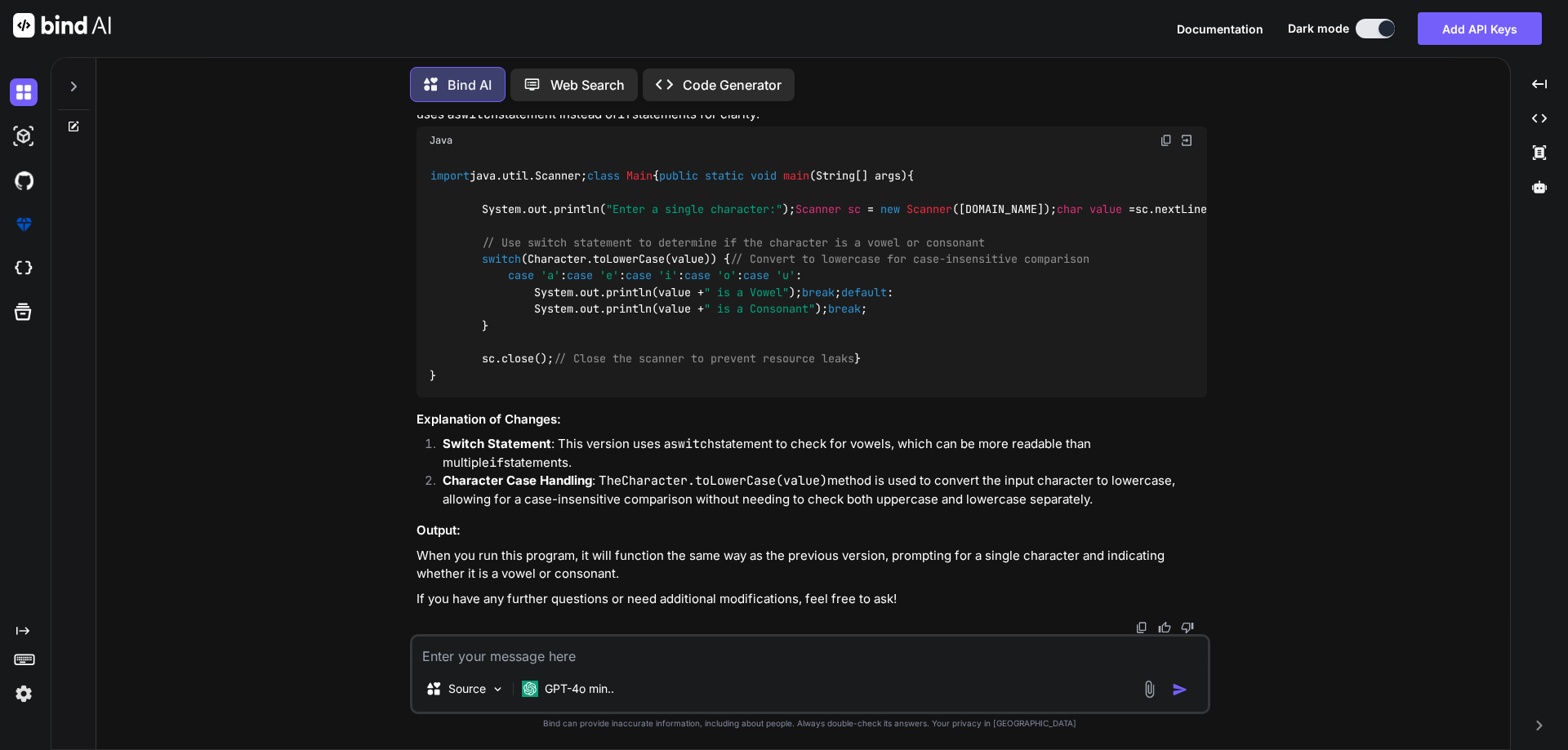
paste textarea "import java.util.Scanner; class Main { public static void main(String[] args) {…"
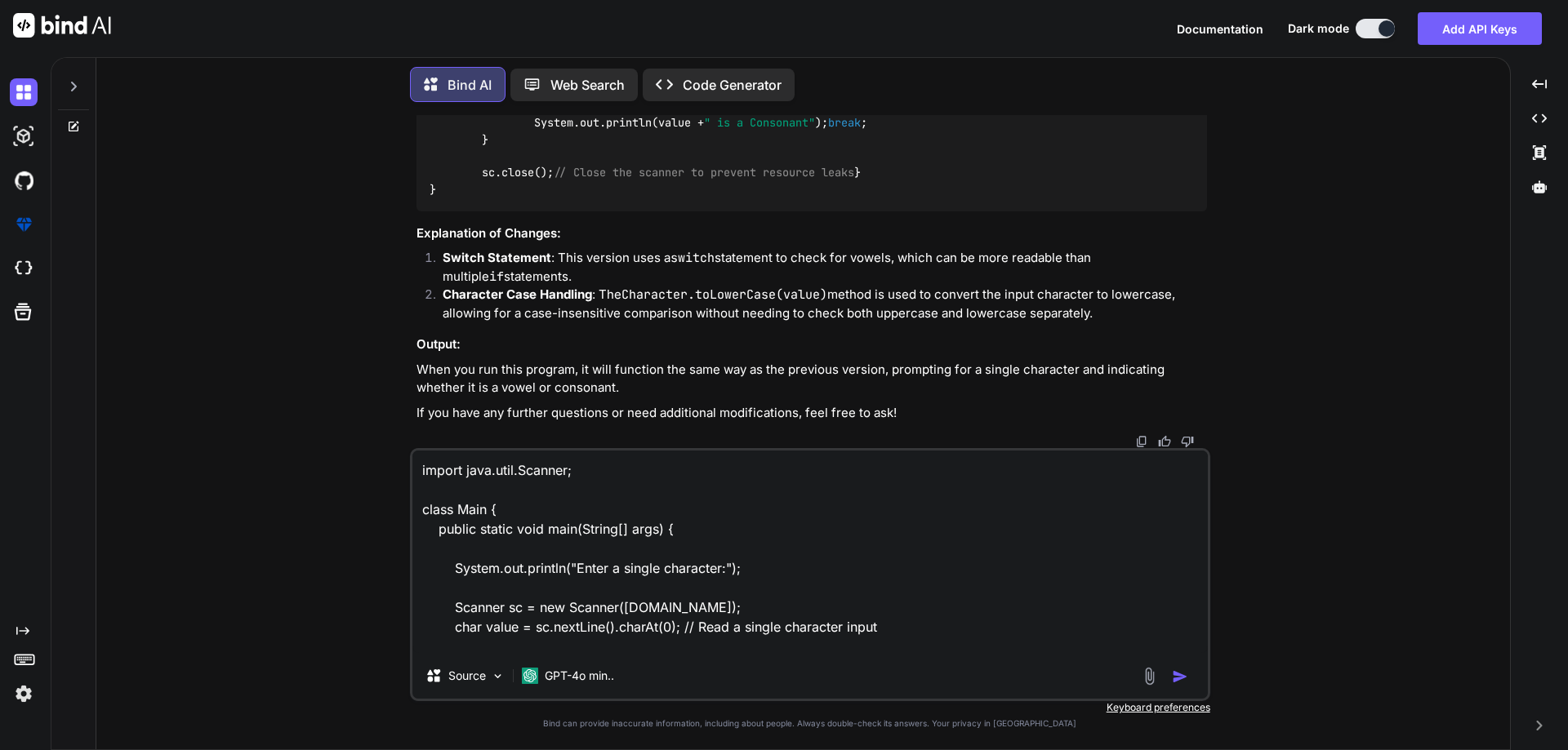
scroll to position [315, 0]
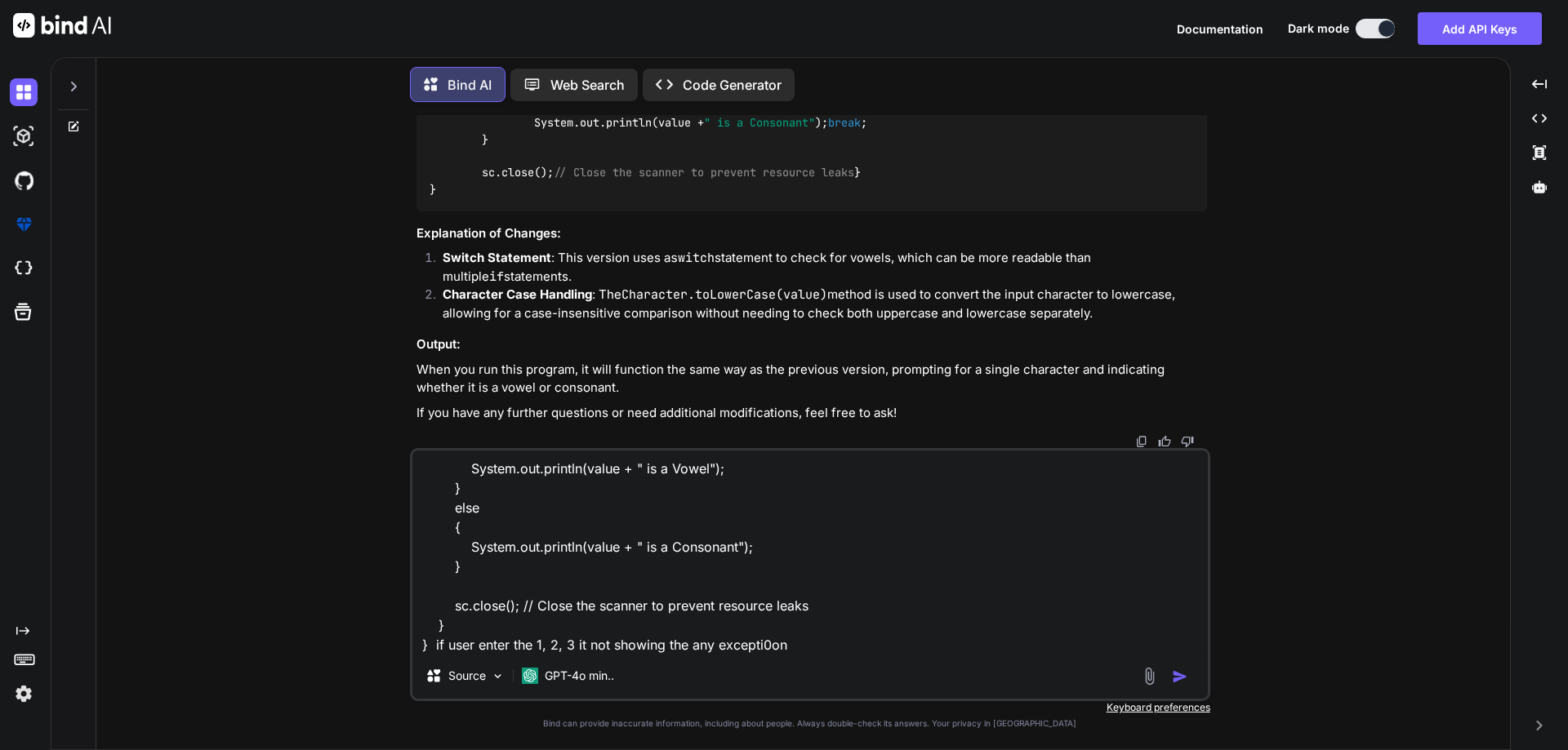
type textarea "import java.util.Scanner; class Main { public static void main(String[] args) {…"
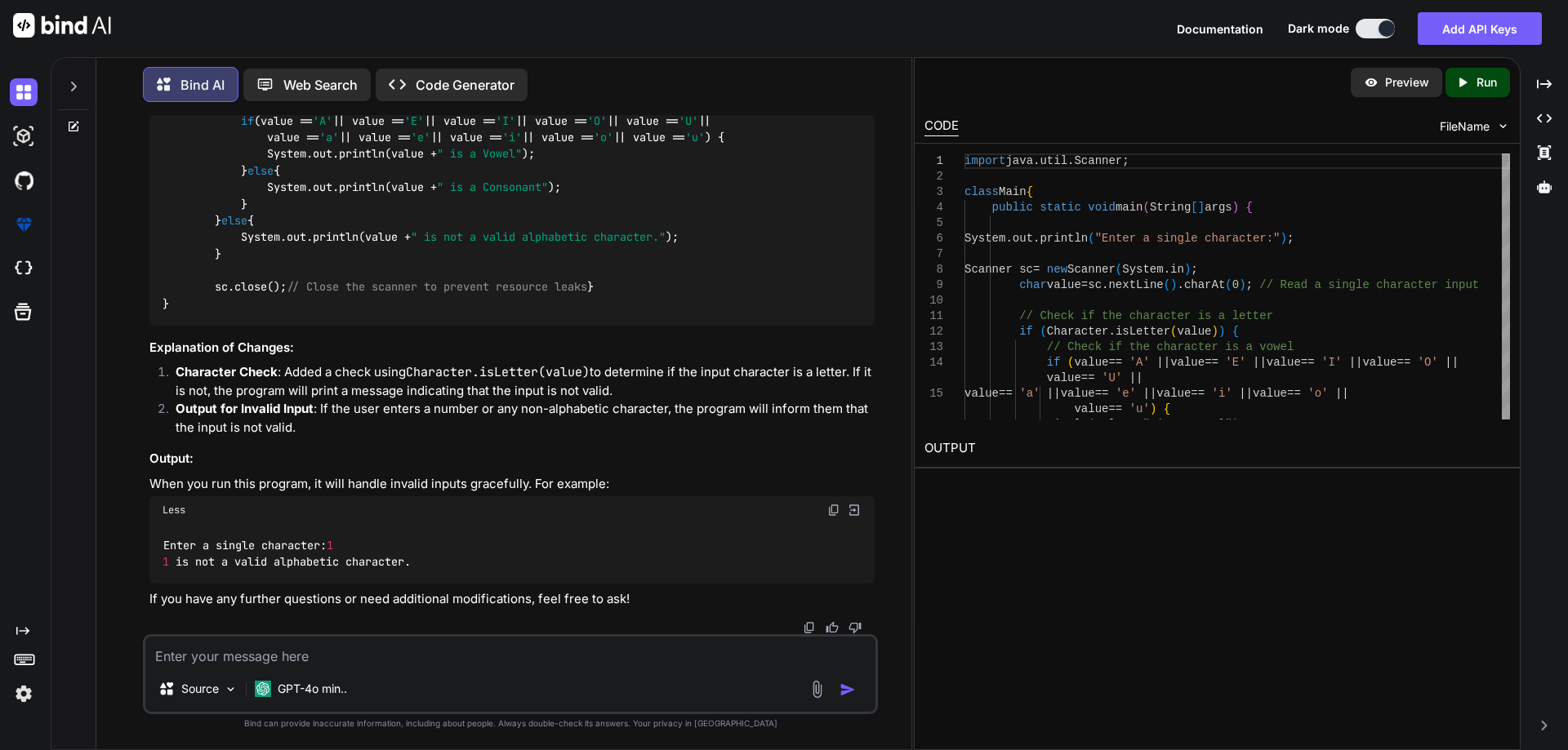
scroll to position [3937, 0]
drag, startPoint x: 148, startPoint y: 526, endPoint x: 353, endPoint y: 524, distance: 205.0
click at [353, 524] on div "Enter a single character : 1 1 is not a valid alphabetic character ." at bounding box center [512, 554] width 726 height 59
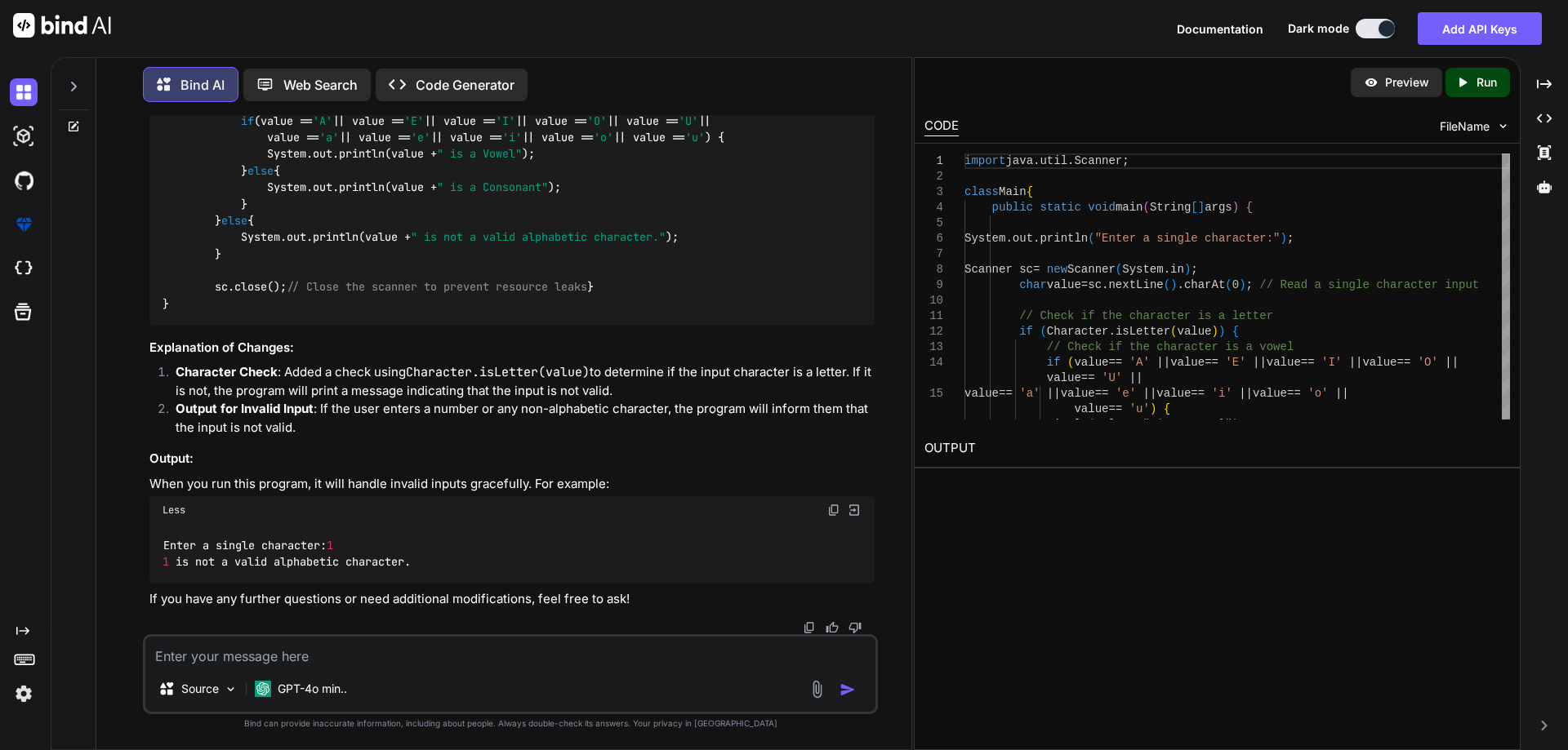
drag, startPoint x: 228, startPoint y: 564, endPoint x: 153, endPoint y: 562, distance: 75.0
click at [228, 565] on span "a" at bounding box center [224, 561] width 7 height 14
drag, startPoint x: 168, startPoint y: 555, endPoint x: 443, endPoint y: 563, distance: 275.1
click at [443, 563] on div "Enter a single character : 1 1 is not a valid alphabetic character ." at bounding box center [512, 554] width 726 height 59
click at [444, 562] on div "Enter a single character : 1 1 is not a valid alphabetic character ." at bounding box center [512, 554] width 726 height 59
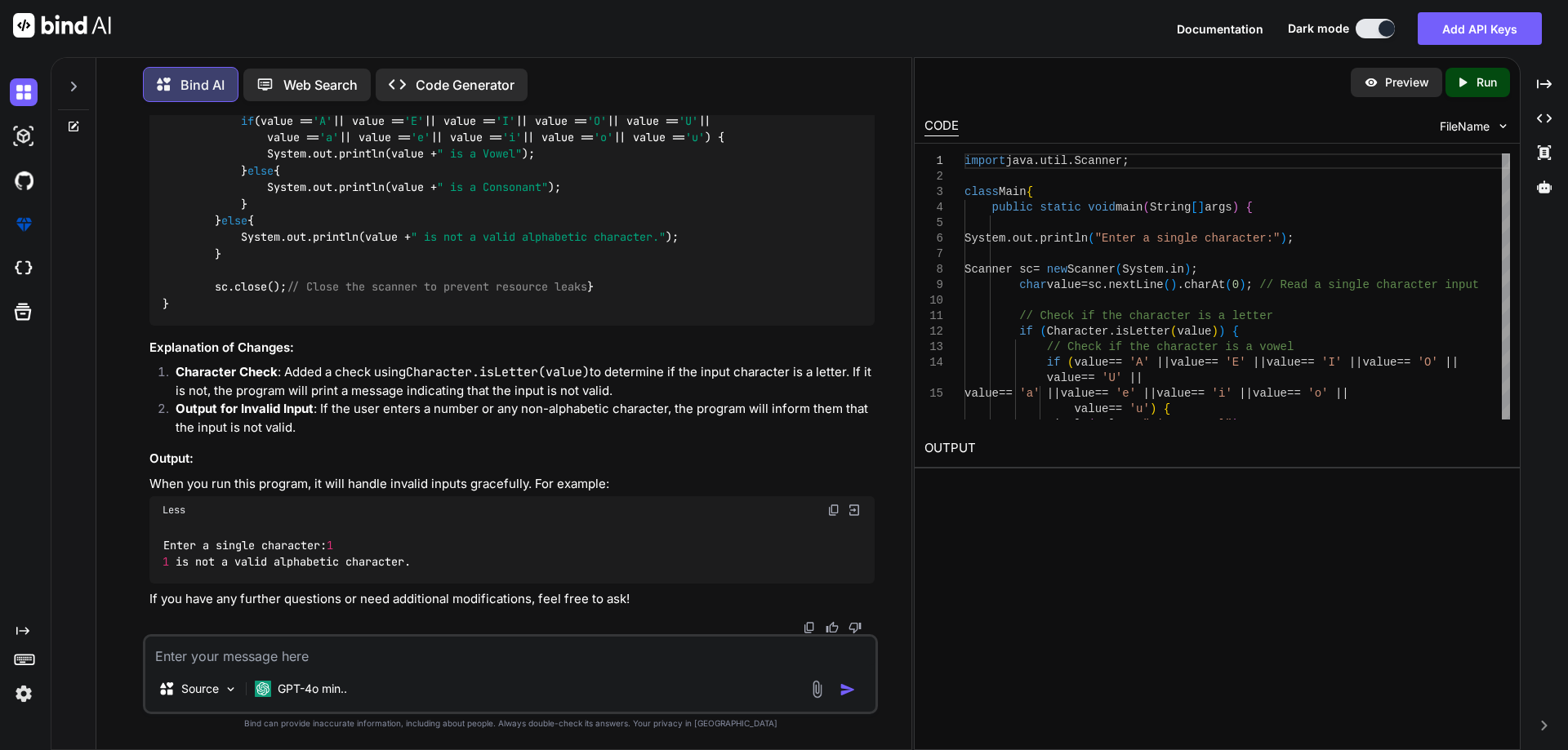
scroll to position [4208, 0]
